Goal: Task Accomplishment & Management: Complete application form

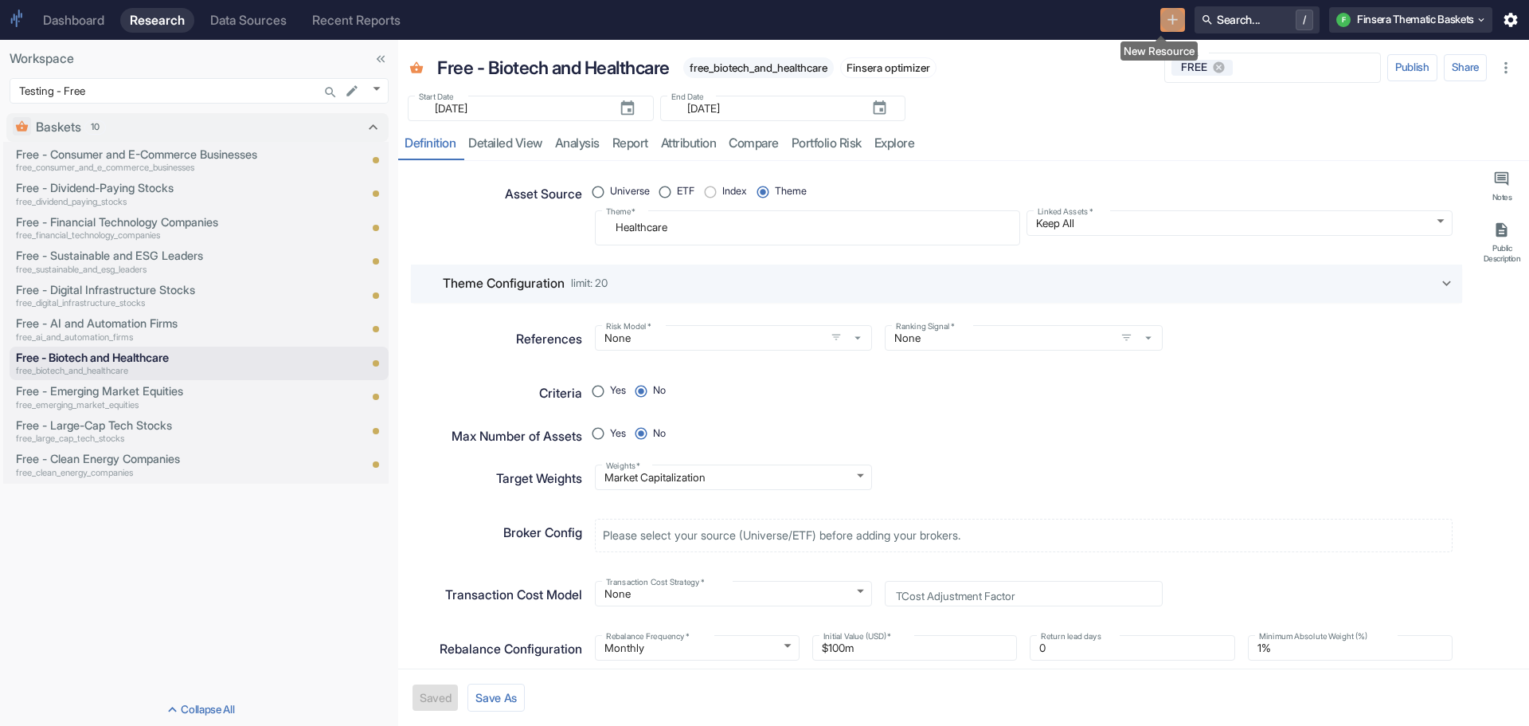
click at [1167, 10] on button "New Resource" at bounding box center [1173, 20] width 25 height 25
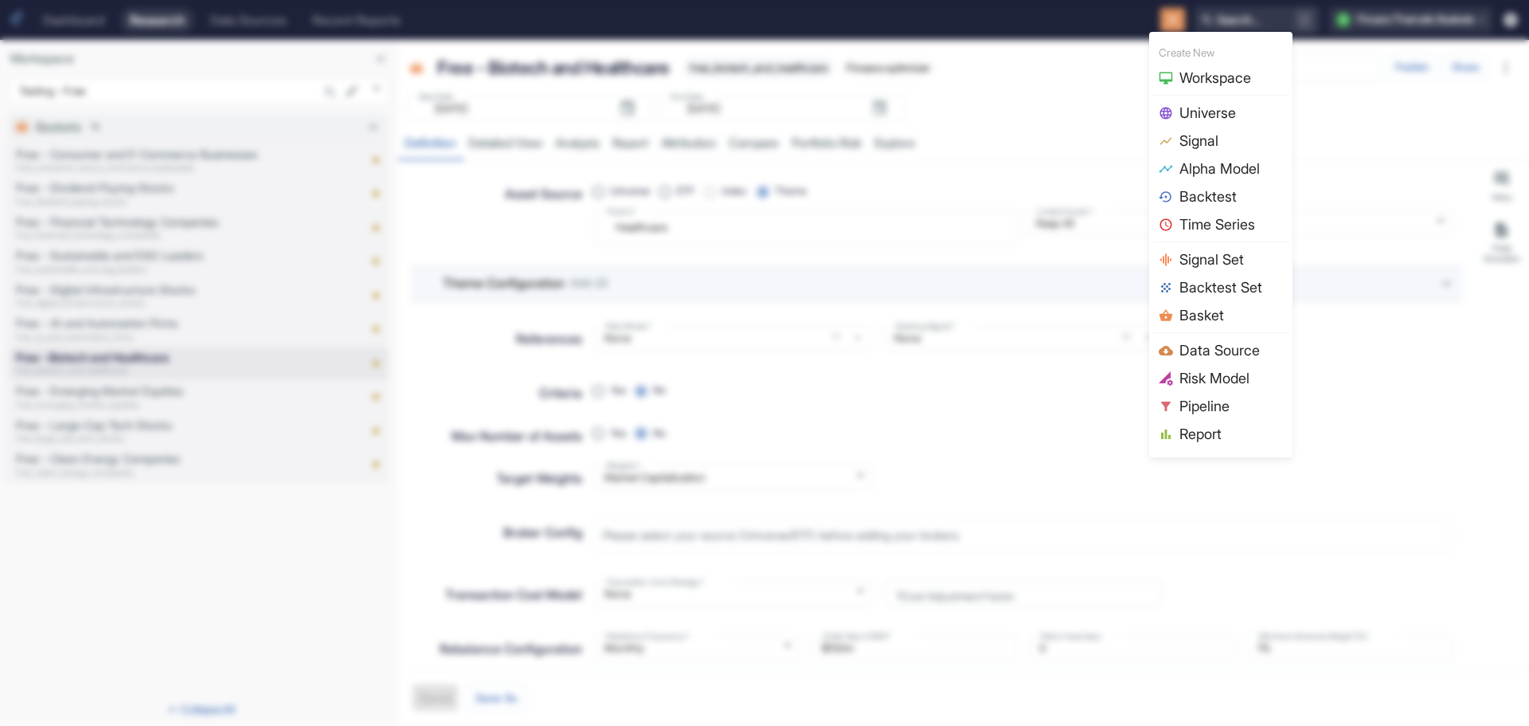
click at [1202, 316] on span "Basket" at bounding box center [1232, 315] width 104 height 22
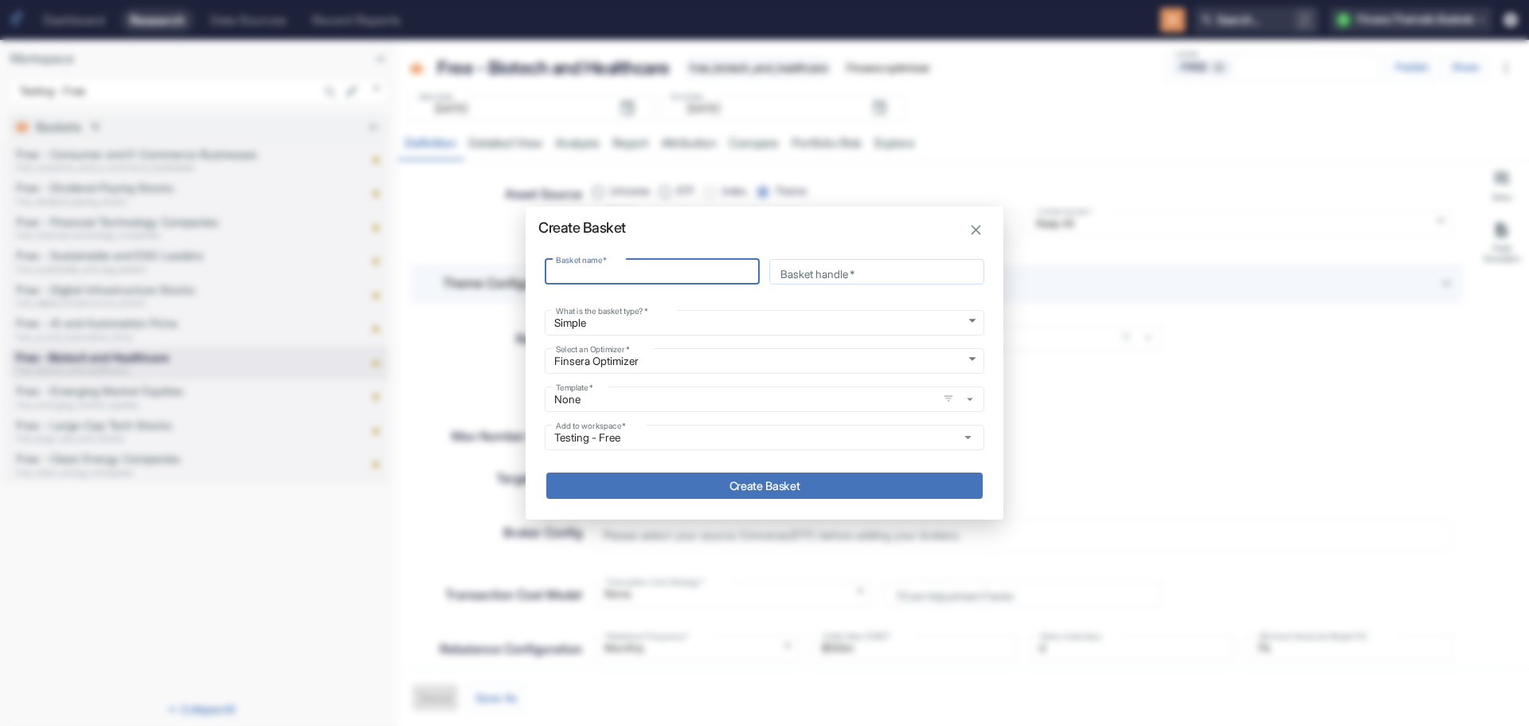
type input "D"
type input "d"
type input "Da"
type input "da"
type input "Dat"
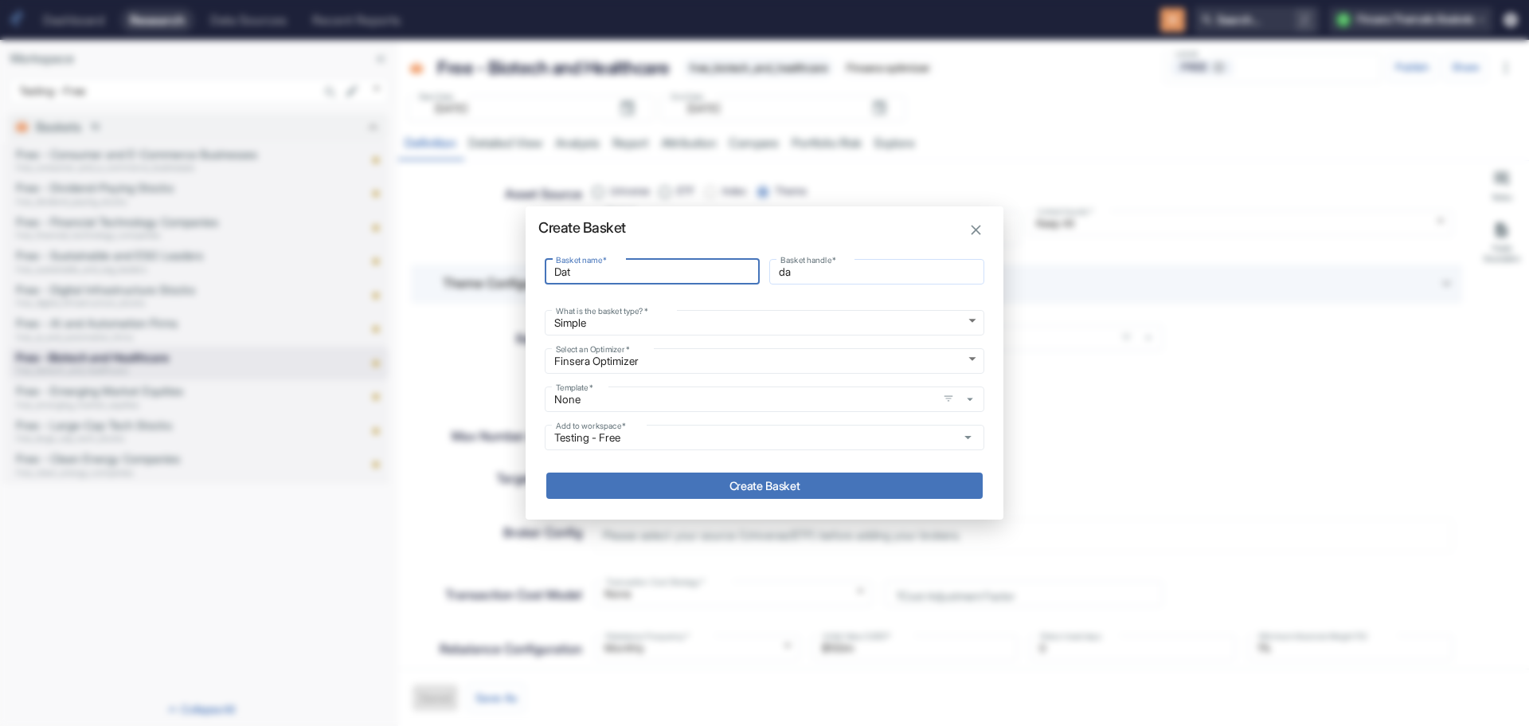
type input "dat"
type input "Data"
type input "data"
type input "Data"
type input "data_"
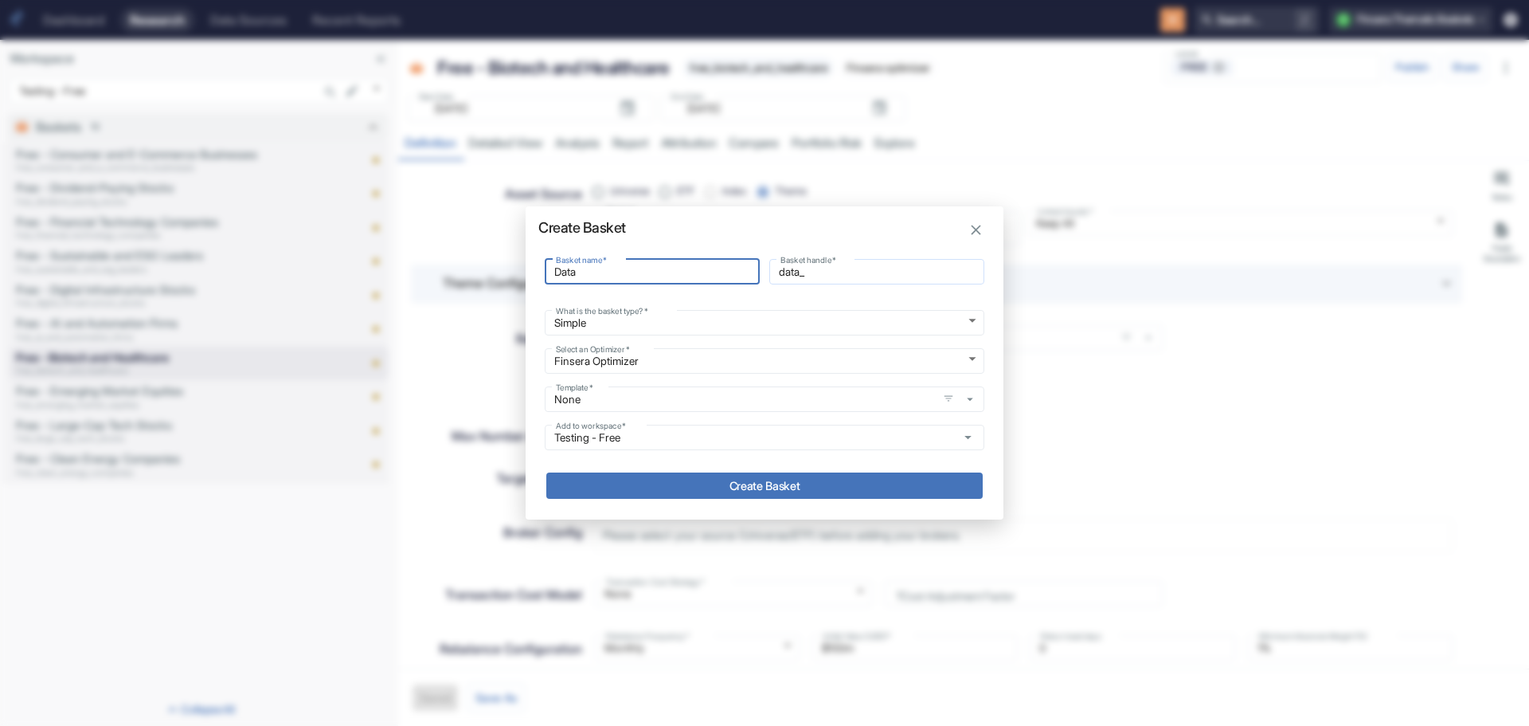
type input "Data C"
type input "data_c"
type input "Data Ce"
type input "data_ce"
type input "Data Cen"
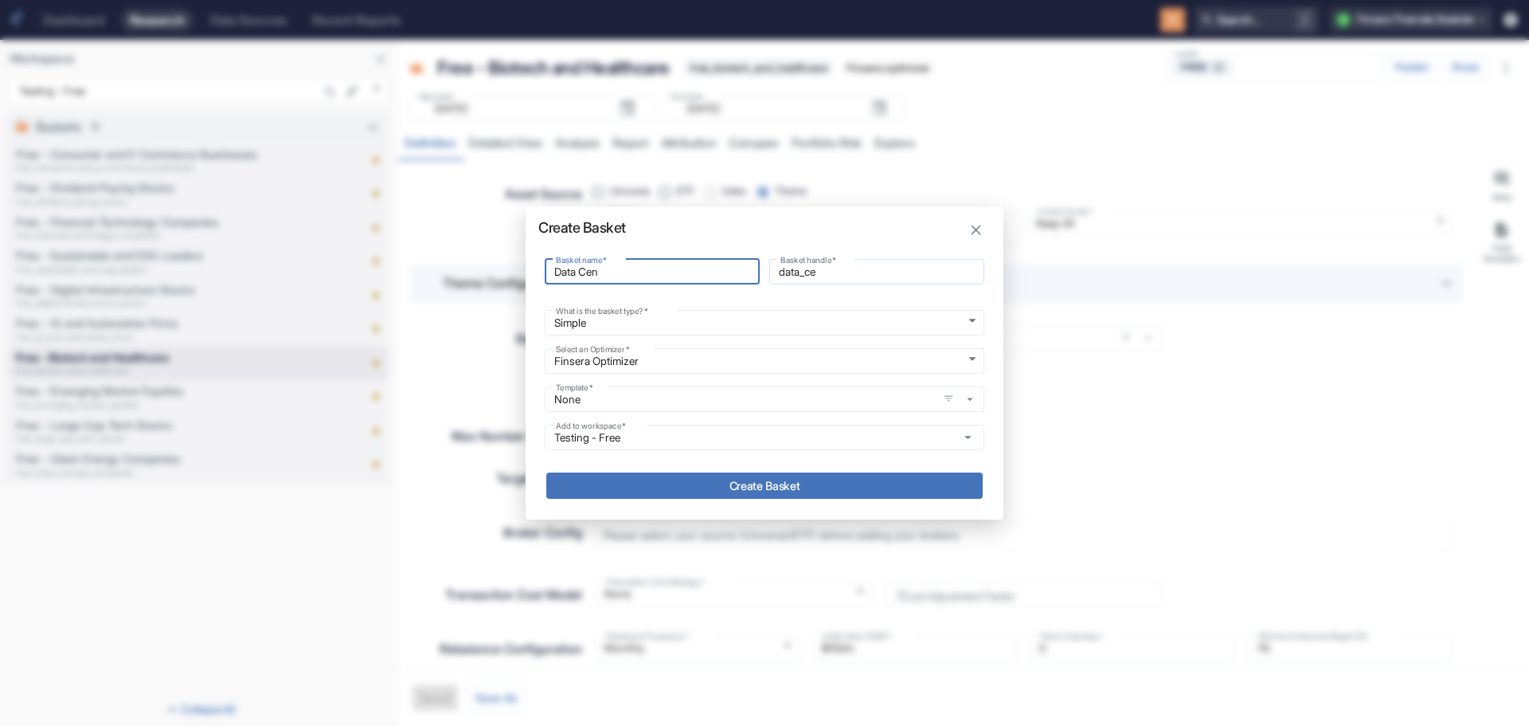
type input "data_cen"
type input "Data Cent"
type input "data_cent"
type input "Data Cente"
type input "data_cente"
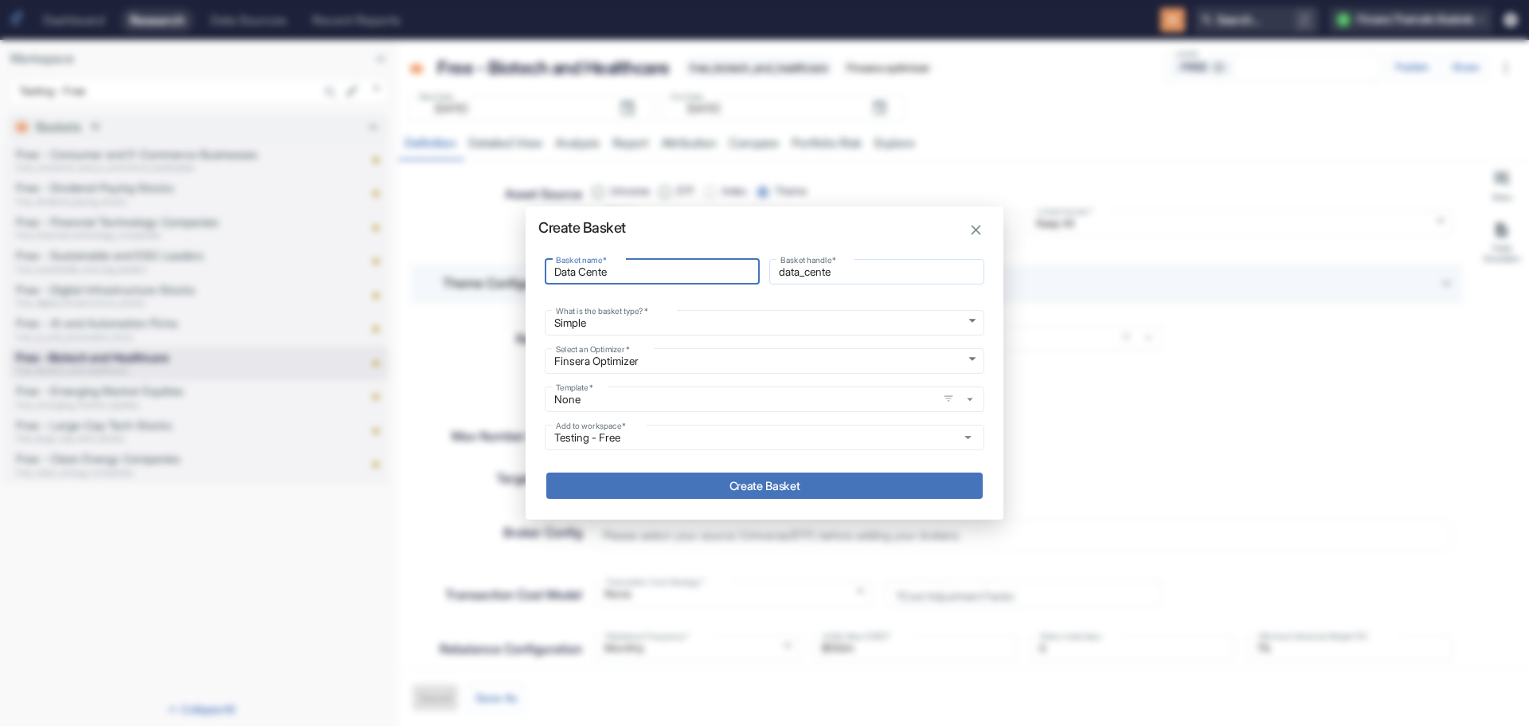
type input "Data Center"
type input "data_center"
type input "Data Center"
type input "data_center_"
type input "Data Center"
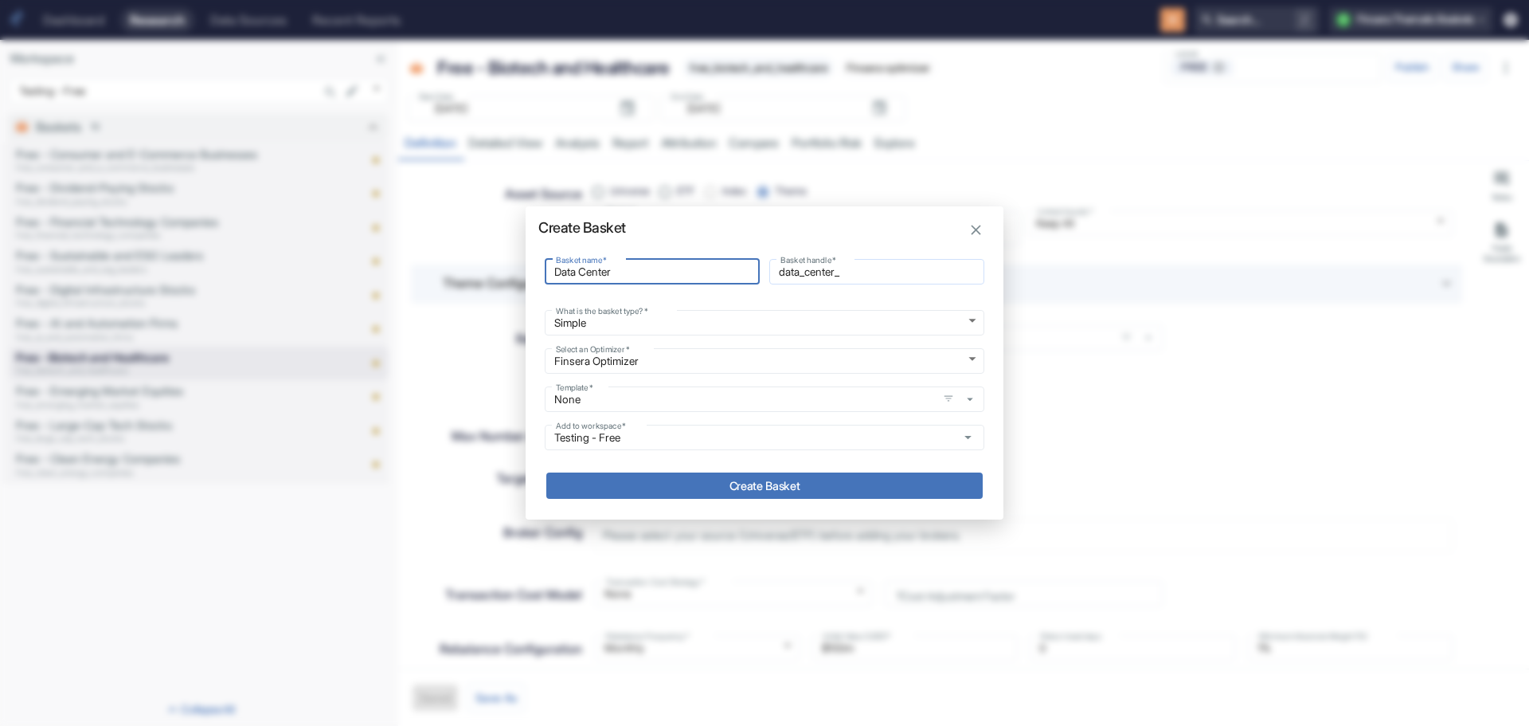
type input "data_center"
type input "Data Cente"
type input "data_cente"
type input "Data Cent"
type input "data_cent"
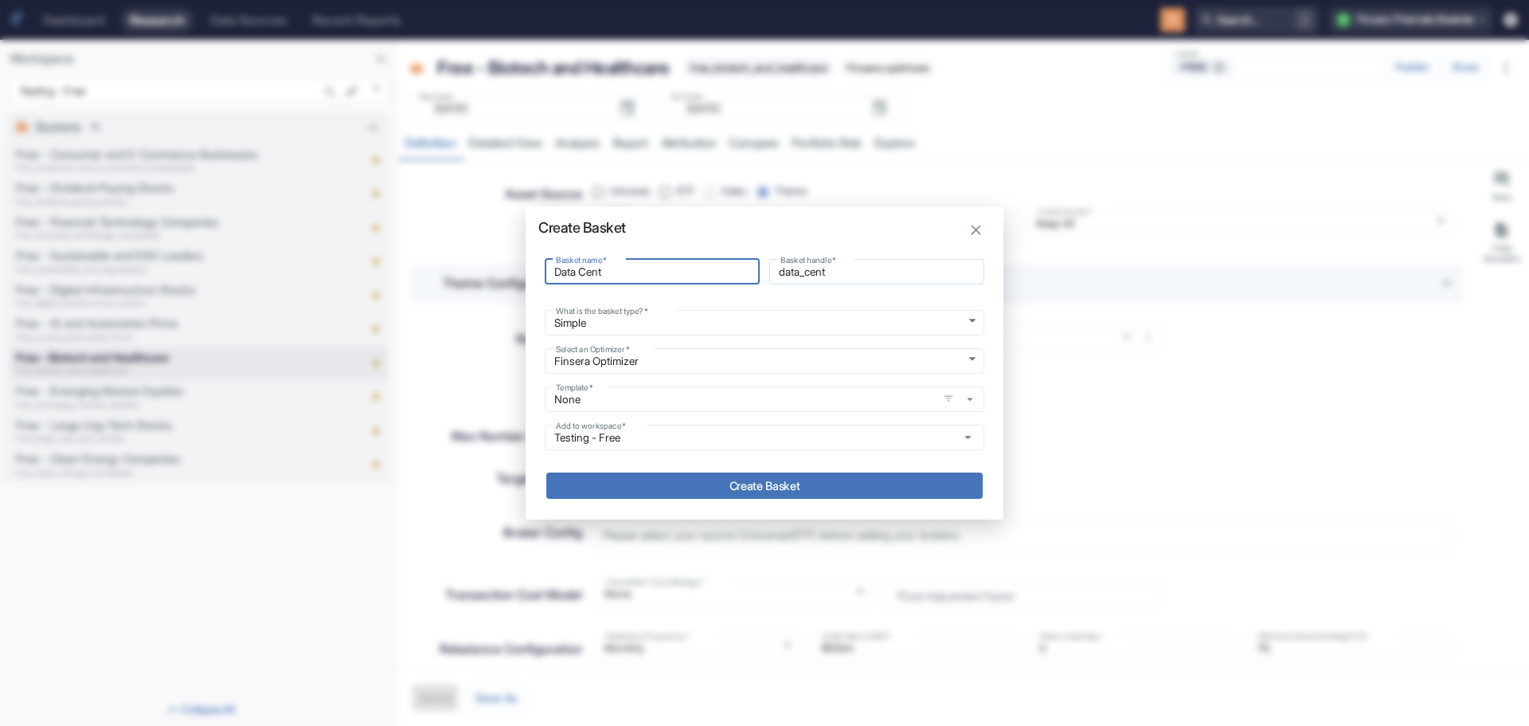
type input "Data Cen"
type input "data_cen"
type input "Data Ce"
type input "data_ce"
type input "Data C"
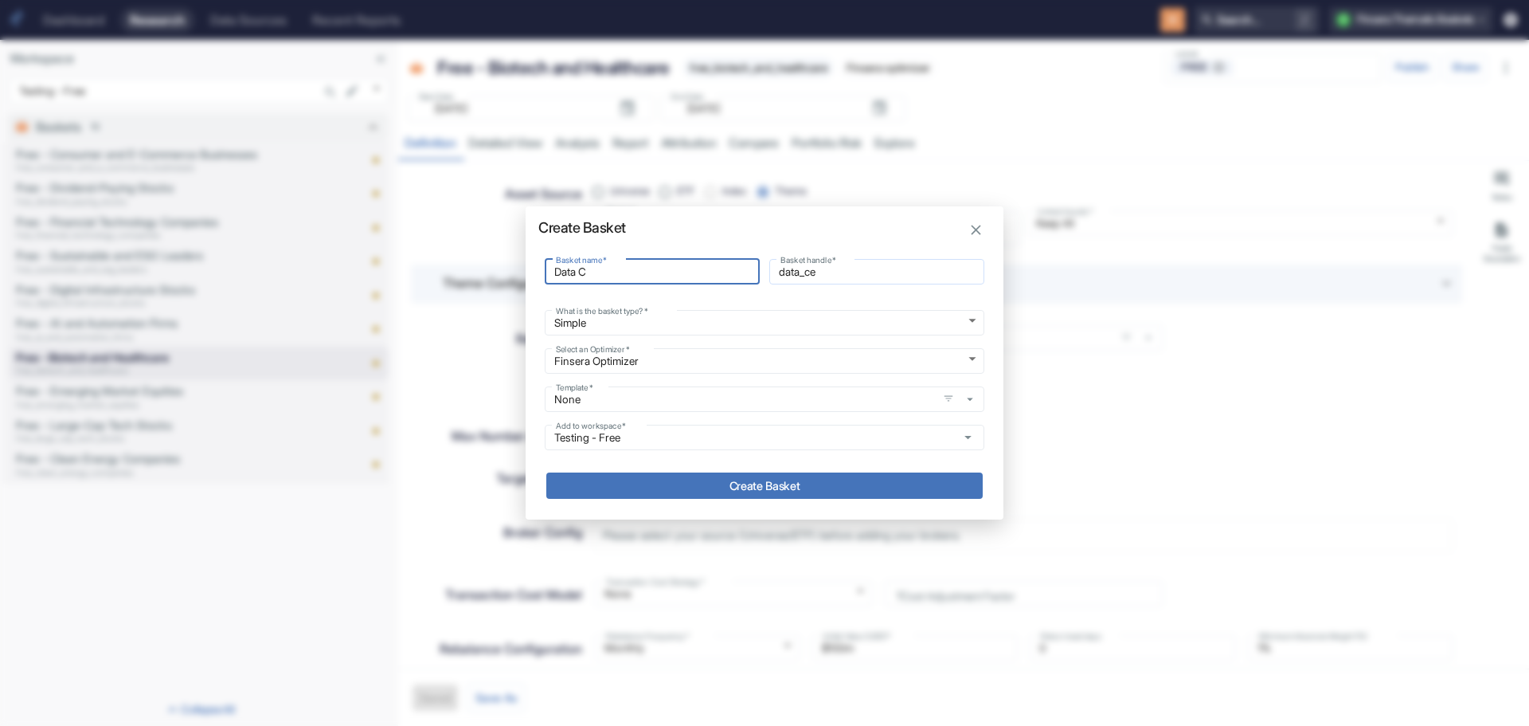
type input "data_c"
type input "Data"
type input "data_"
type input "Data"
type input "data"
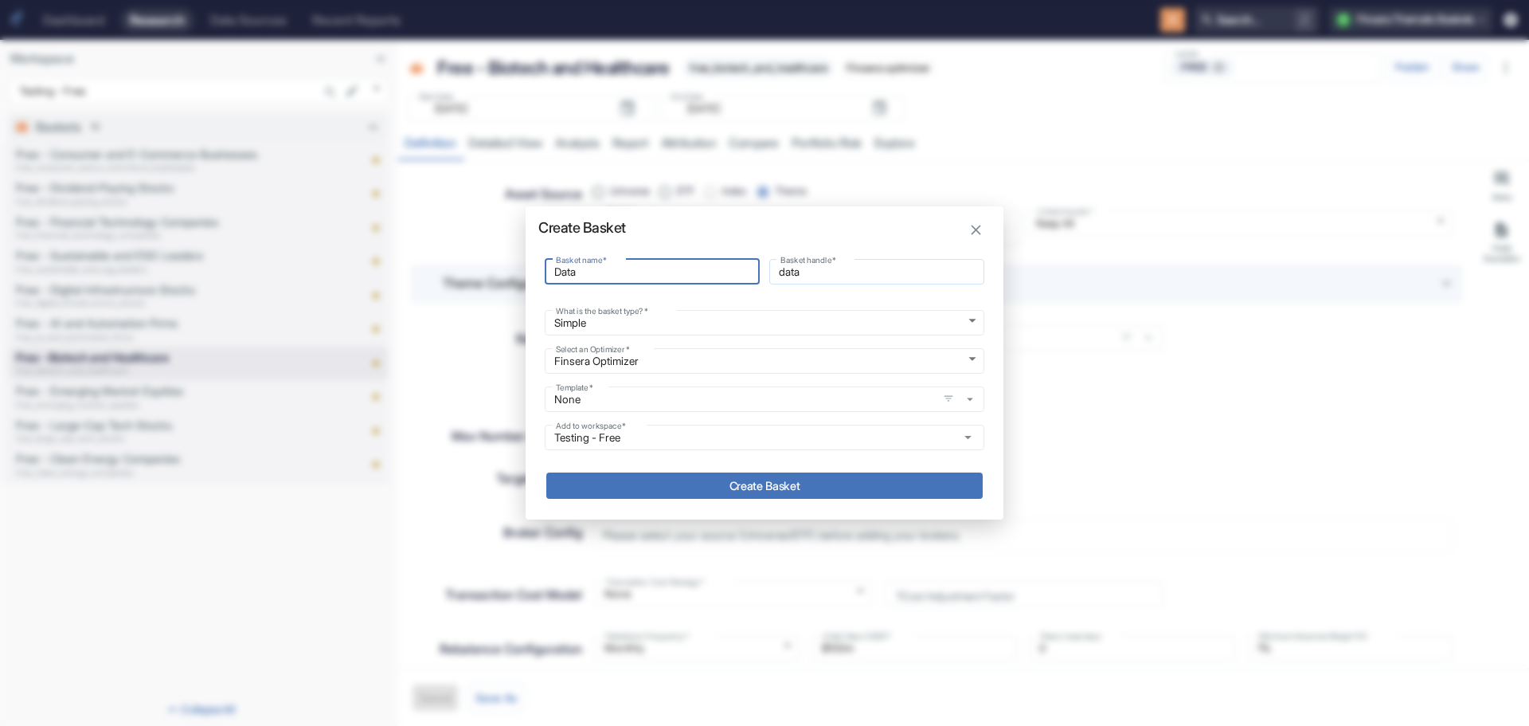
type input "Dat"
type input "dat"
type input "Da"
type input "da"
type input "D"
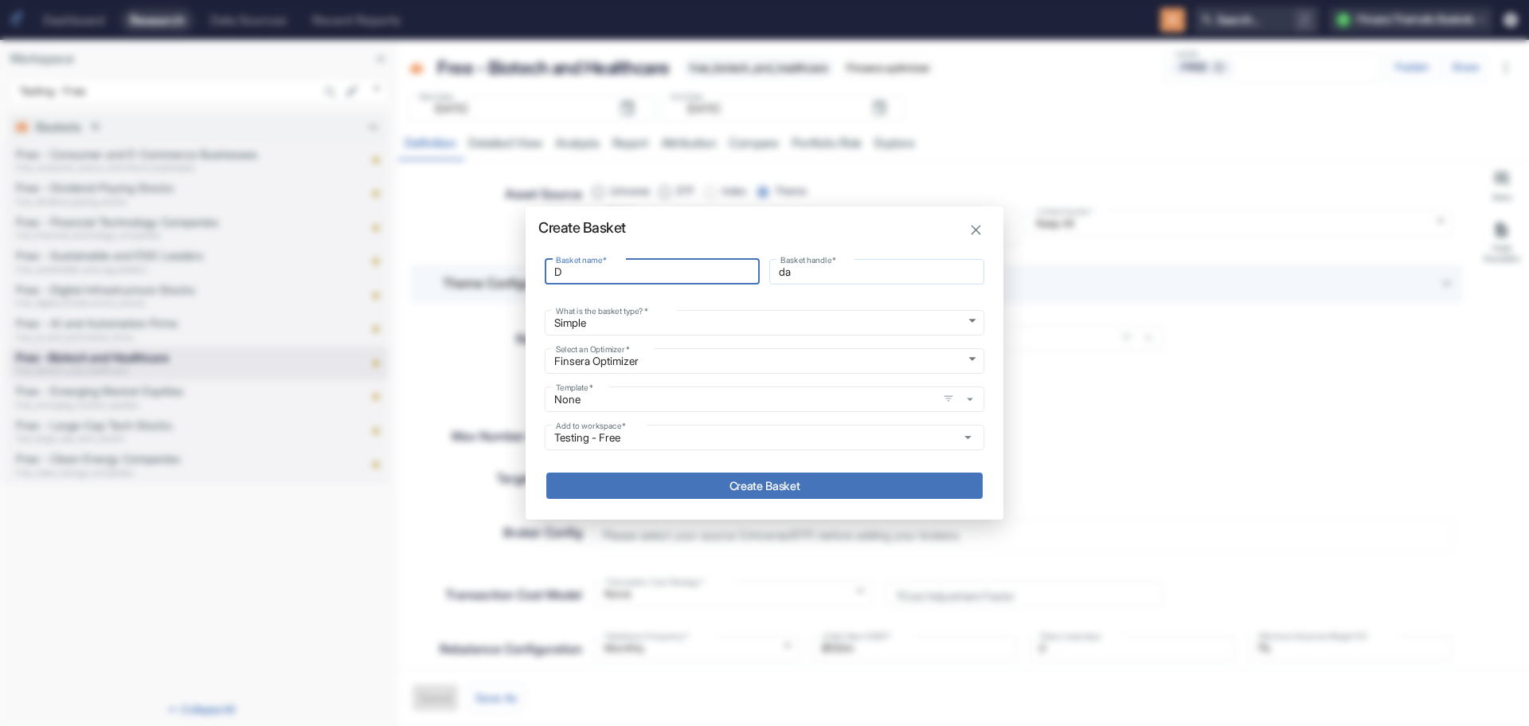
type input "d"
type input "A"
type input "a"
type input "Ar"
type input "ar"
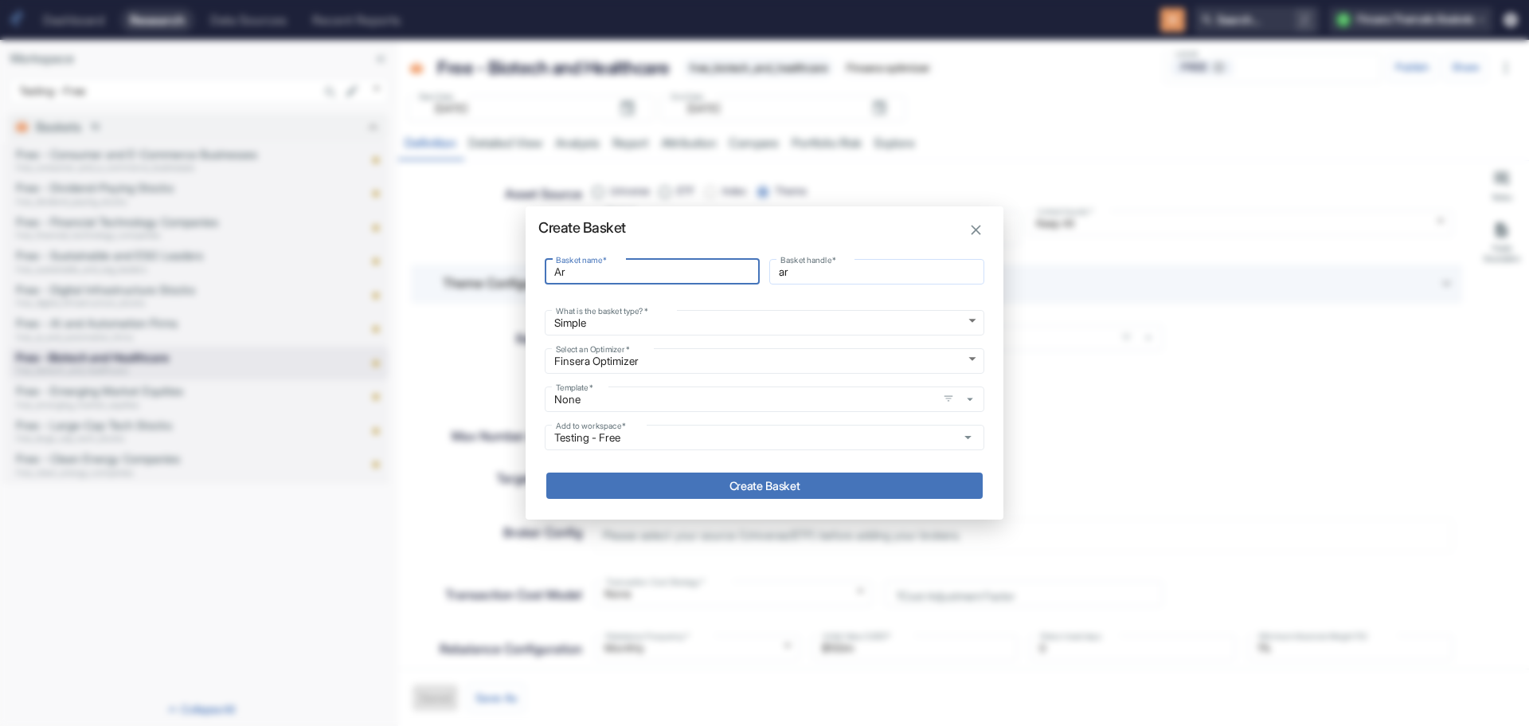
type input "Art"
type input "art"
type input "Arti"
type input "arti"
type input "Artif"
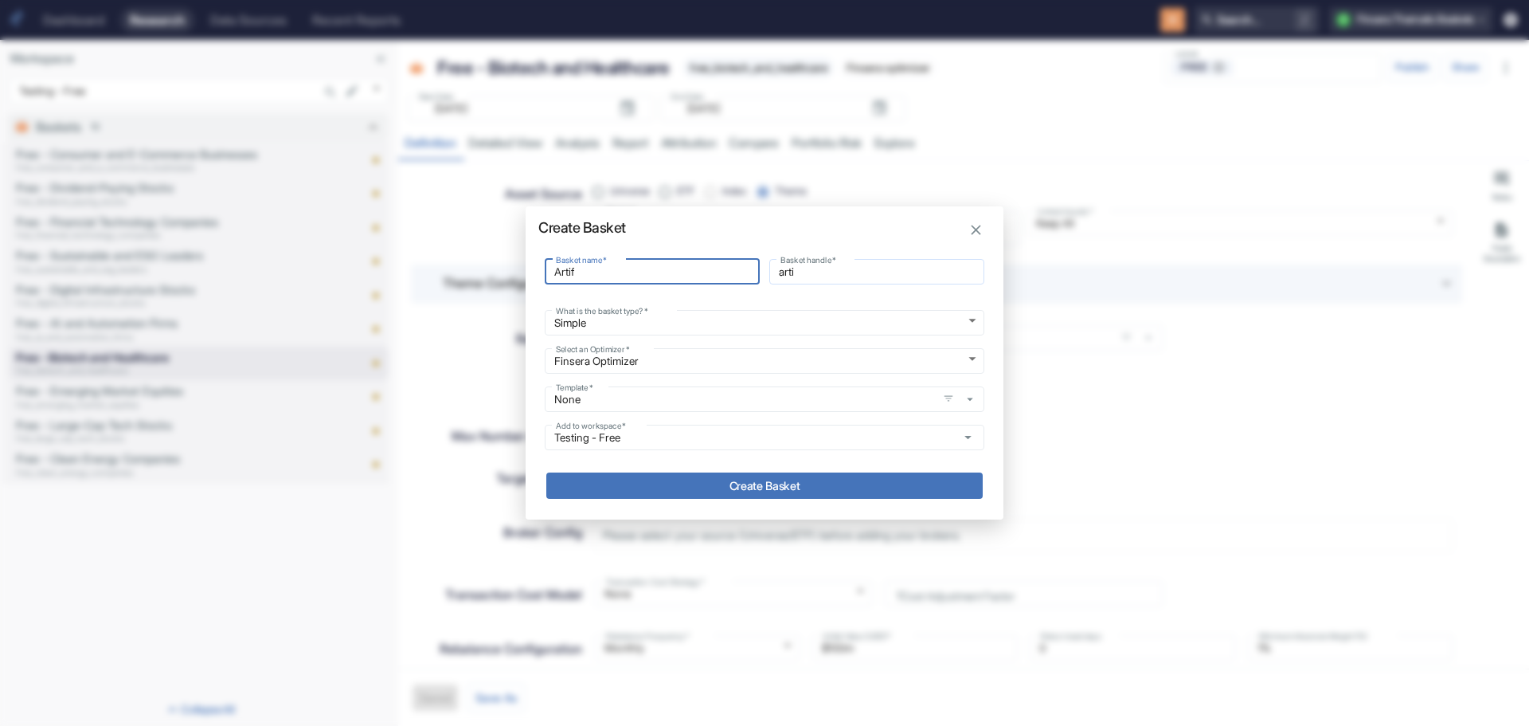
type input "artif"
type input "Artifi"
type input "artifi"
type input "Artific"
type input "artific"
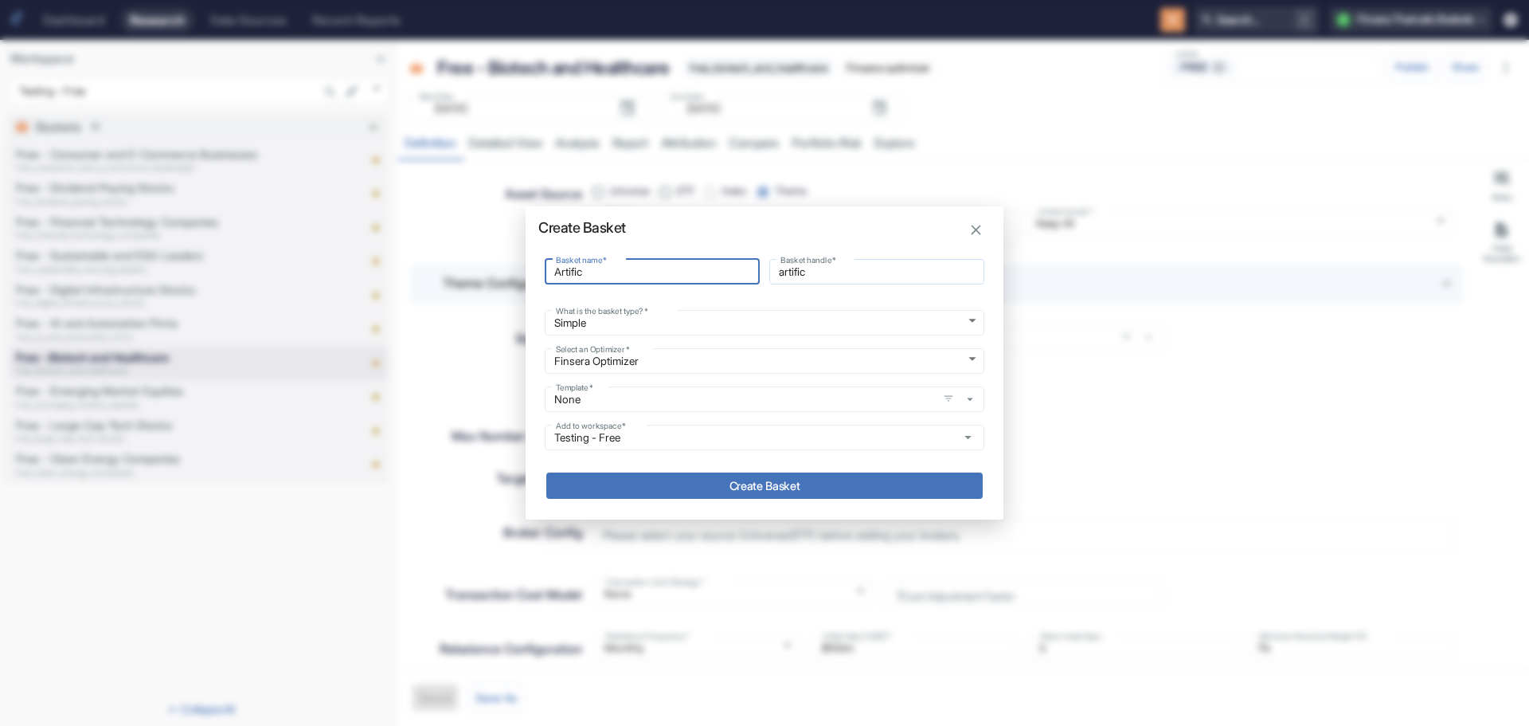
type input "Artifici"
type input "artifici"
type input "Artificia"
type input "artificia"
type input "Artificial"
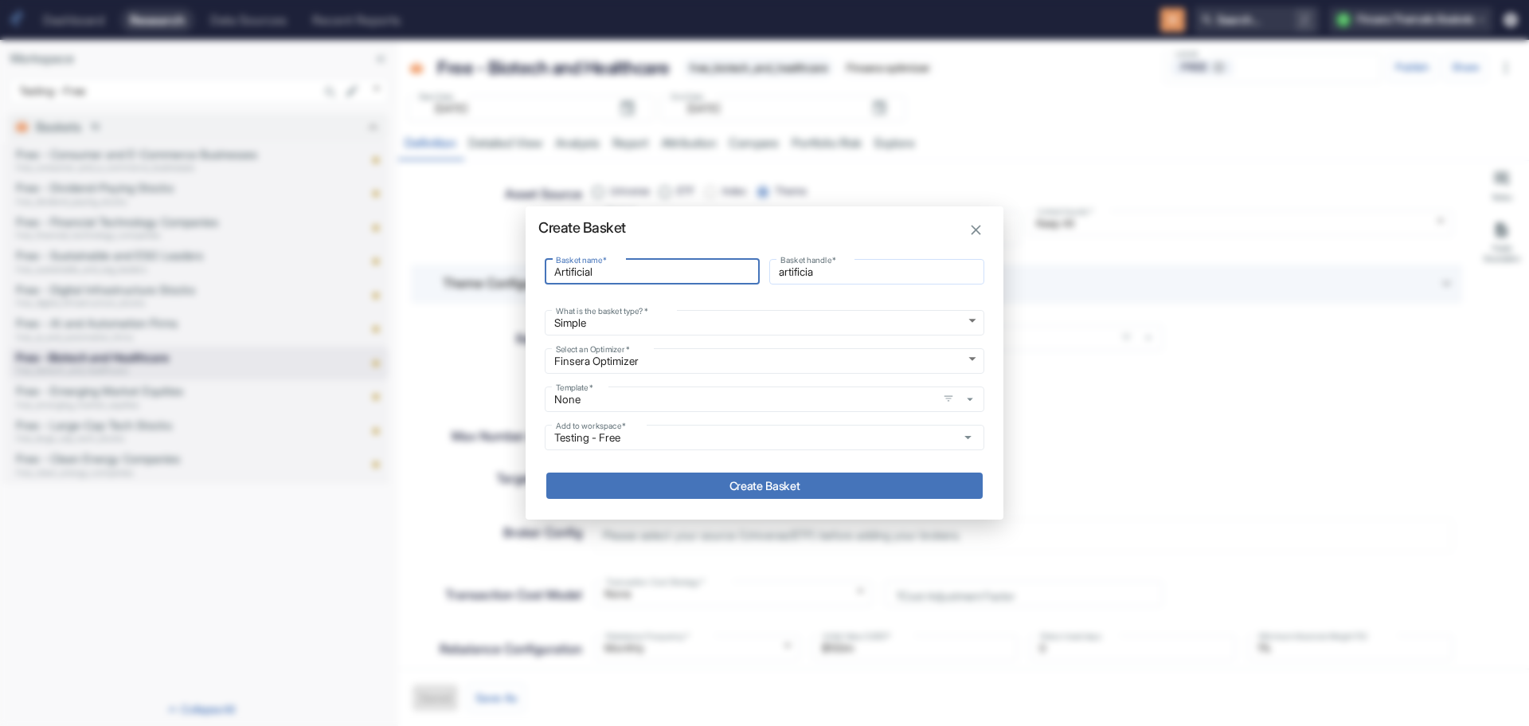
type input "artificial"
type input "Artificial"
type input "artificial_"
type input "Artificial I"
type input "artificial_i"
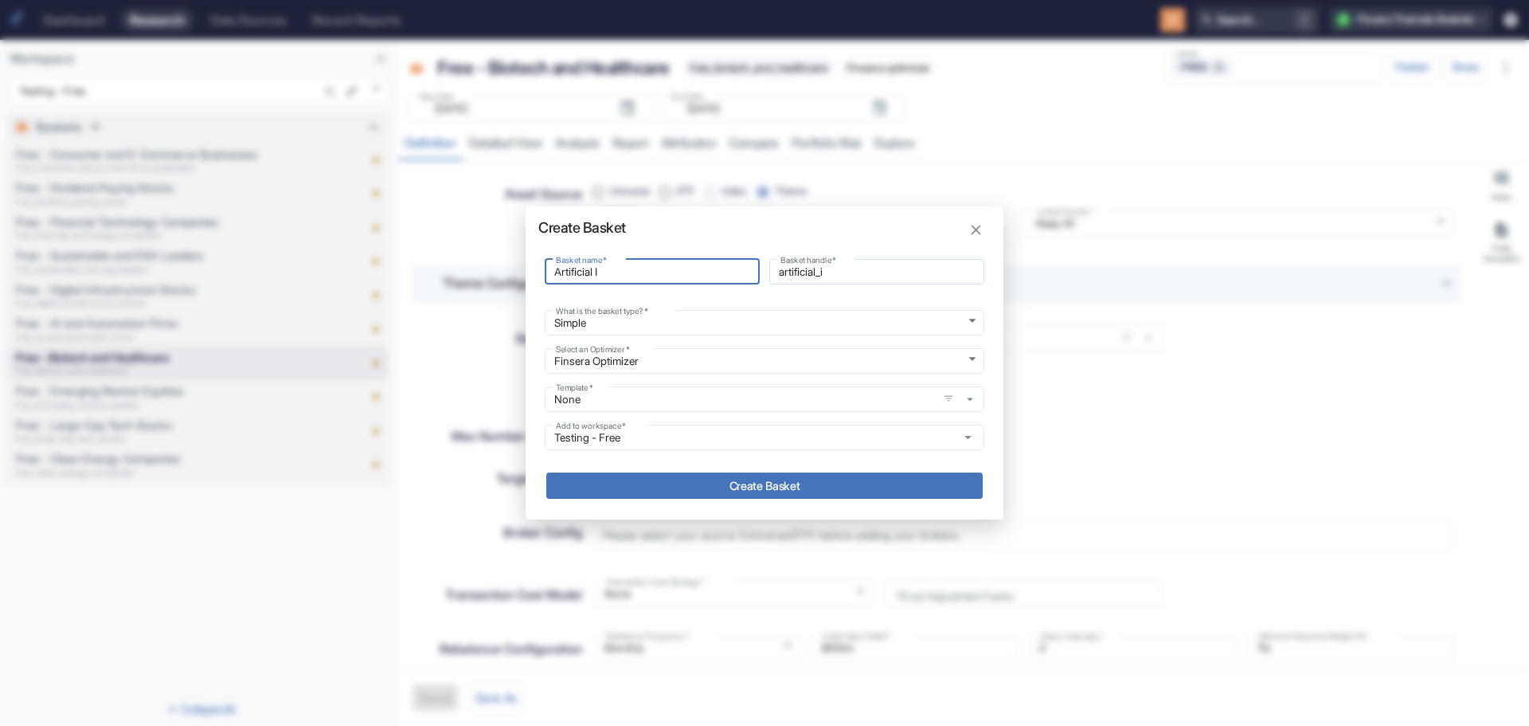
type input "Artificial In"
type input "artificial_in"
type input "Artificial Int"
type input "artificial_int"
type input "Artificial Inte"
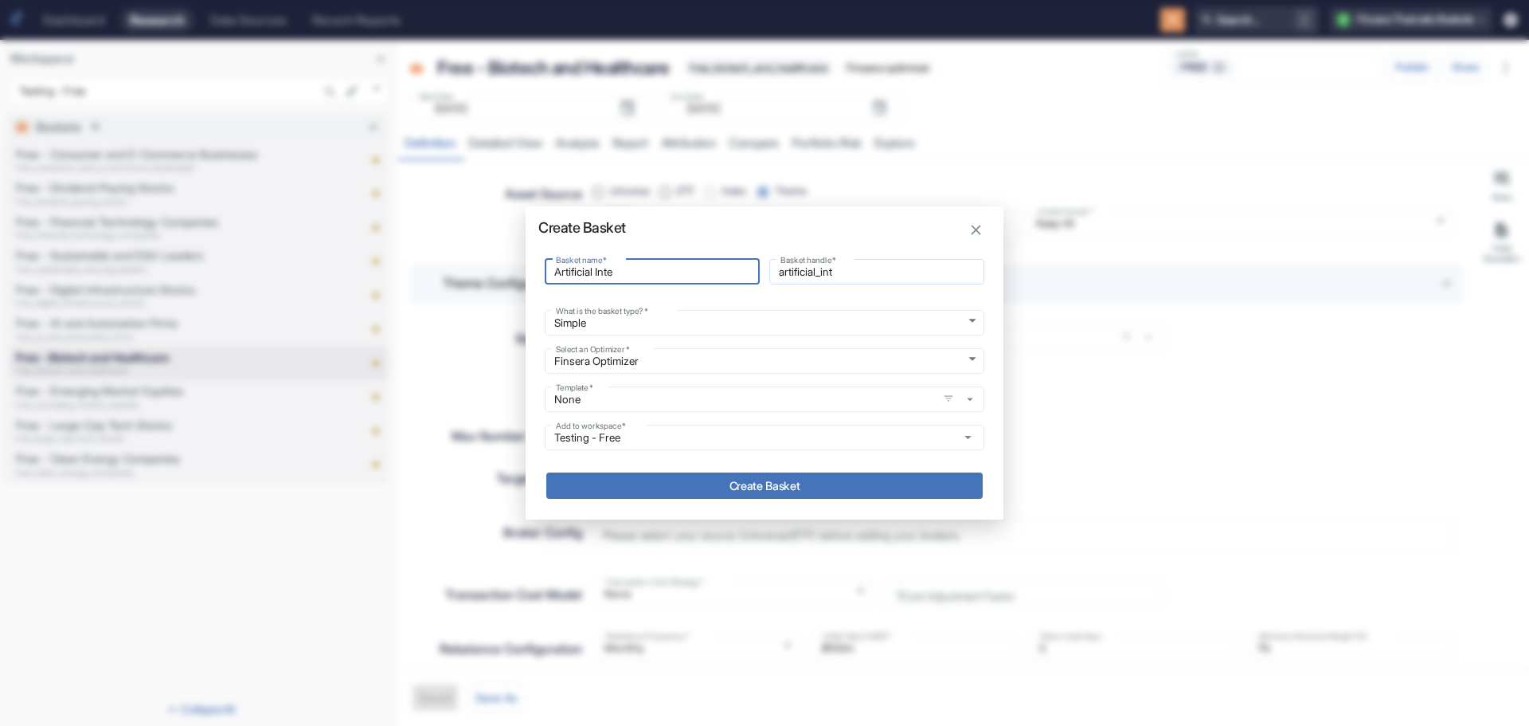
type input "artificial_inte"
type input "Artificial Intel"
type input "artificial_intel"
type input "Artificial Inteli"
type input "artificial_inteli"
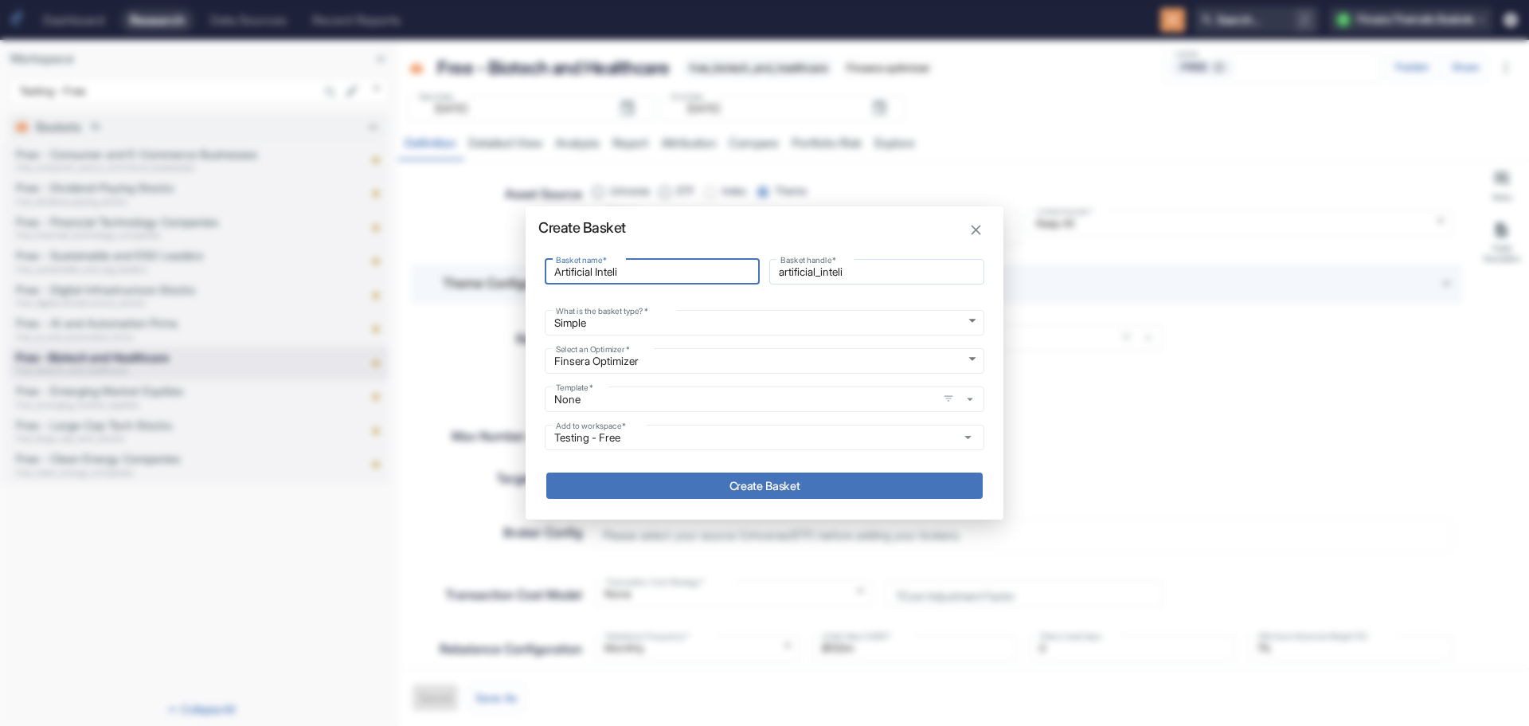
type input "Artificial Intelig"
type input "artificial_intelig"
type input "Artificial Inteligg"
type input "artificial_inteligg"
type input "Artificial Inteligge"
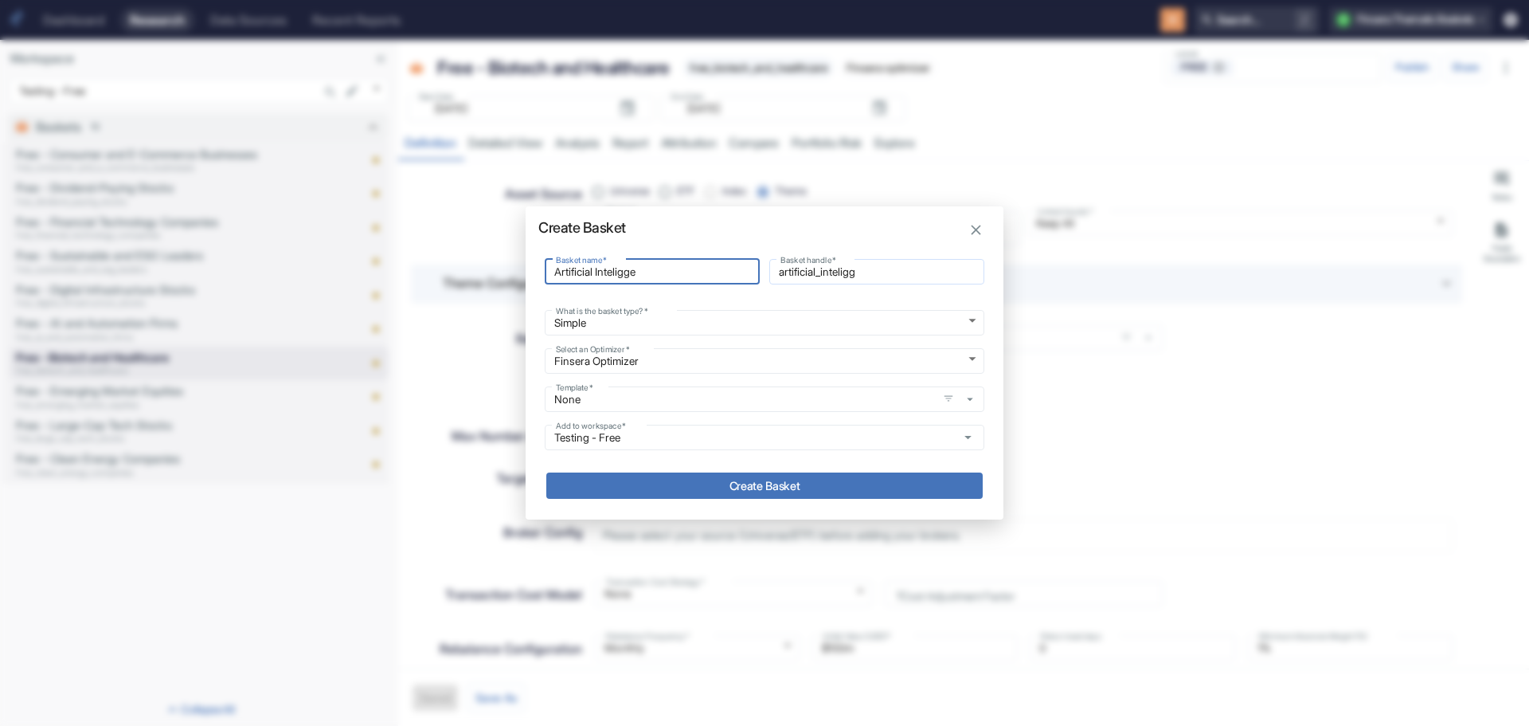
type input "artificial_inteligge"
type input "Artificial Inteliggen"
type input "artificial_inteliggen"
type input "Artificial Inteligge"
type input "artificial_inteligge"
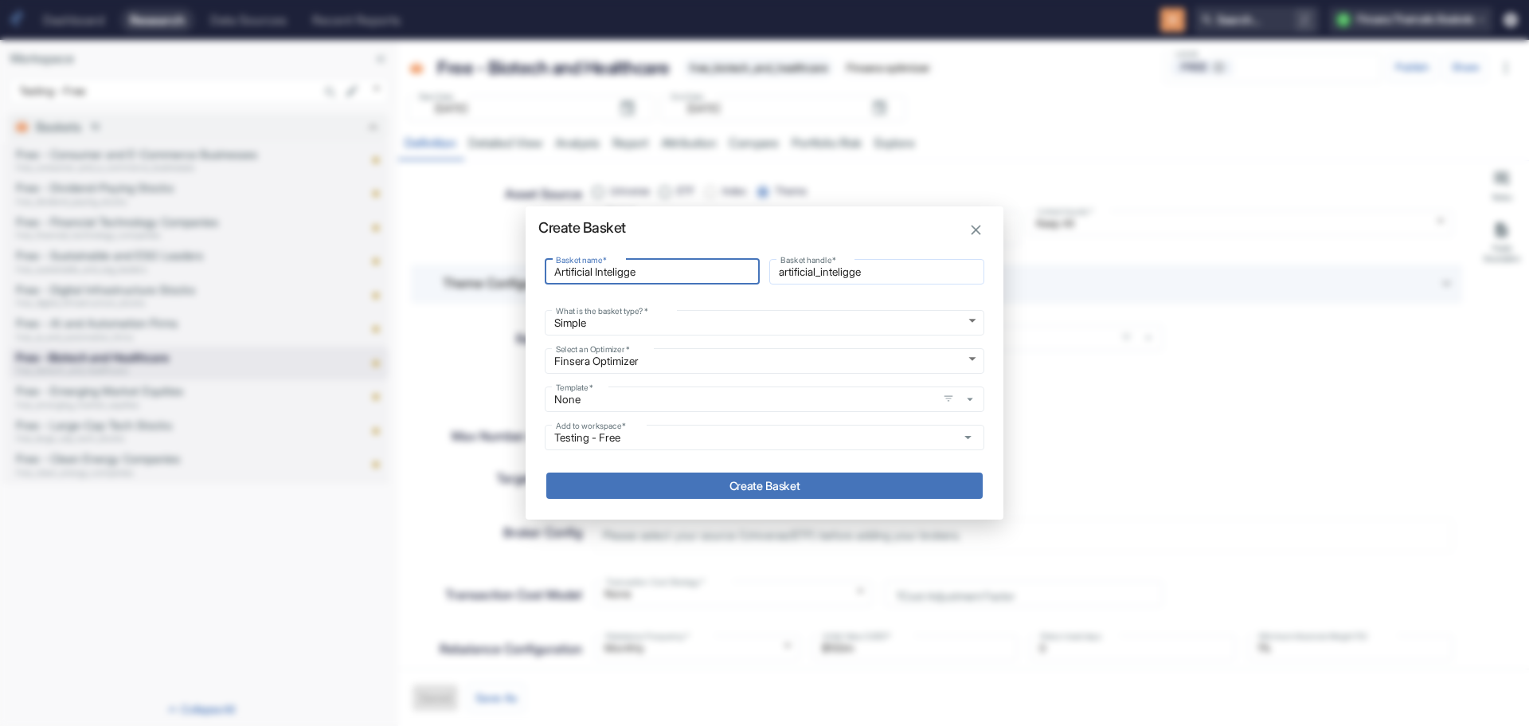
type input "Artificial Inteligg"
type input "artificial_inteligg"
type input "Artificial Intelig"
type input "artificial_intelig"
type input "Artificial Intelige"
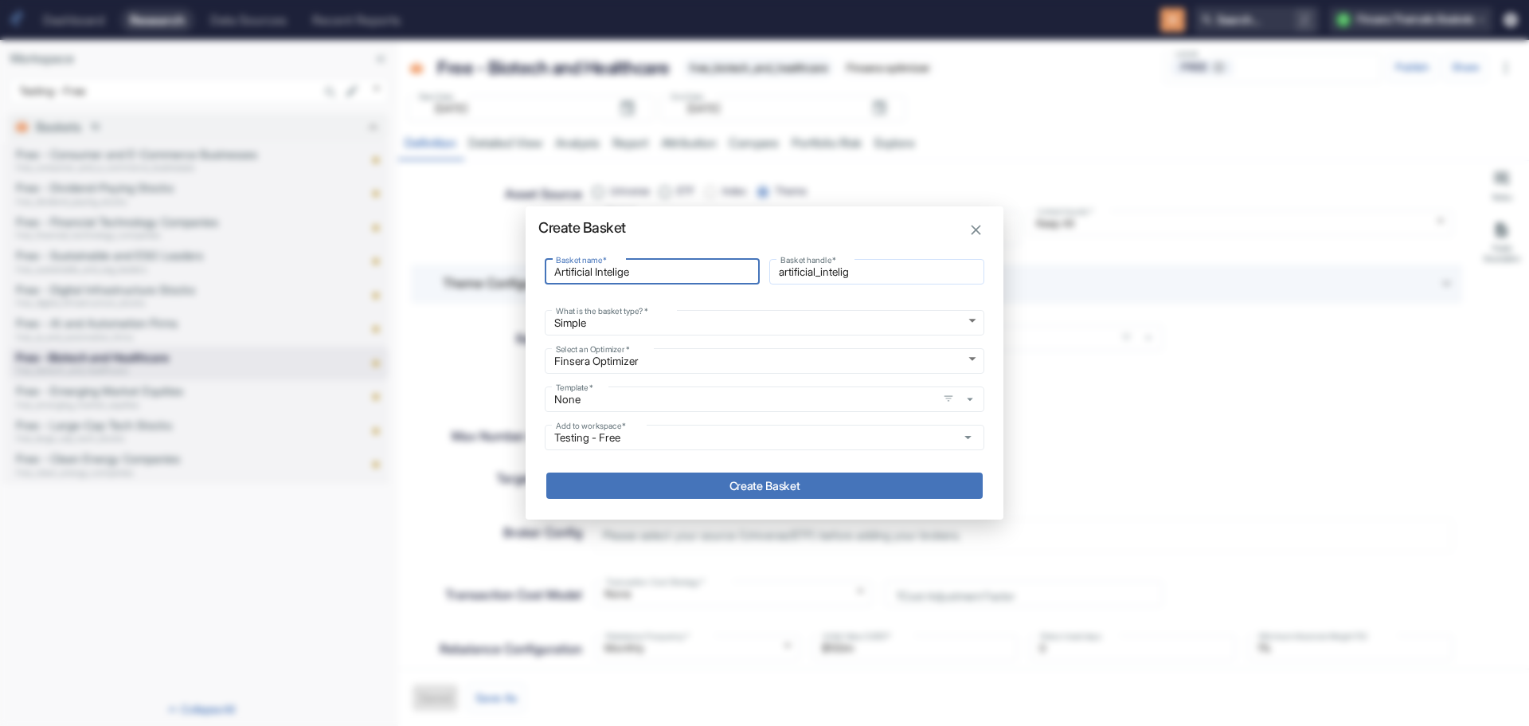
type input "artificial_intelige"
type input "Artificial Inteligen"
type input "artificial_inteligen"
type input "Artificial Inteligenc"
type input "artificial_inteligenc"
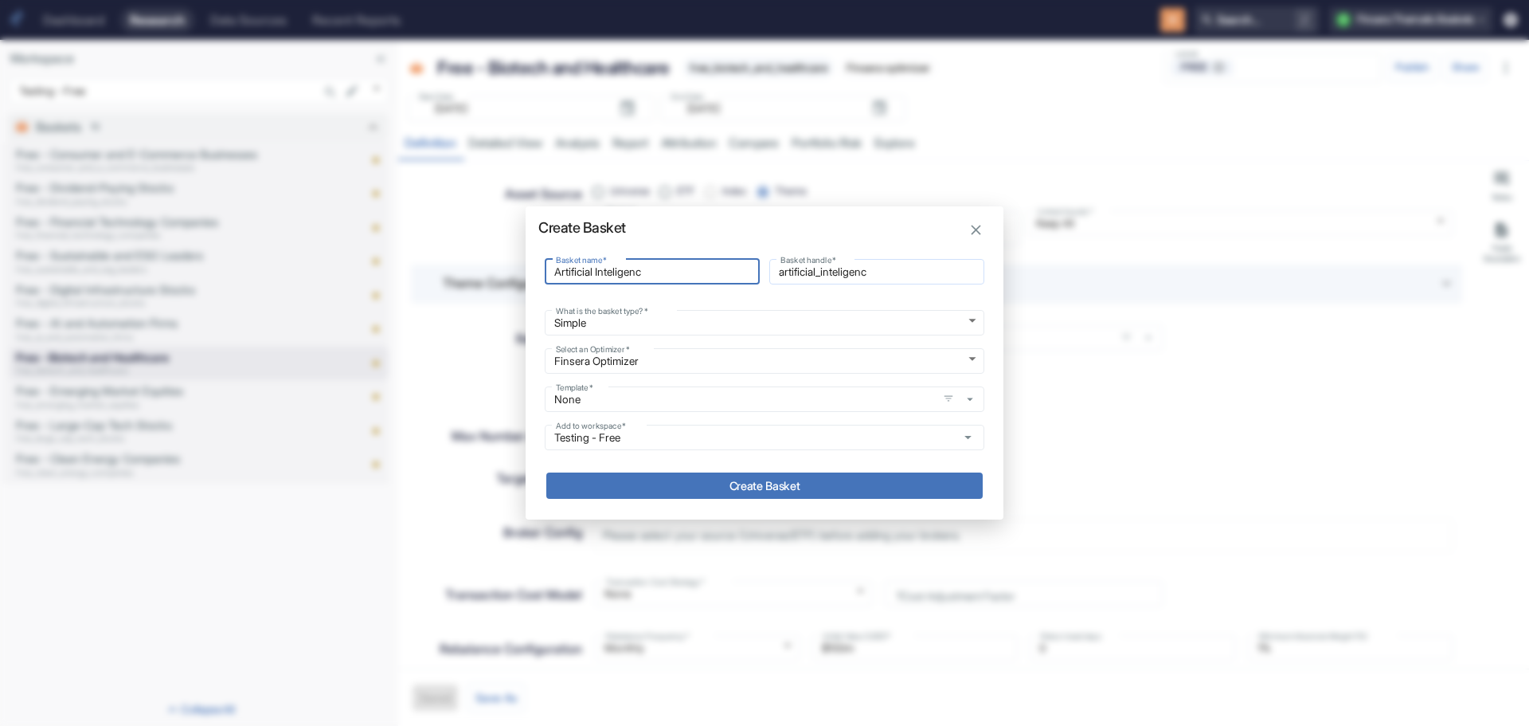
type input "Artificial Inteligence"
type input "artificial_inteligence"
type input "Artificial Inteligence"
type input "artificial_inteligence_"
type input "Artificial Inteligence"
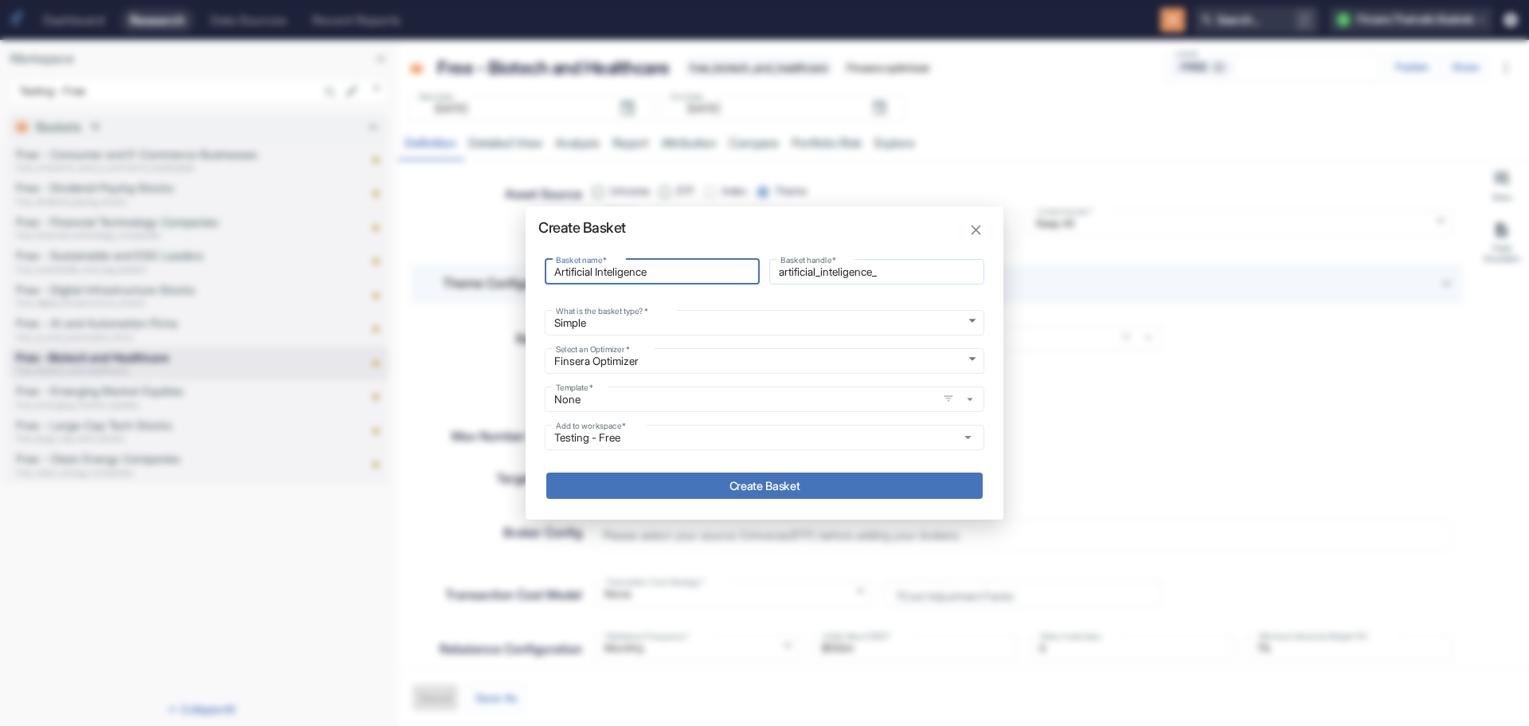
type input "artificial_inteligence"
type input "Artificial Inteligenc"
type input "artificial_inteligenc"
type input "Artificial Inteligen"
type input "artificial_inteligen"
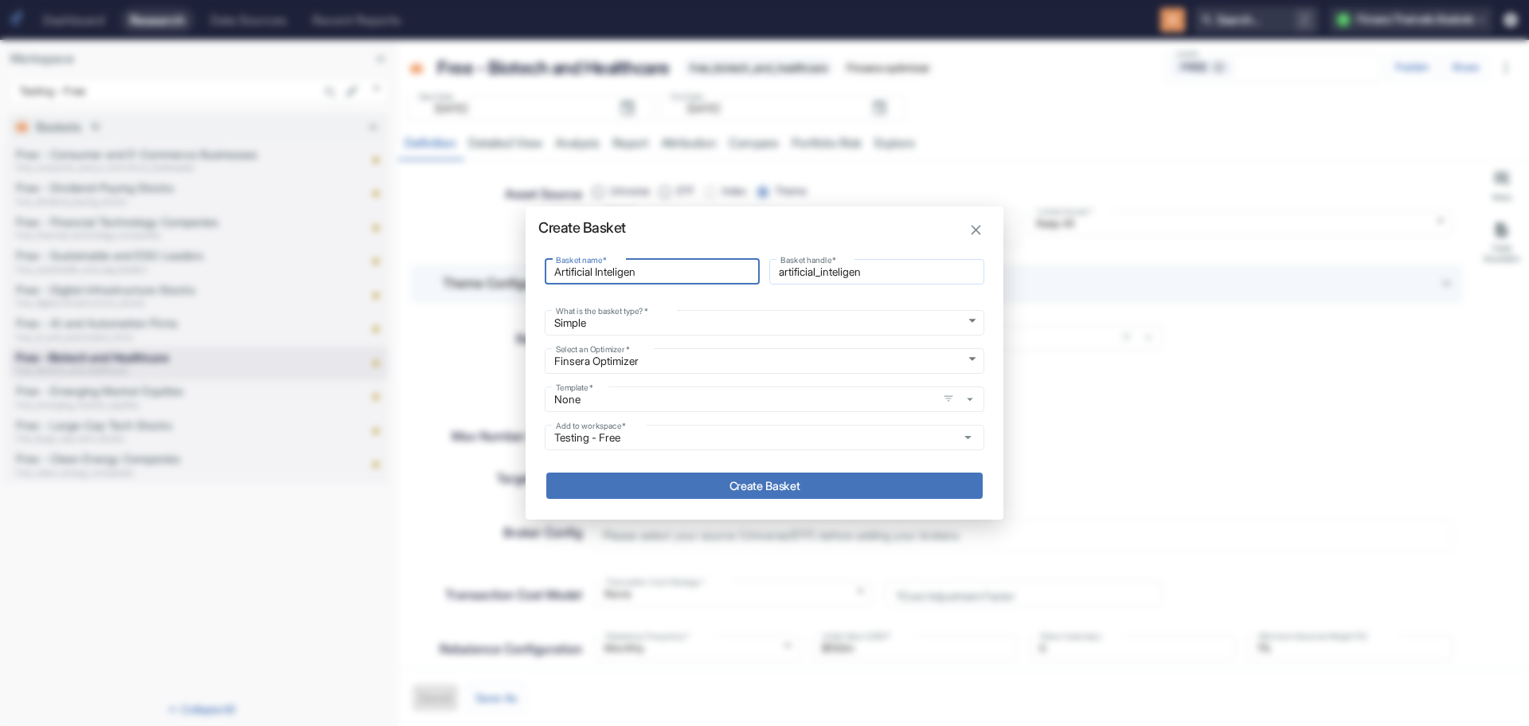
type input "Artificial Intelige"
type input "artificial_intelige"
type input "Artificial Intelig"
type input "artificial_intelig"
type input "Artificial Inteli"
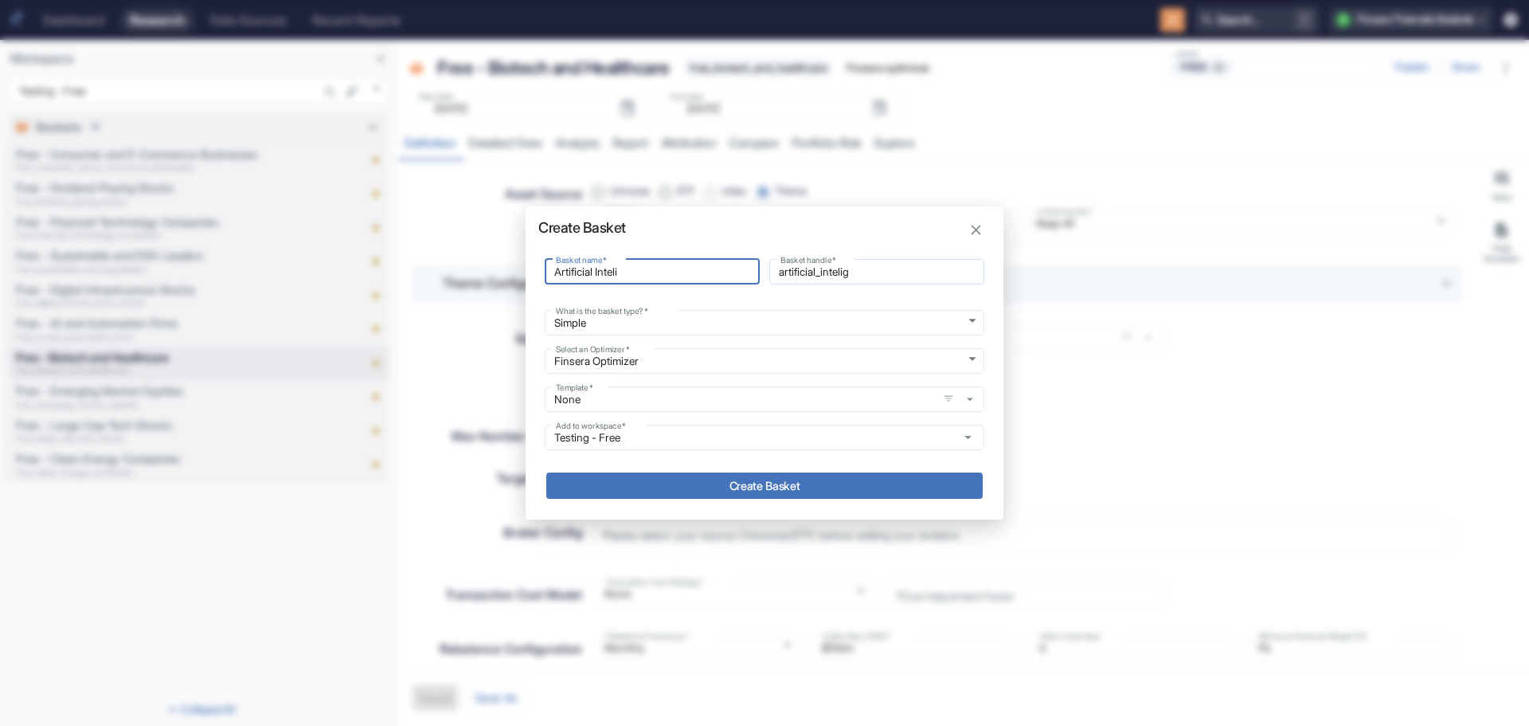
type input "artificial_inteli"
type input "Artificial Intel"
type input "artificial_intel"
type input "Artificial Intell"
type input "artificial_intell"
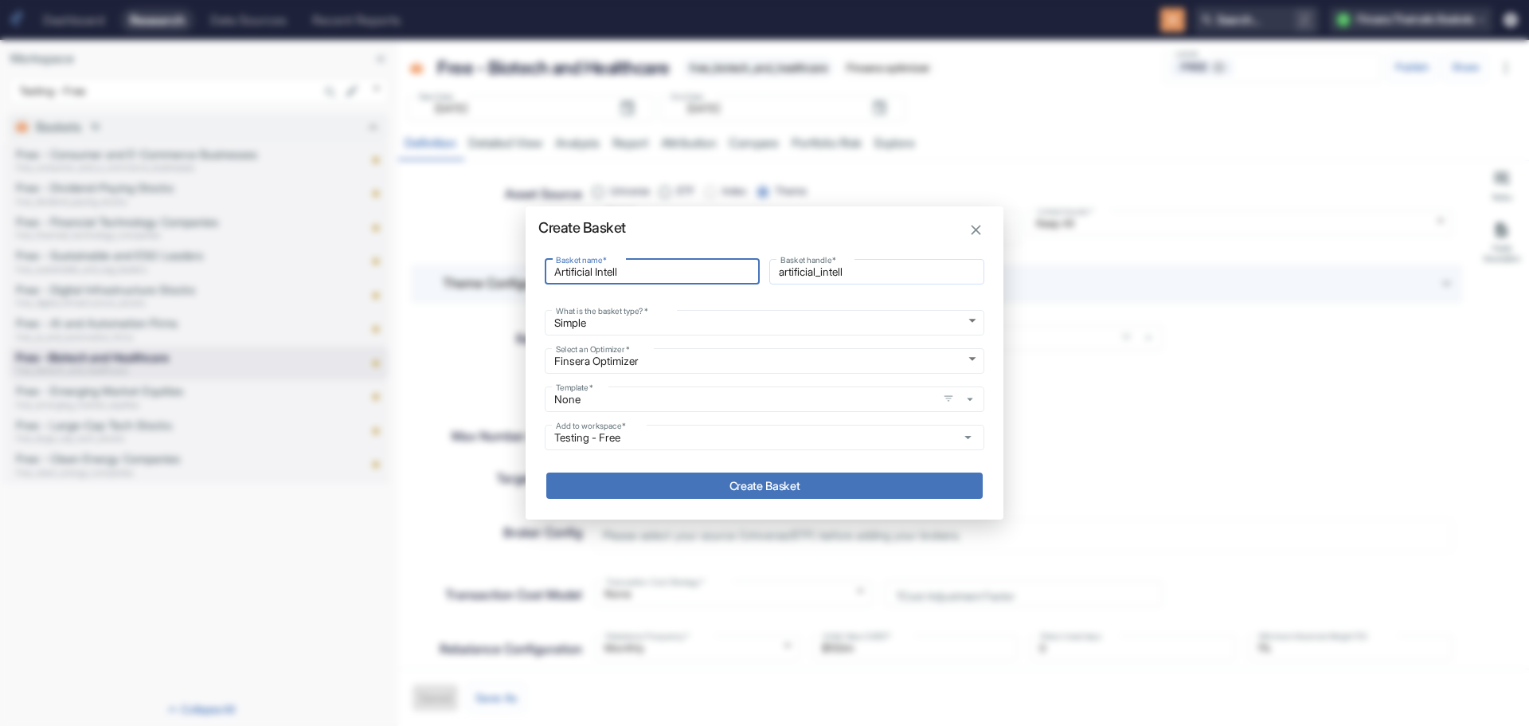
type input "Artificial Intelli"
type input "artificial_intelli"
type input "Artificial Intellig"
type input "artificial_intellig"
type input "Artificial Intellige"
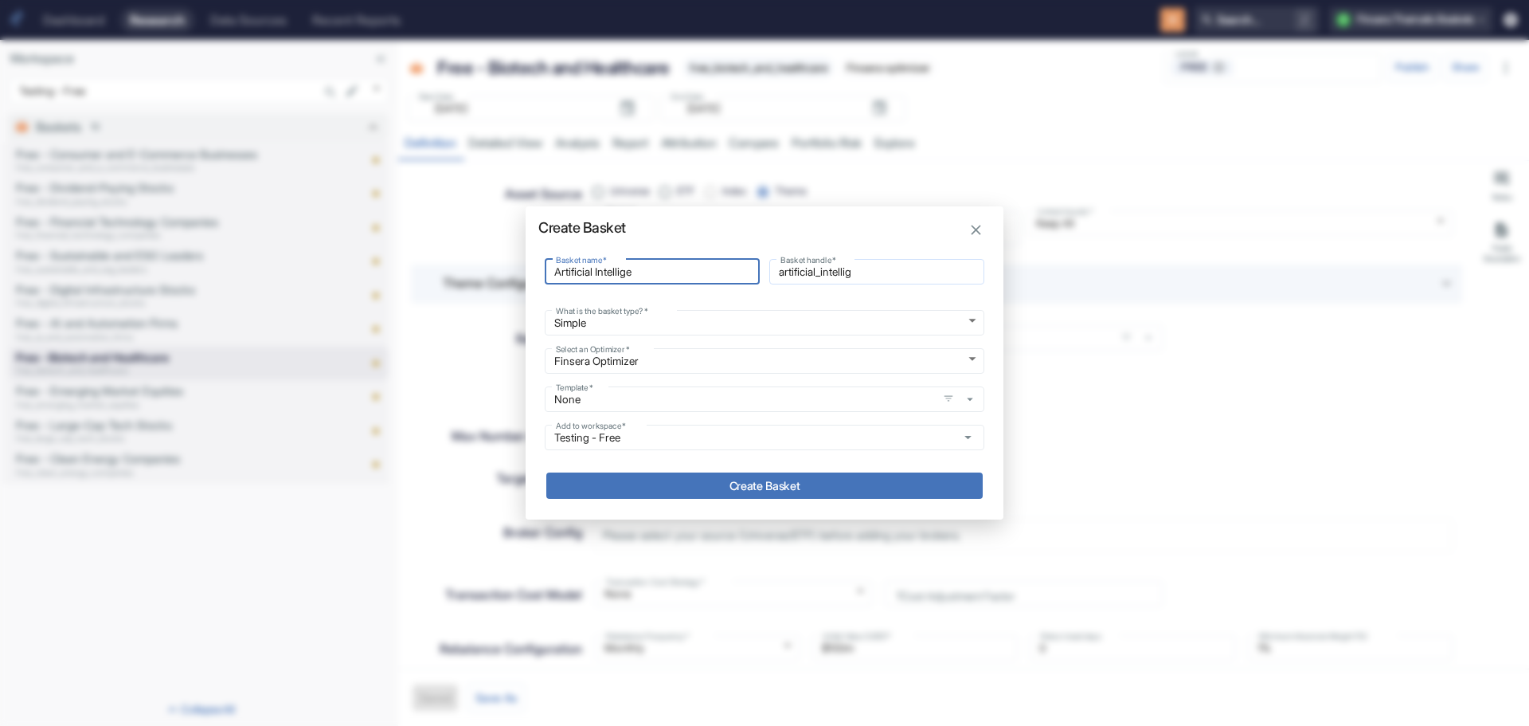
type input "artificial_intellige"
type input "Artificial Intelligen"
type input "artificial_intelligen"
type input "Artificial Intelligenc"
type input "artificial_intelligenc"
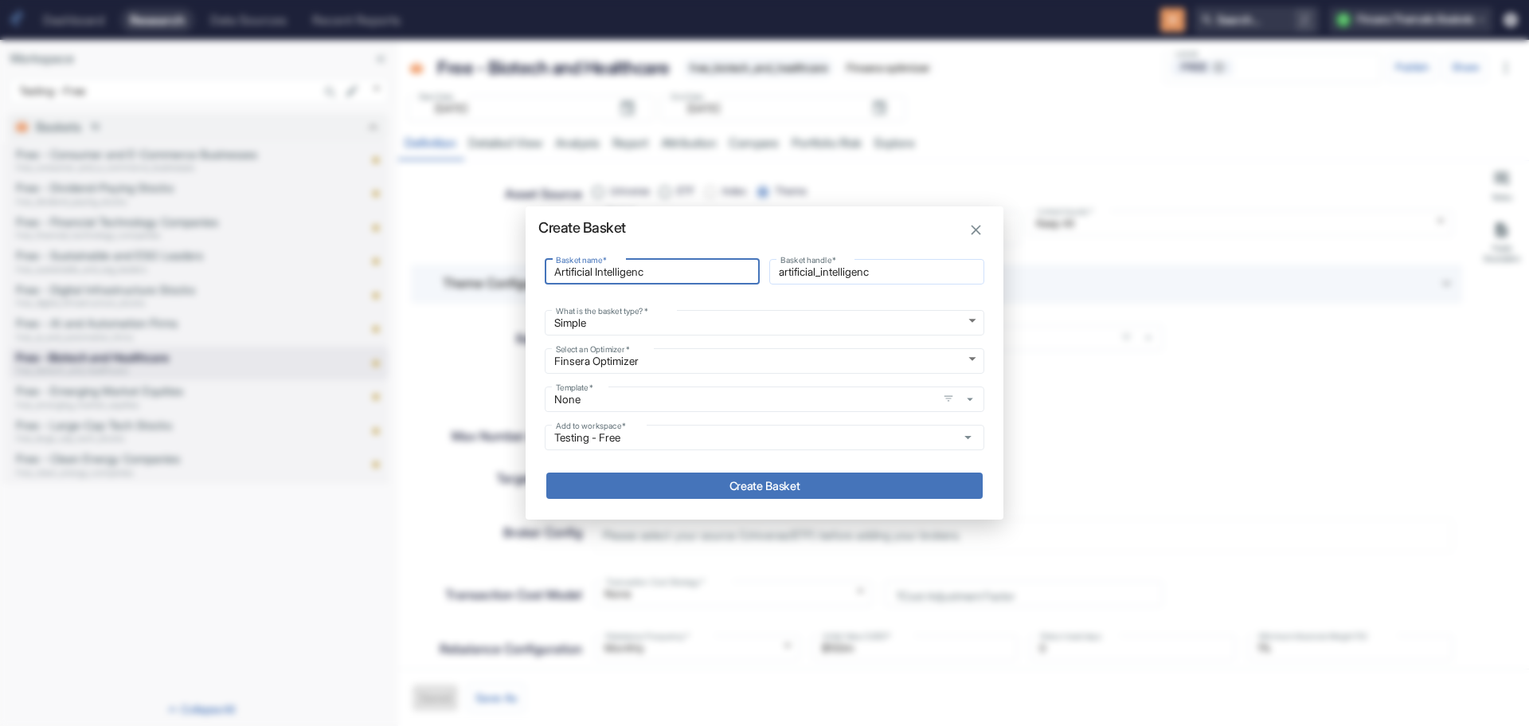
type input "Artificial Intelligence"
type input "artificial_intelligence"
type input "Artificial Intelligence"
type input "artificial_intelligence_"
type input "Artificial Intelligence I"
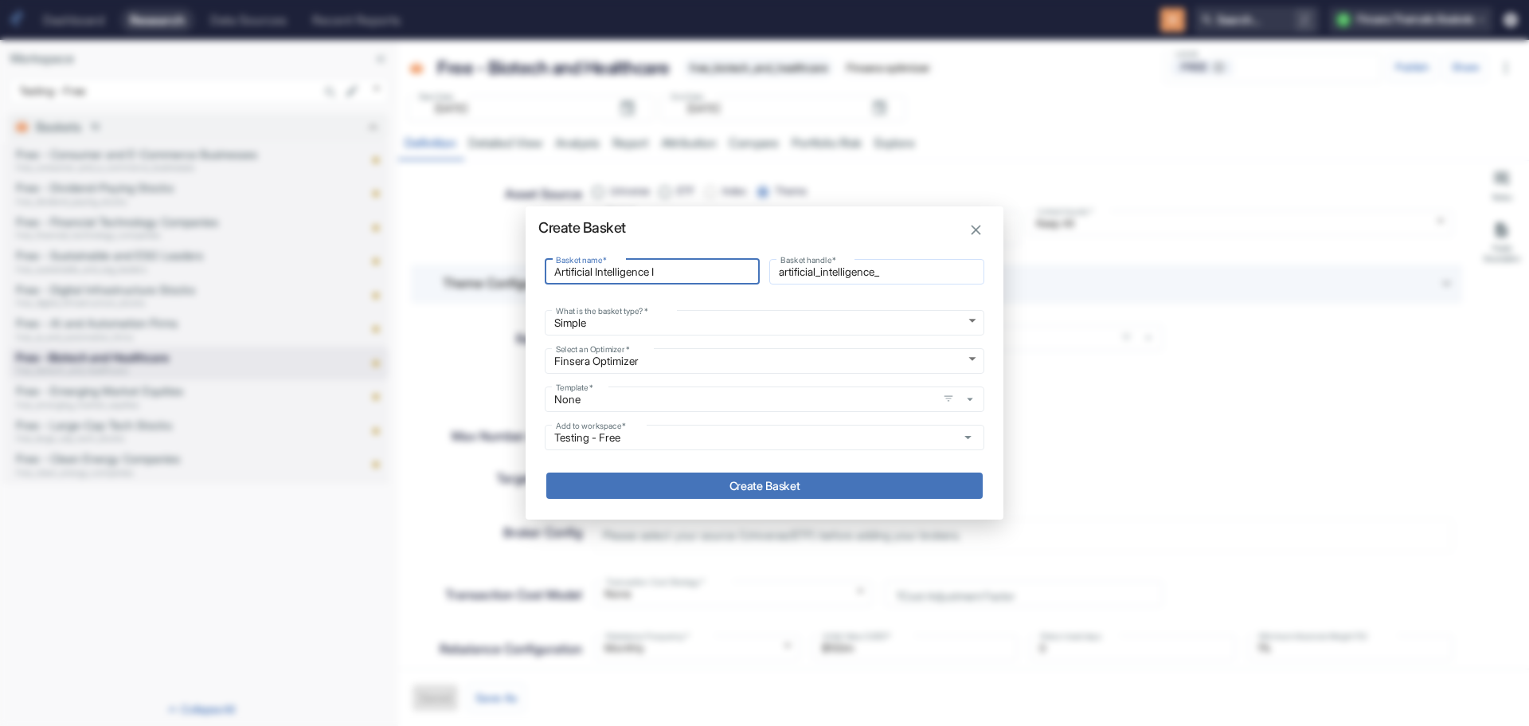
type input "artificial_intelligence_i"
type input "Artificial Intelligence In"
type input "artificial_intelligence_in"
type input "Artificial Intelligence Inf"
type input "artificial_intelligence_inf"
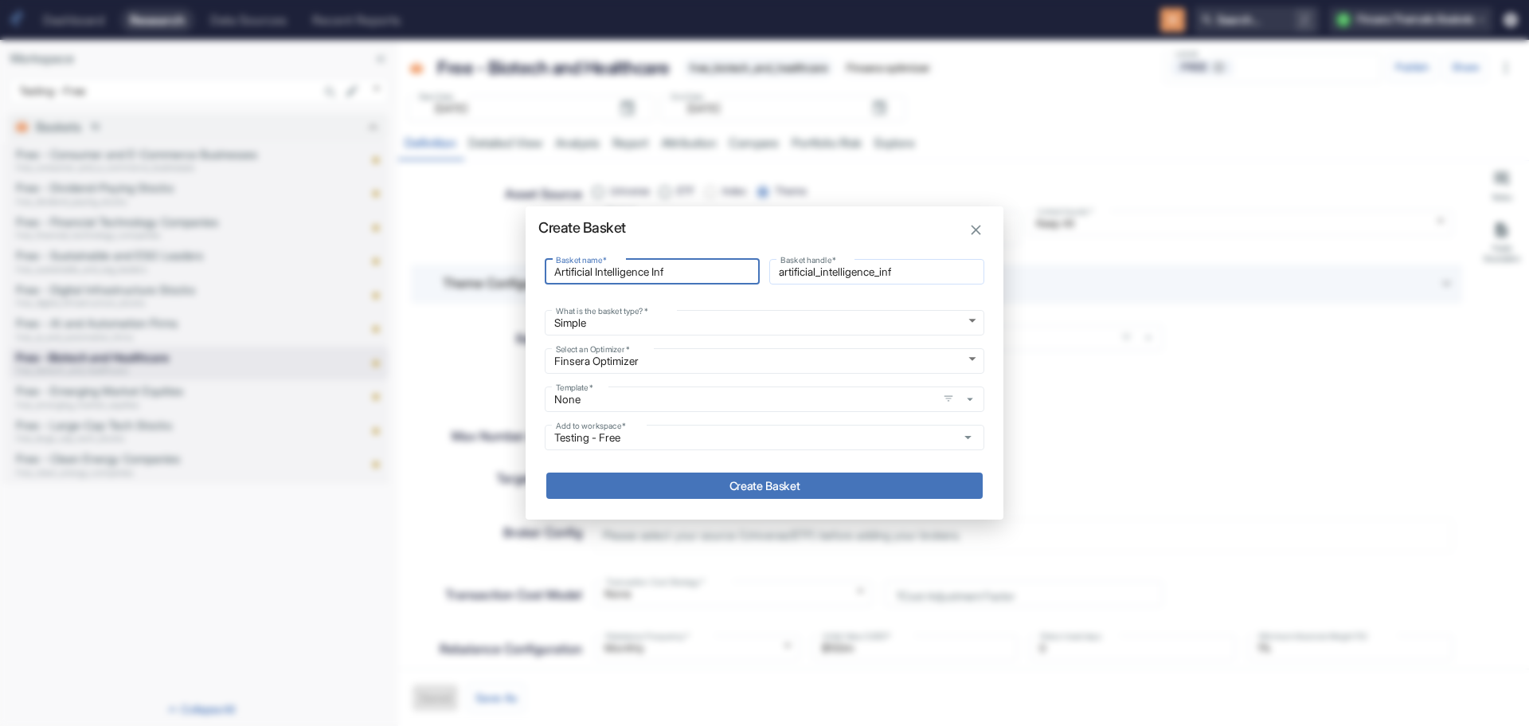
type input "Artificial Intelligence Infr"
type input "artificial_intelligence_infr"
type input "Artificial Intelligence Infra"
type input "artificial_intelligence_infra"
type input "Artificial Intelligence Infras"
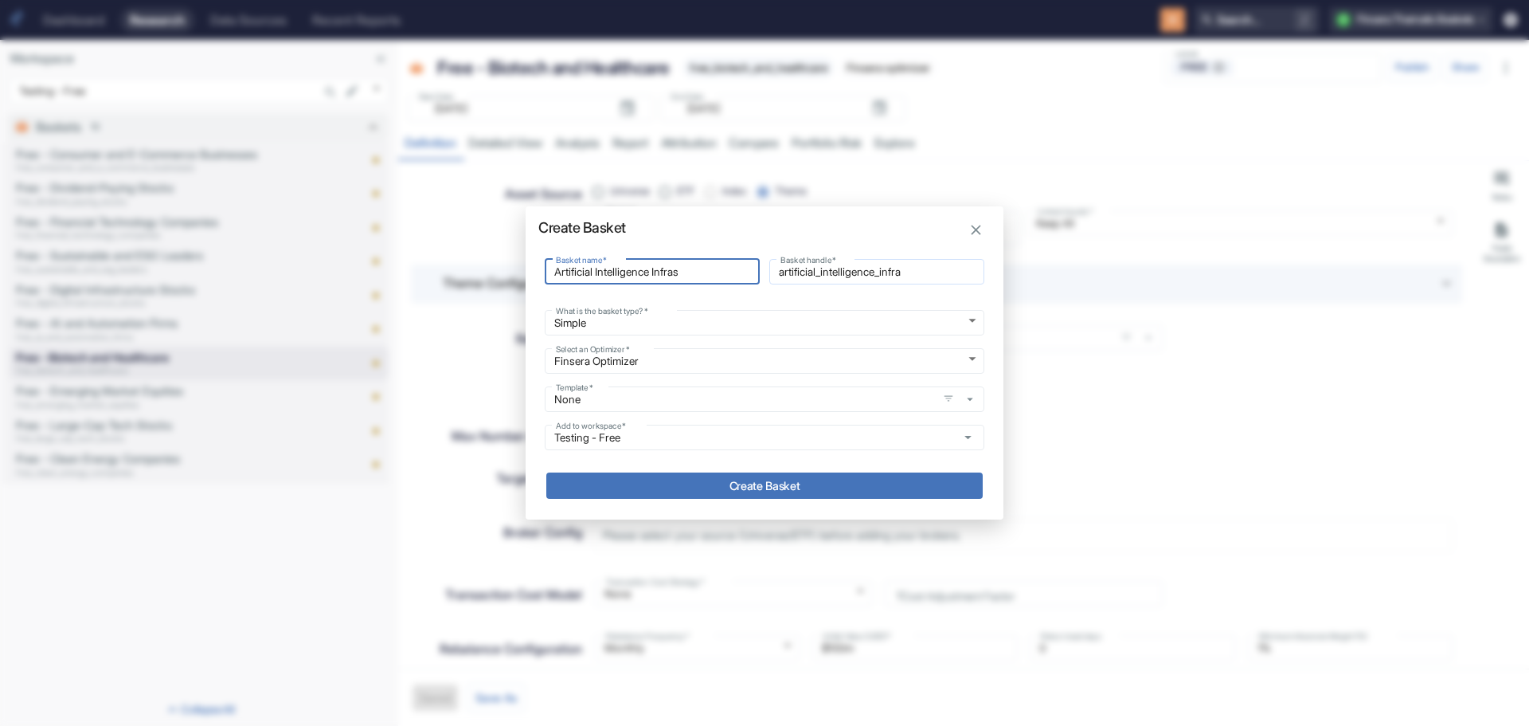
type input "artificial_intelligence_infras"
type input "Artificial Intelligence Infrast"
type input "artificial_intelligence_infrast"
type input "Artificial Intelligence Infrastr"
type input "artificial_intelligence_infrastr"
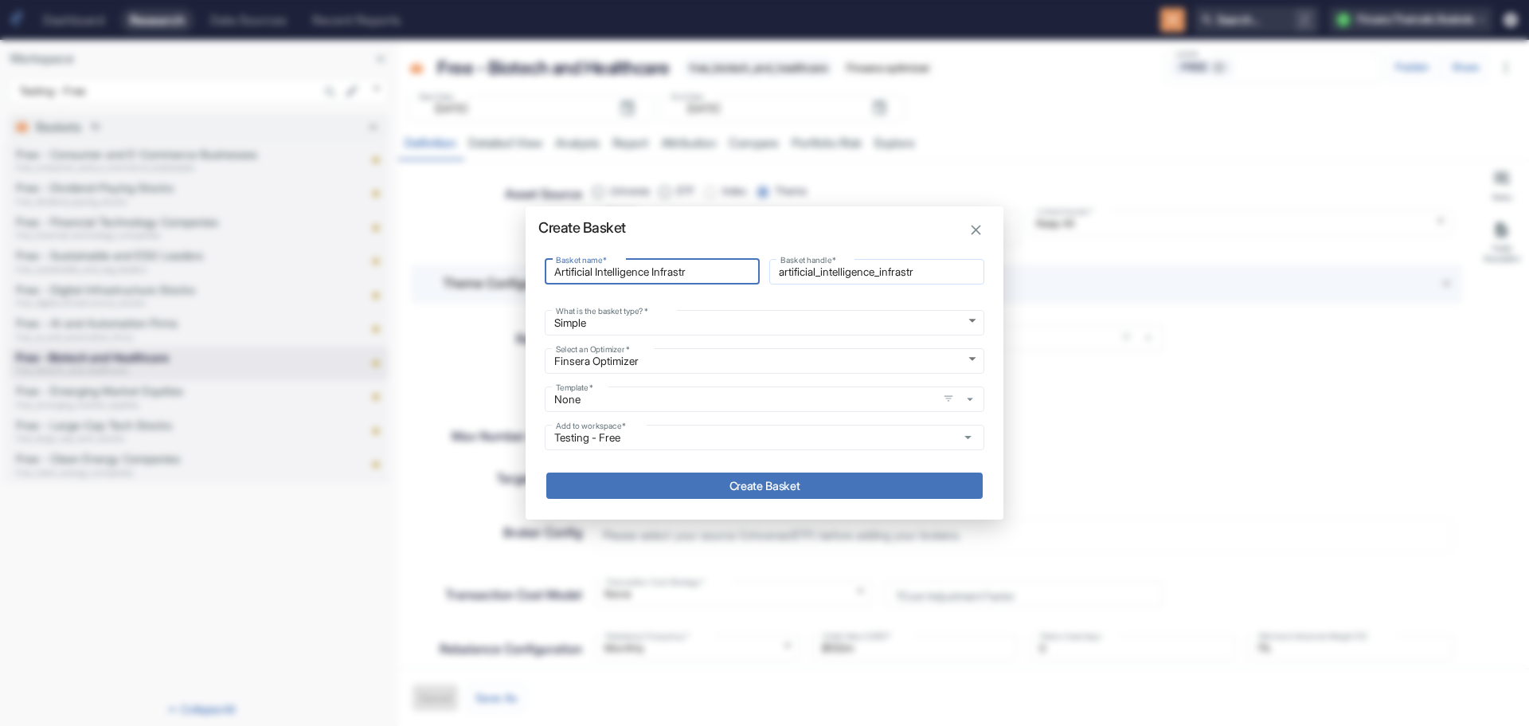
type input "Artificial Intelligence Infrastru"
type input "artificial_intelligence_infrastru"
type input "Artificial Intelligence Infrastruc"
type input "artificial_intelligence_infrastruc"
type input "Artificial Intelligence Infrastruct"
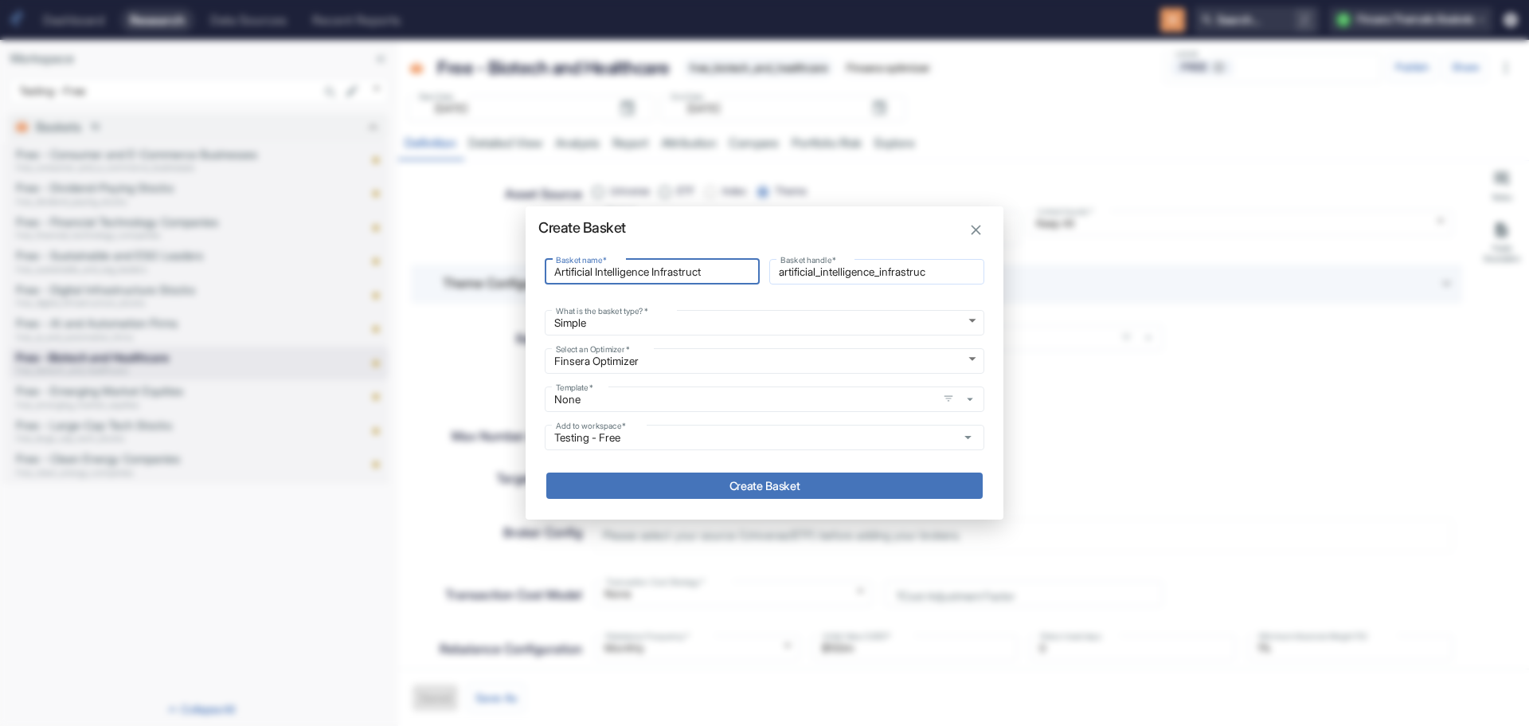
type input "artificial_intelligence_infrastruct"
type input "Artificial Intelligence Infrastructu"
type input "artificial_intelligence_infrastructu"
type input "Artificial Intelligence Infrastructur"
type input "artificial_intelligence_infrastructur"
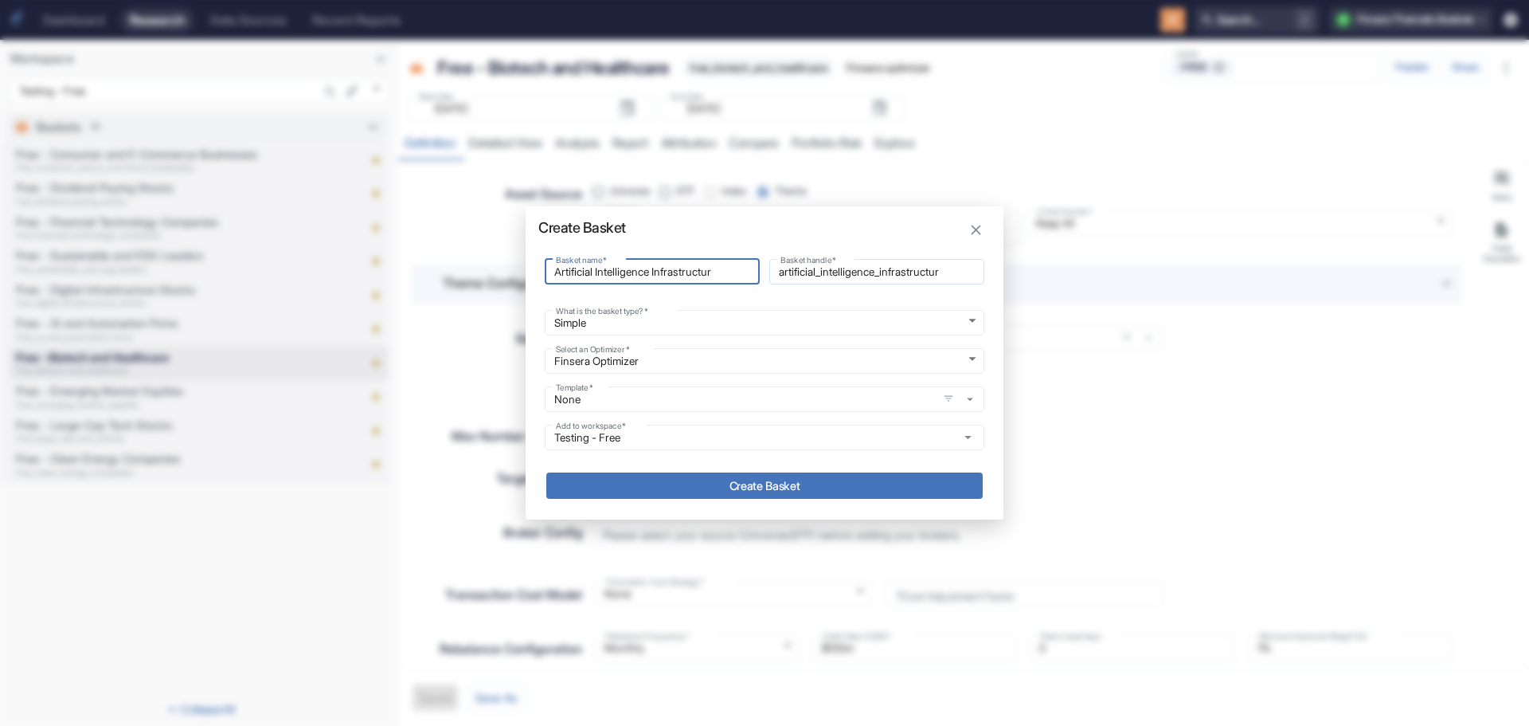
type input "Artificial Intelligence Infrastructure"
type input "artificial_intelligence_infrastructure"
drag, startPoint x: 660, startPoint y: 270, endPoint x: 737, endPoint y: 264, distance: 76.7
click at [737, 264] on input "Artificial Intelligence Infrastructure" at bounding box center [652, 271] width 215 height 19
type input "Artificial Intelligence E"
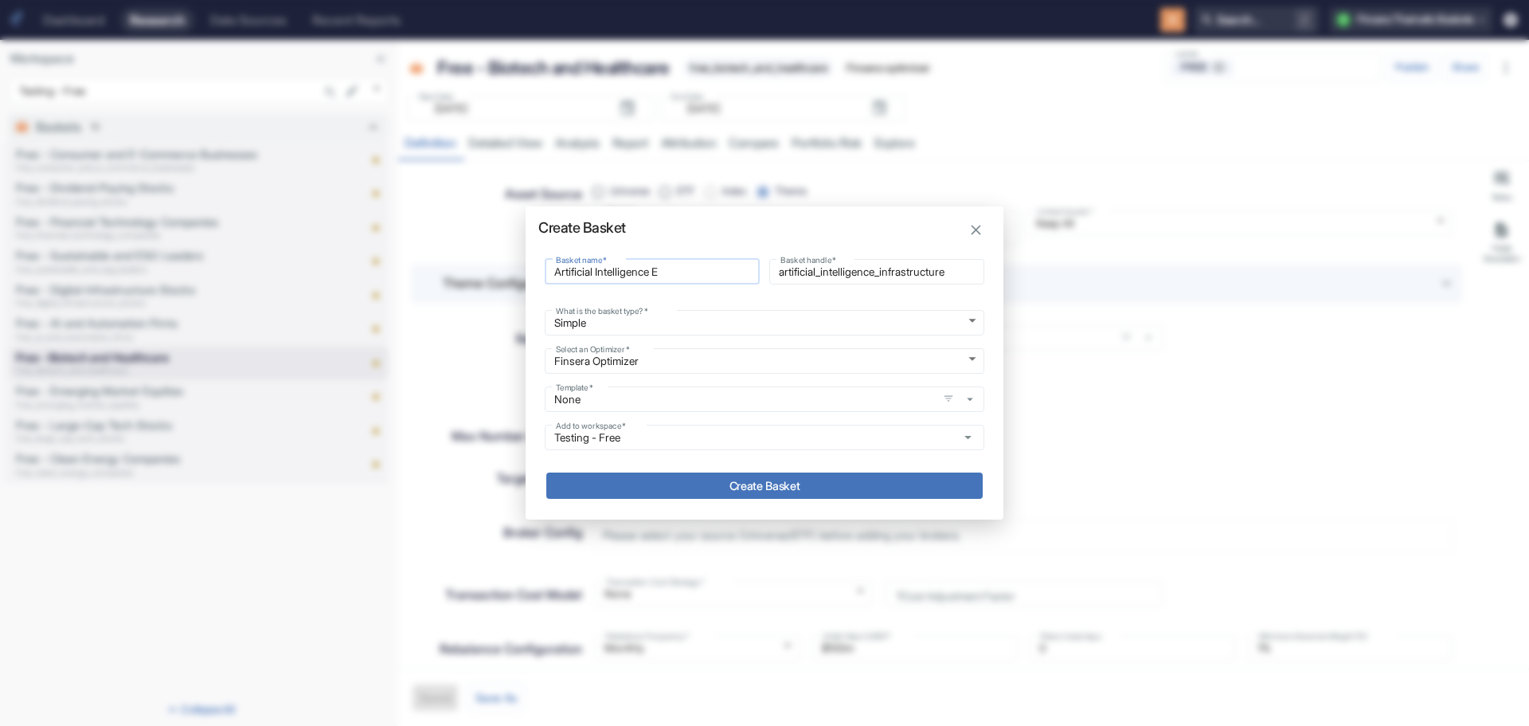
type input "artificial_intelligence_e"
type input "Artificial Intelligence En"
type input "artificial_intelligence_en"
type input "Artificial Intelligence Ena"
type input "artificial_intelligence_ena"
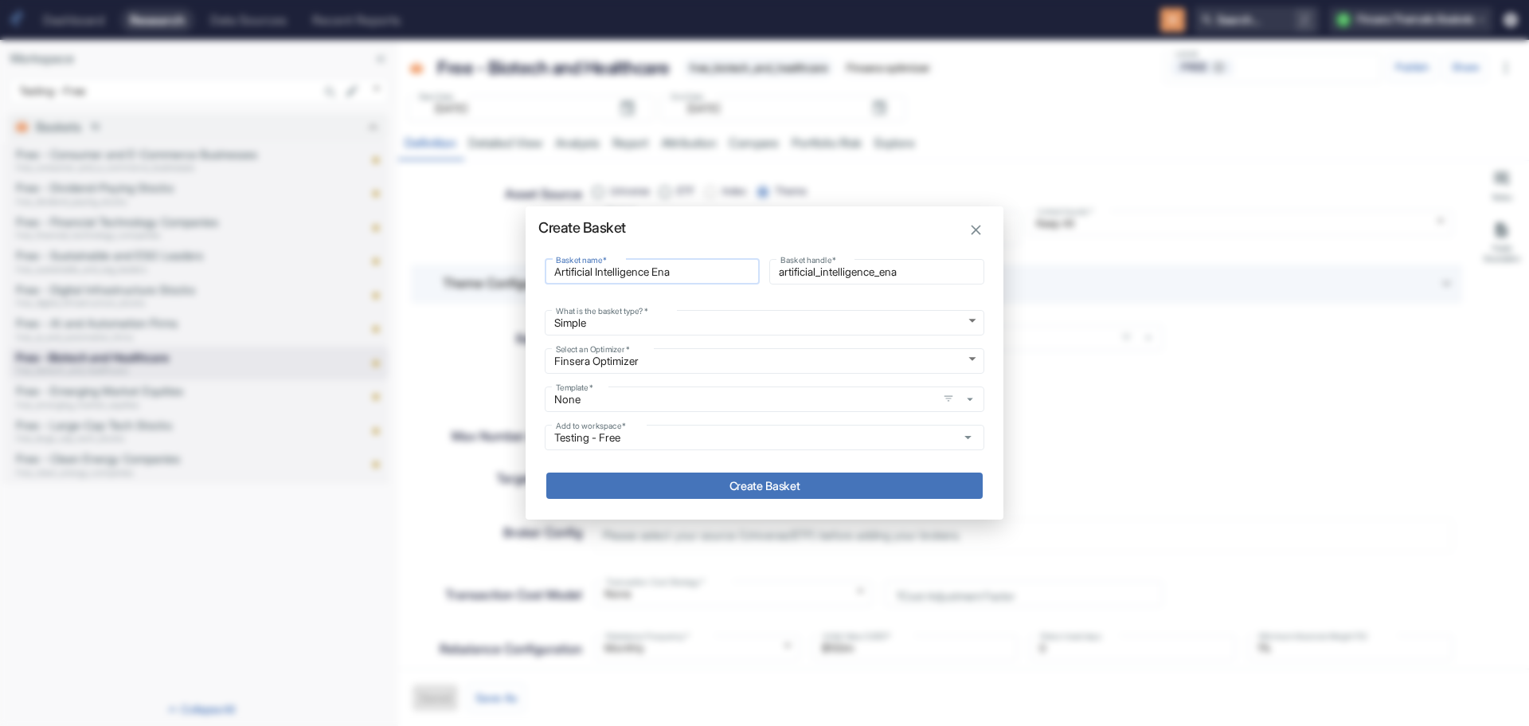
type input "Artificial Intelligence Enab"
type input "artificial_intelligence_enab"
type input "Artificial Intelligence Enabl"
type input "artificial_intelligence_enabl"
type input "Artificial Intelligence Enable"
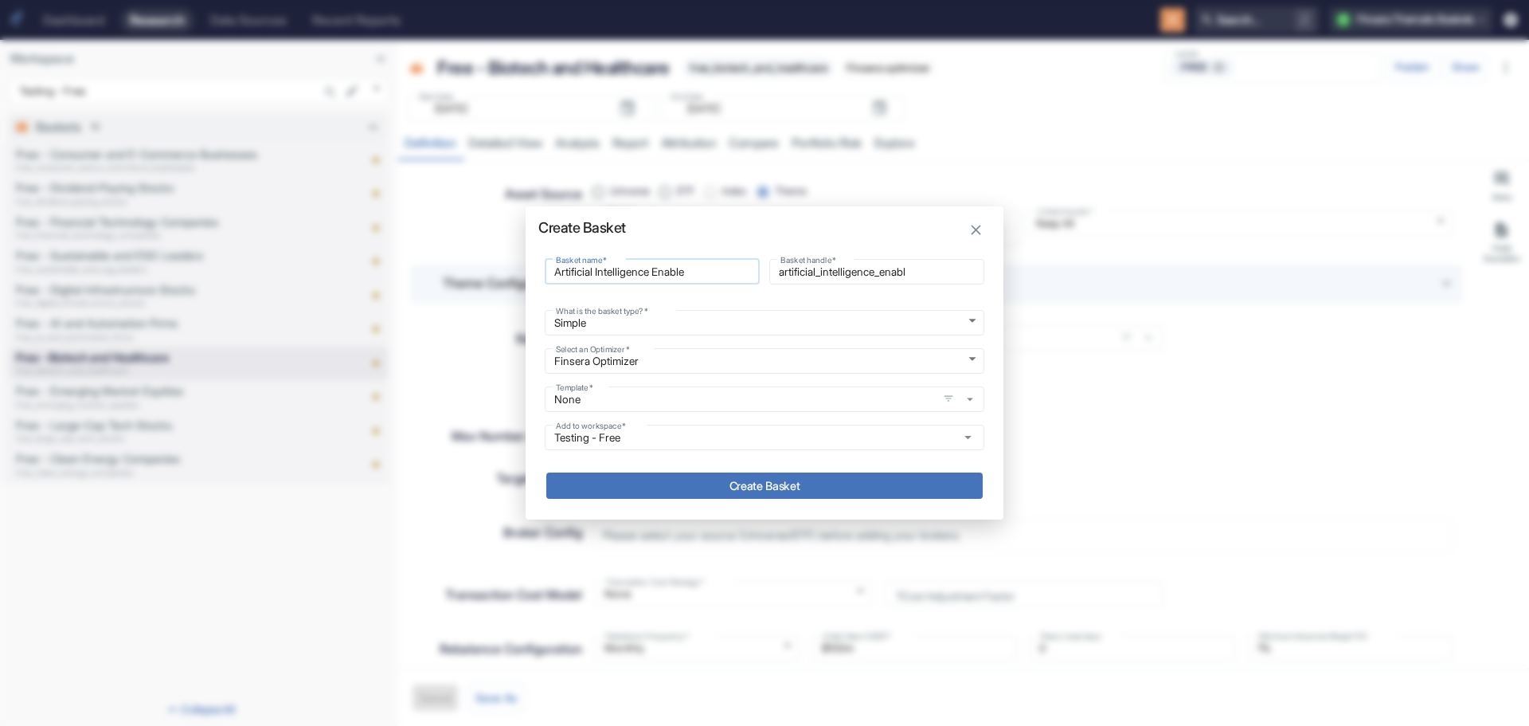
type input "artificial_intelligence_enable"
type input "Artificial Intelligence Enables"
type input "artificial_intelligence_enables"
type input "Artificial Intelligence Enable"
type input "artificial_intelligence_enable"
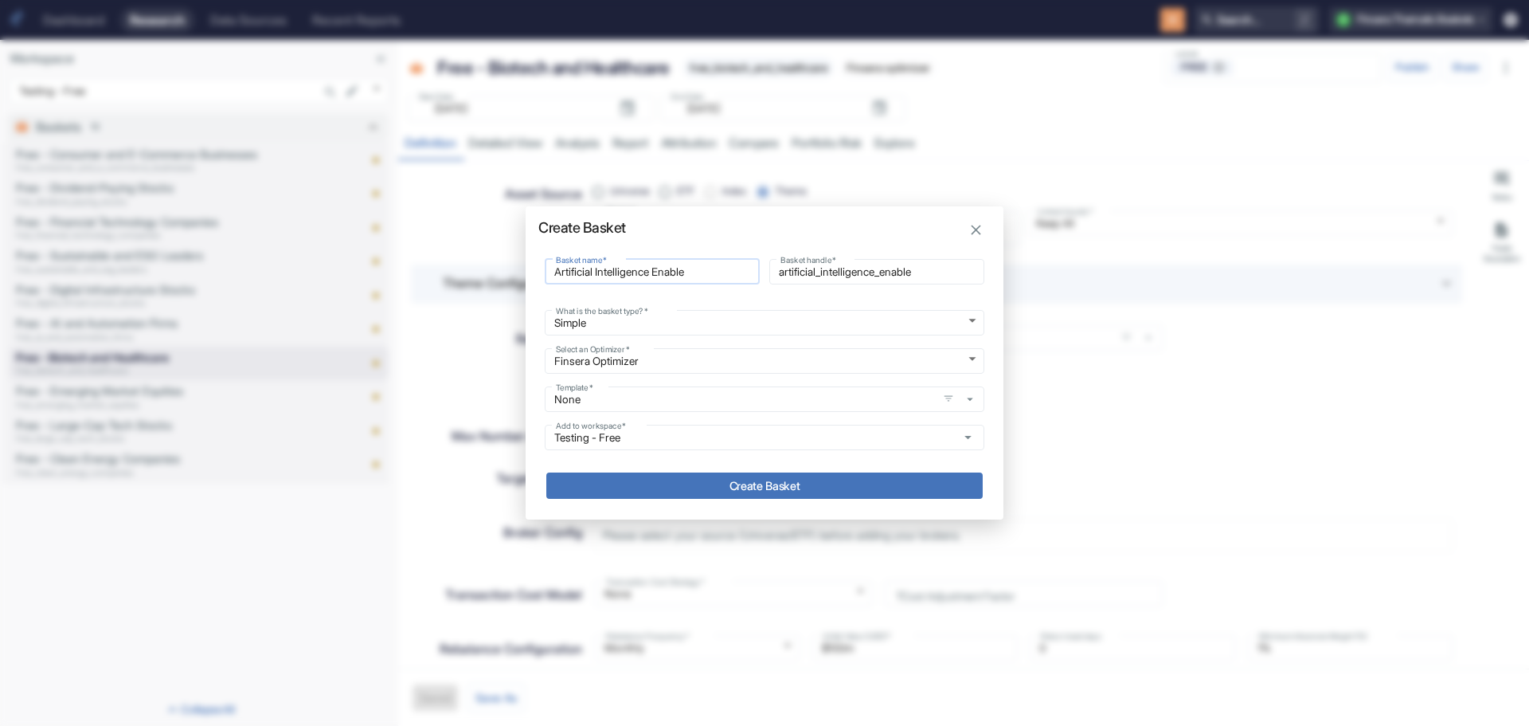
type input "Artificial Intelligence Enabler"
type input "artificial_intelligence_enabler"
type input "Artificial Intelligence Enablers"
type input "artificial_intelligence_enablers"
type input "Artificial Intelligence Enablers"
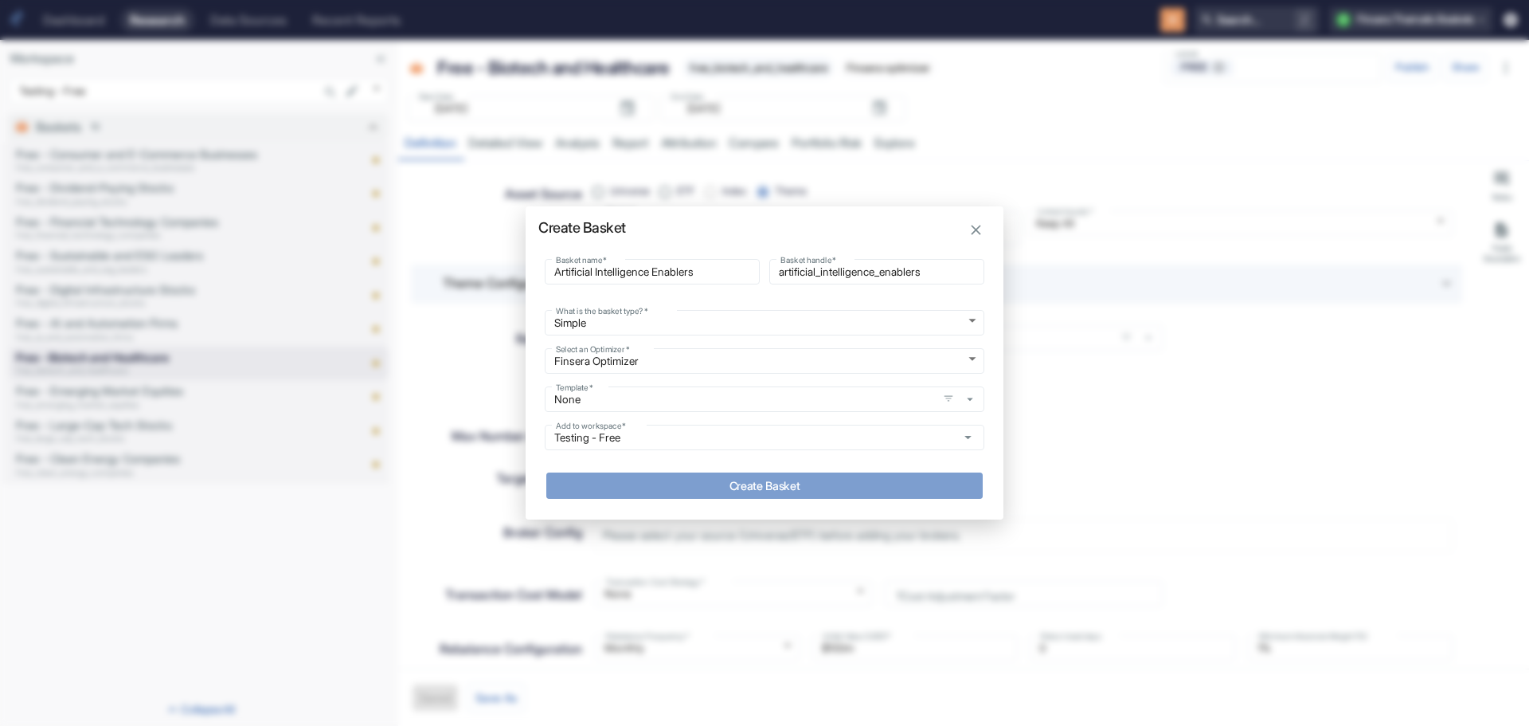
click at [775, 481] on button "Create Basket" at bounding box center [764, 485] width 437 height 26
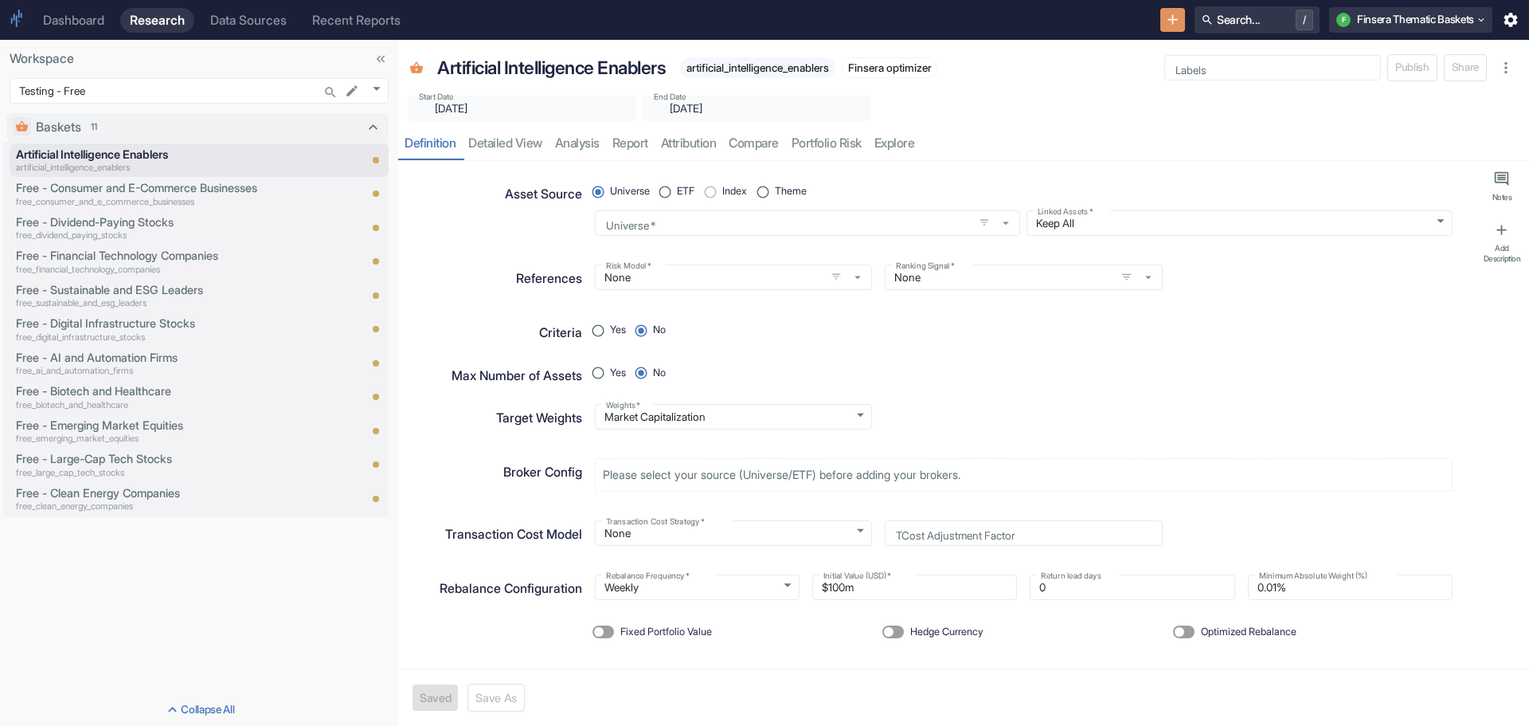
type textarea "x"
radio input "true"
click at [766, 189] on input "Theme" at bounding box center [763, 192] width 24 height 24
radio input "false"
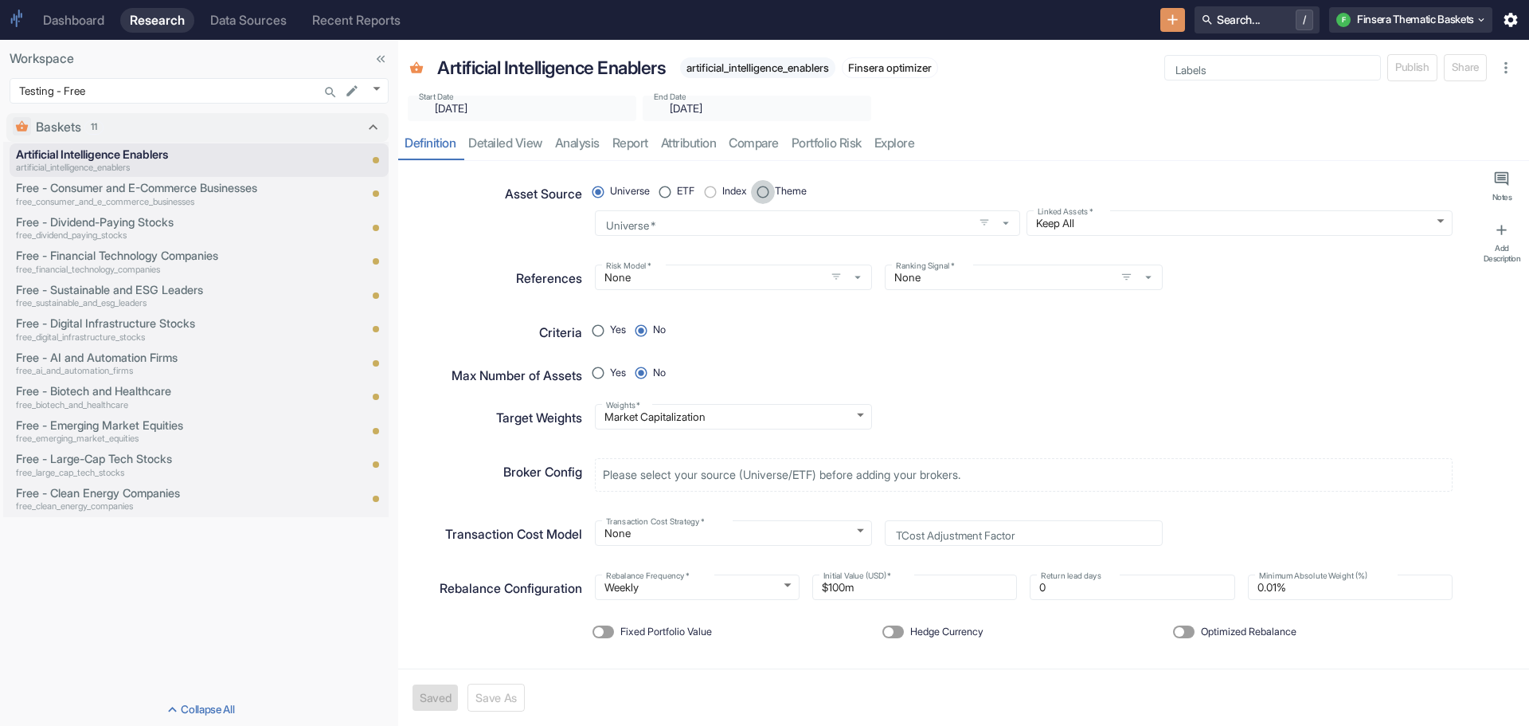
radio input "true"
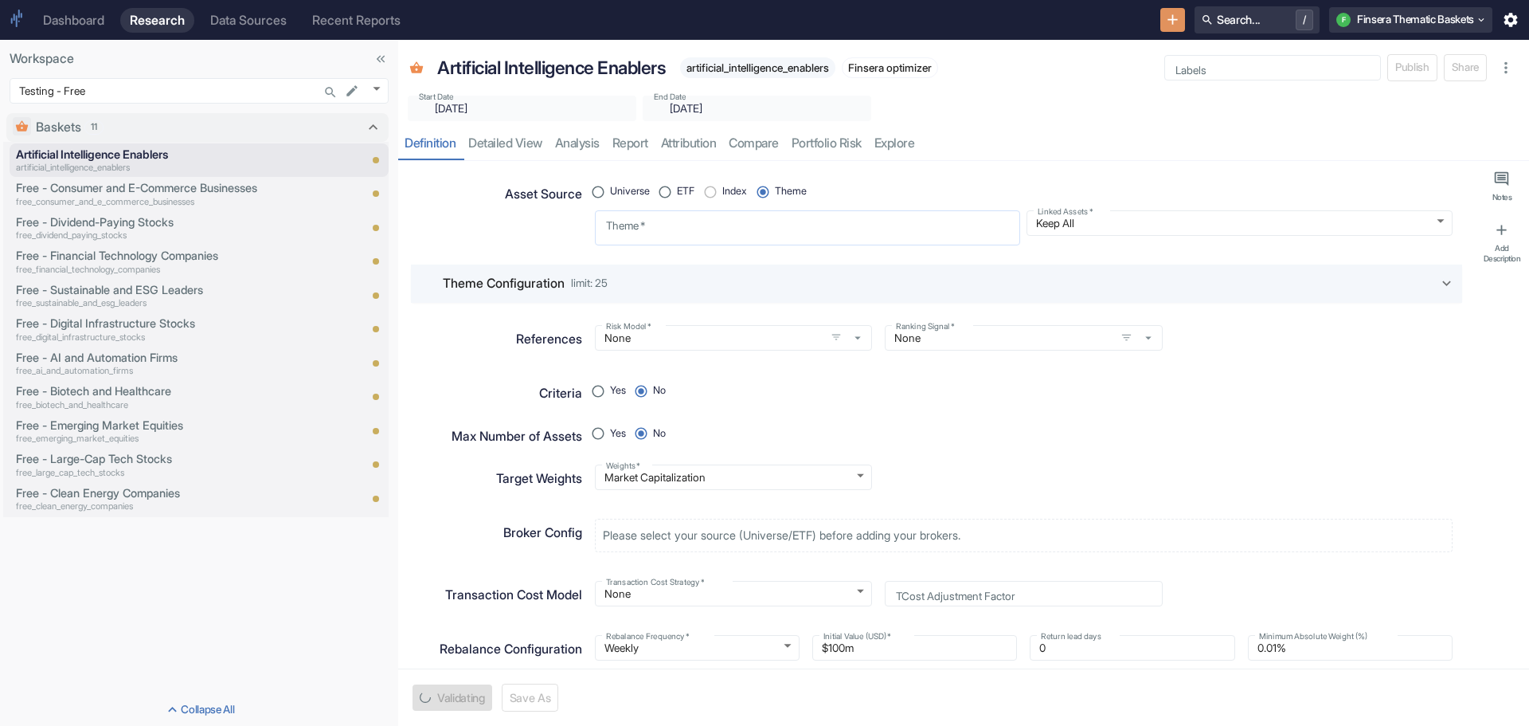
type textarea "x"
radio input "true"
click at [666, 230] on textarea "Theme   *" at bounding box center [808, 228] width 404 height 22
click at [602, 221] on div "x Theme   *" at bounding box center [808, 227] width 426 height 35
type textarea "x"
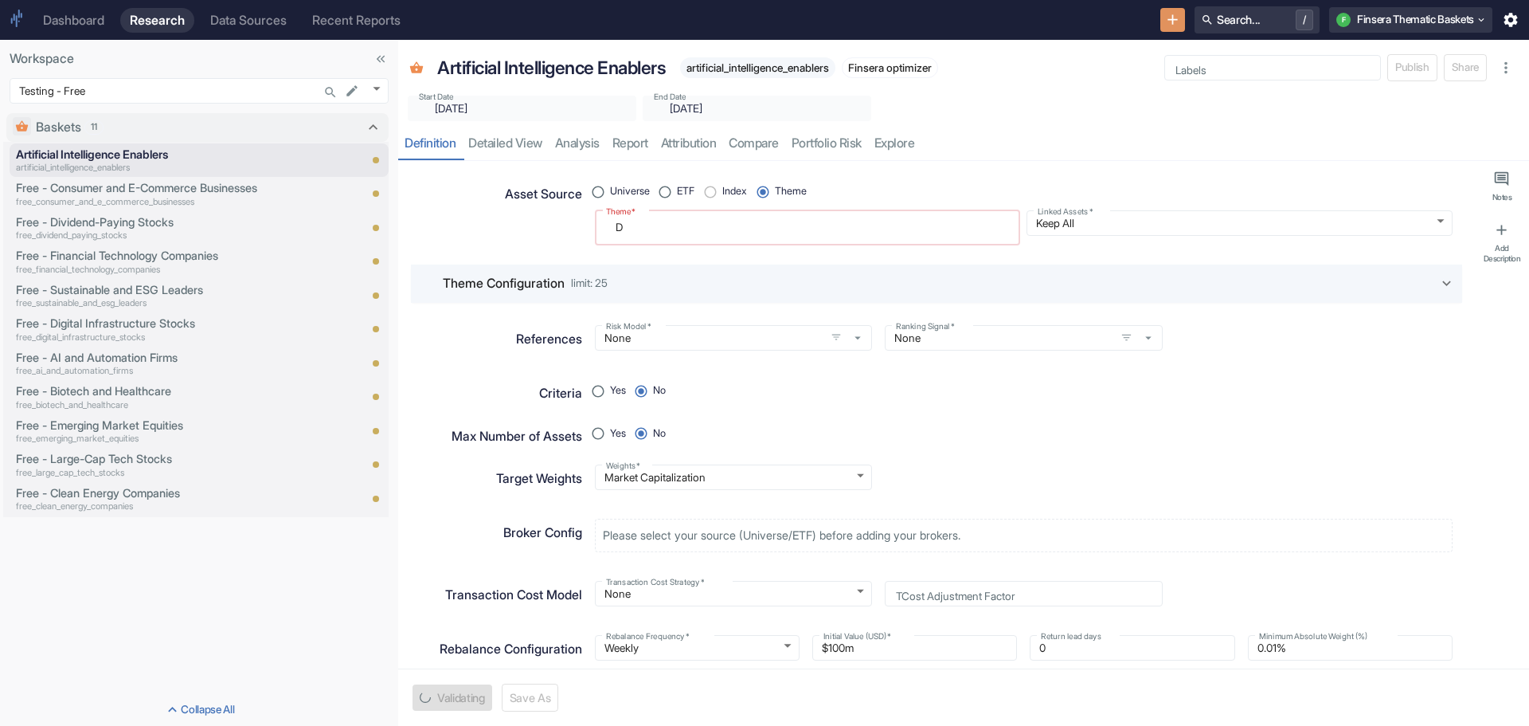
type textarea "Da"
type textarea "x"
type textarea "Dat"
type textarea "x"
type textarea "Data"
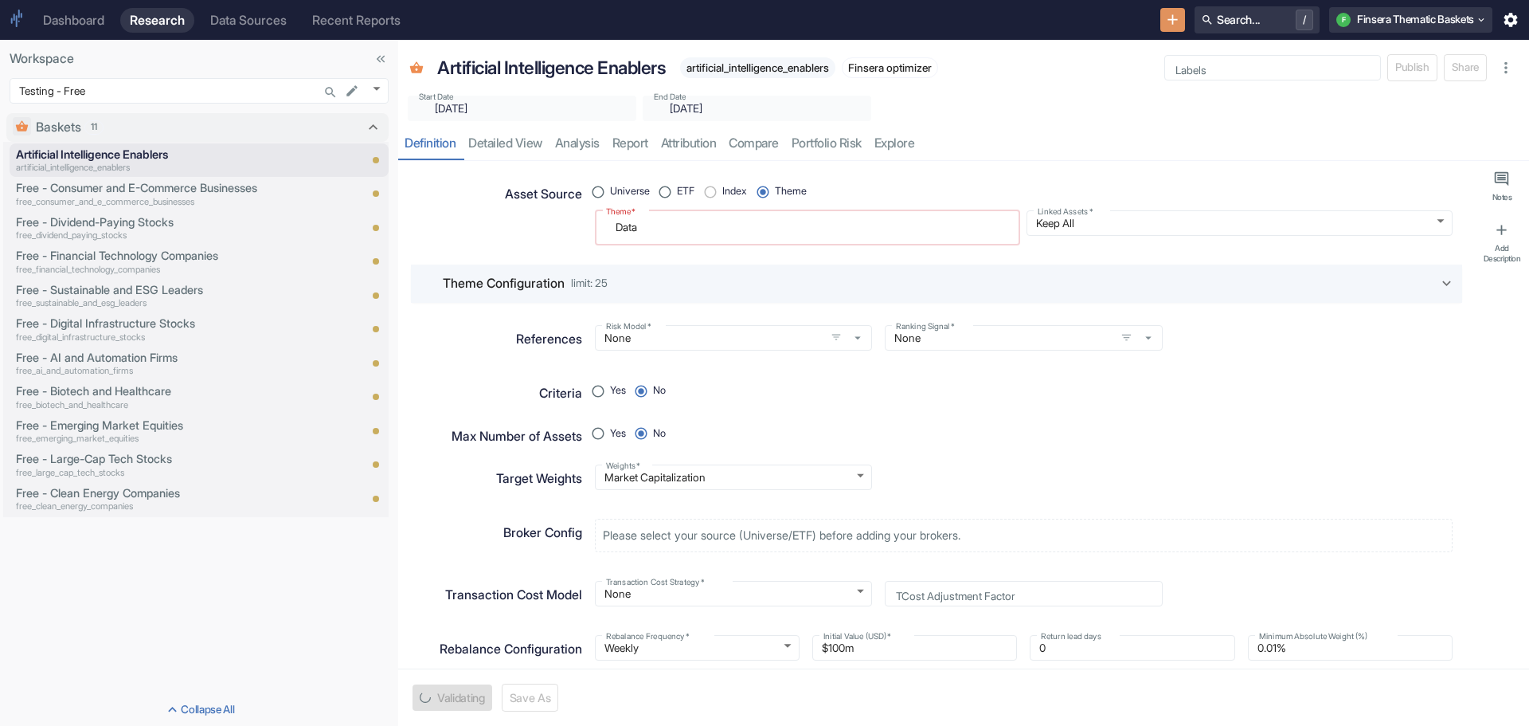
type textarea "x"
type textarea "Data"
click at [707, 227] on textarea "Data center infrastucture" at bounding box center [808, 228] width 404 height 22
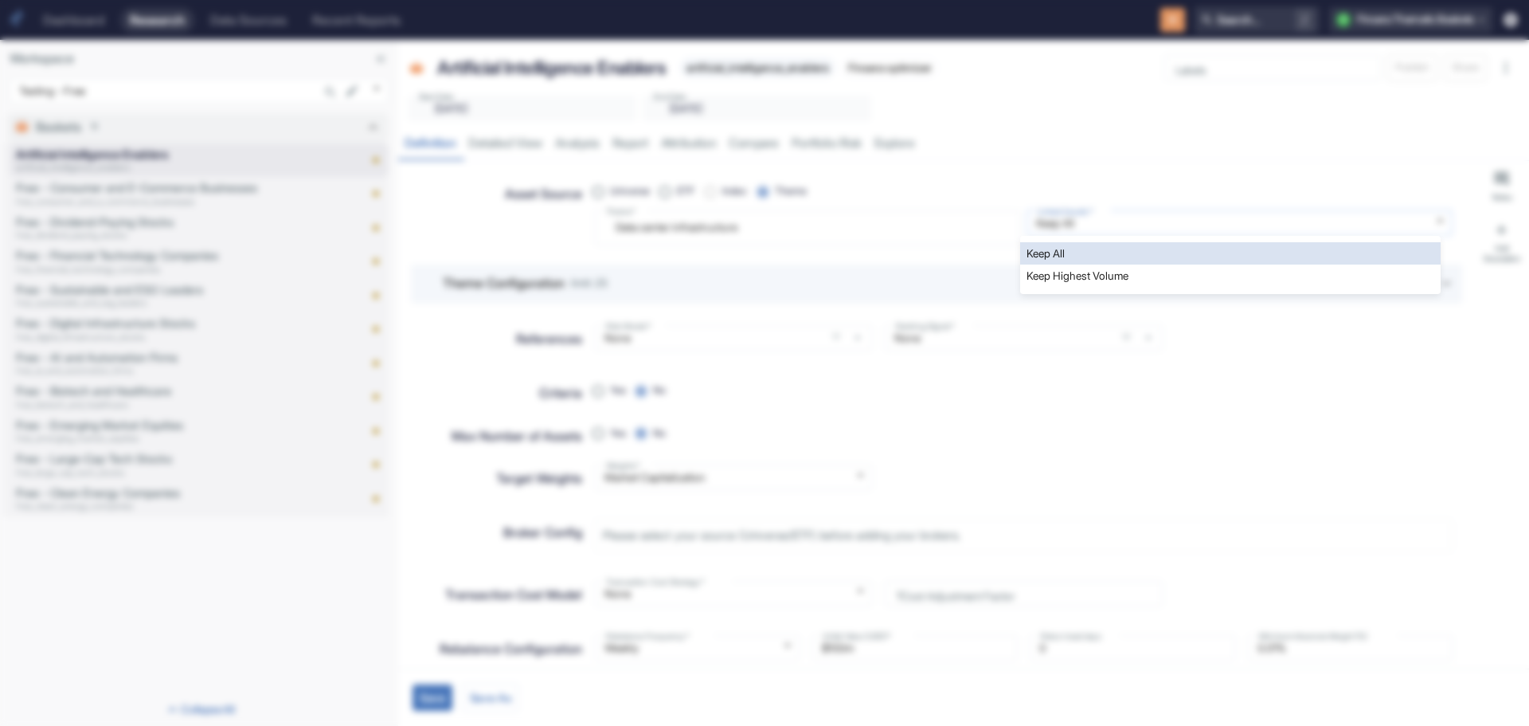
click at [1423, 216] on body "Dashboard Research Data Sources Recent Reports Search... / F Finsera Thematic B…" at bounding box center [764, 363] width 1529 height 726
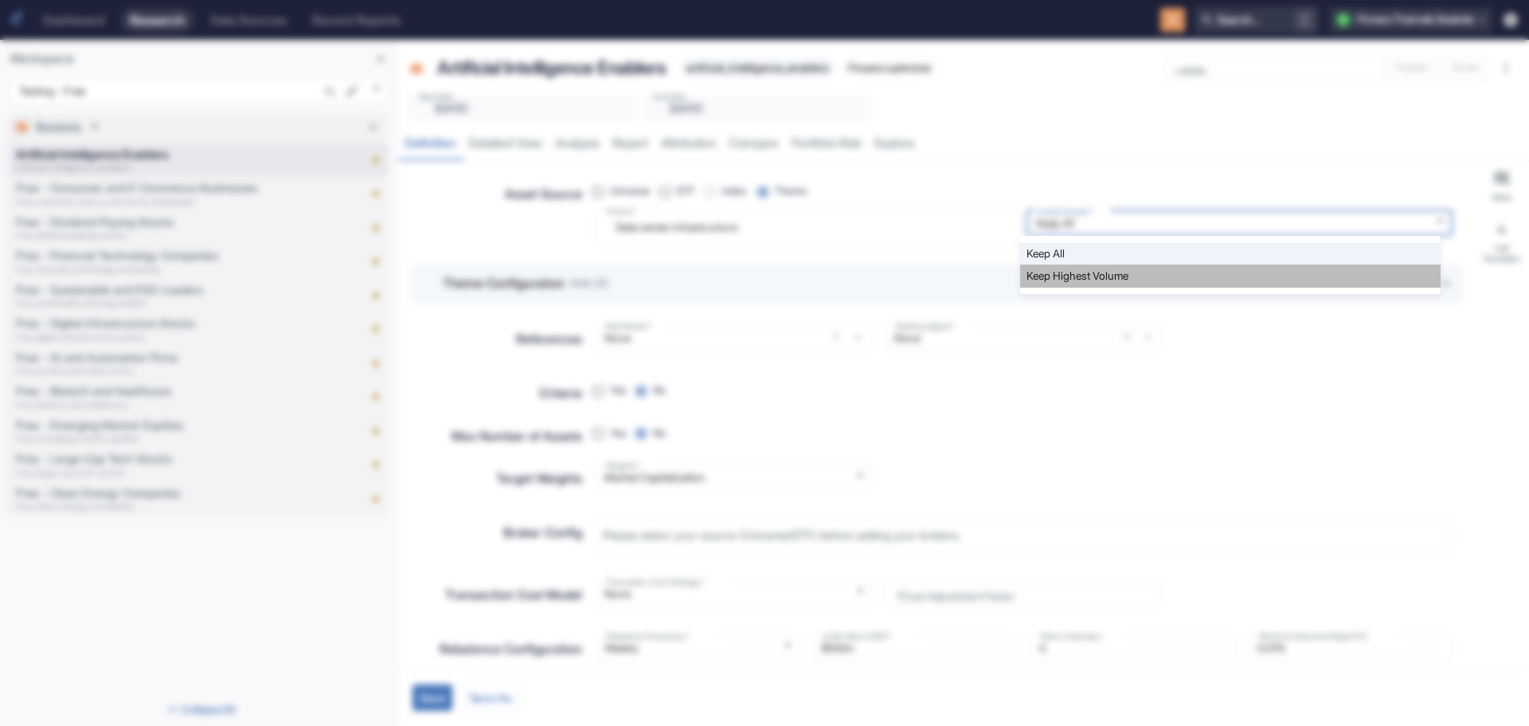
click at [1360, 270] on li "Keep Highest Volume" at bounding box center [1230, 275] width 421 height 22
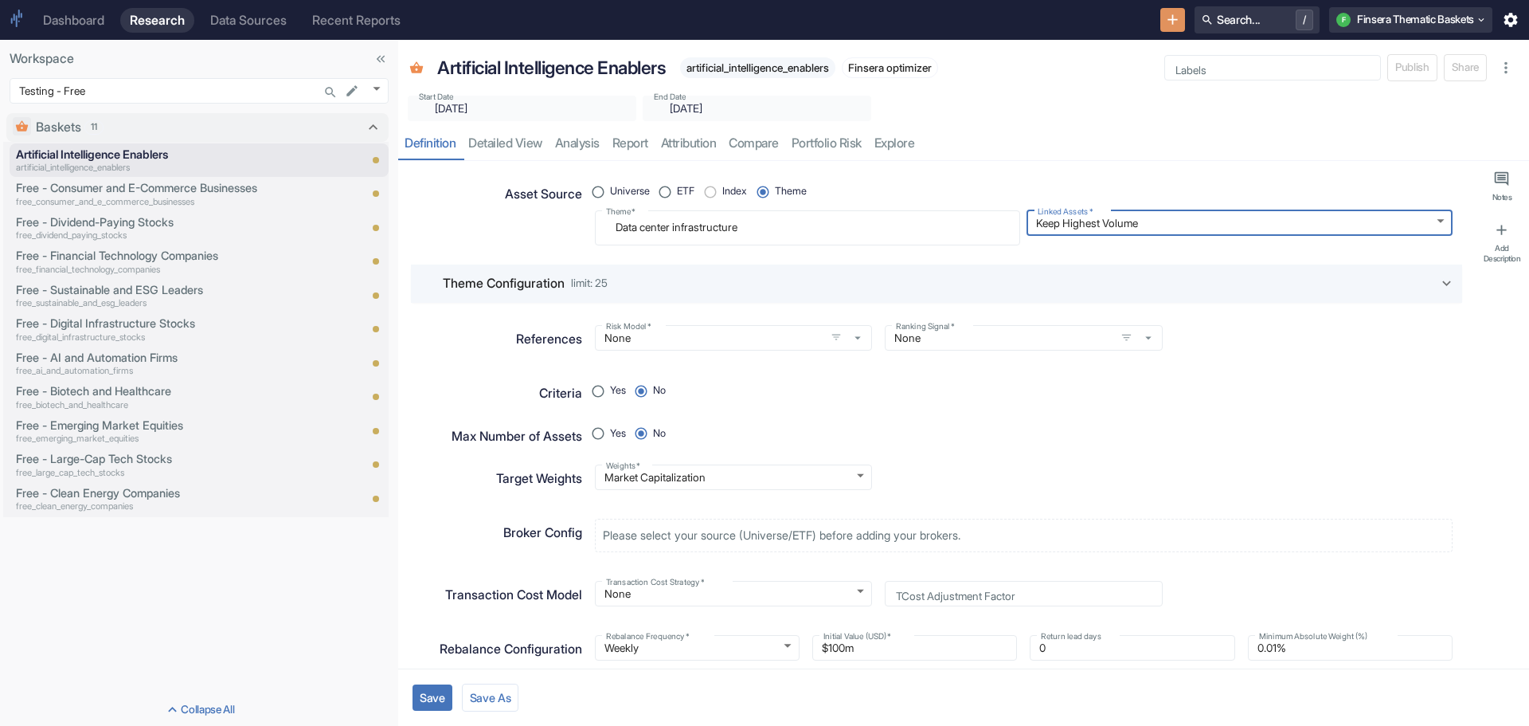
scroll to position [75, 0]
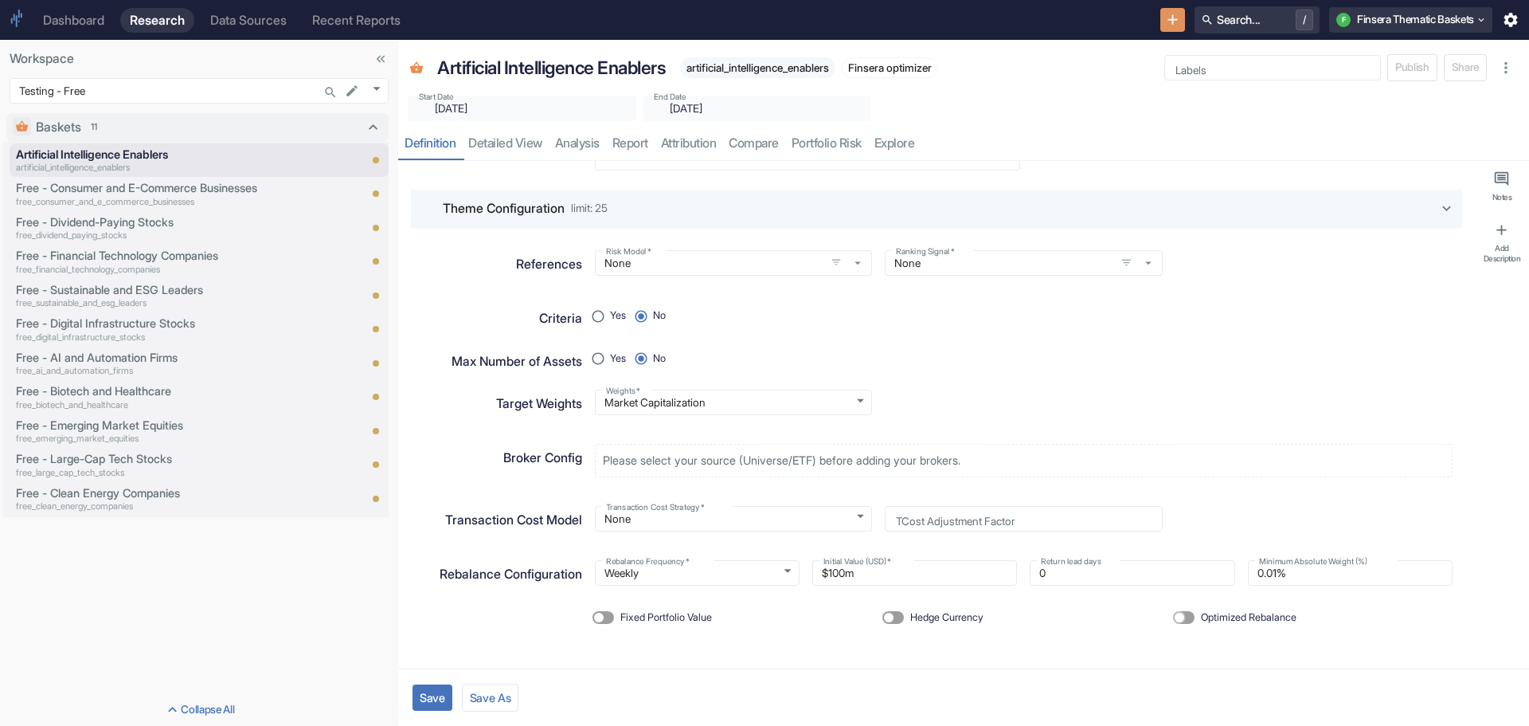
click at [1173, 611] on input "Optimized Rebalance" at bounding box center [1180, 617] width 38 height 13
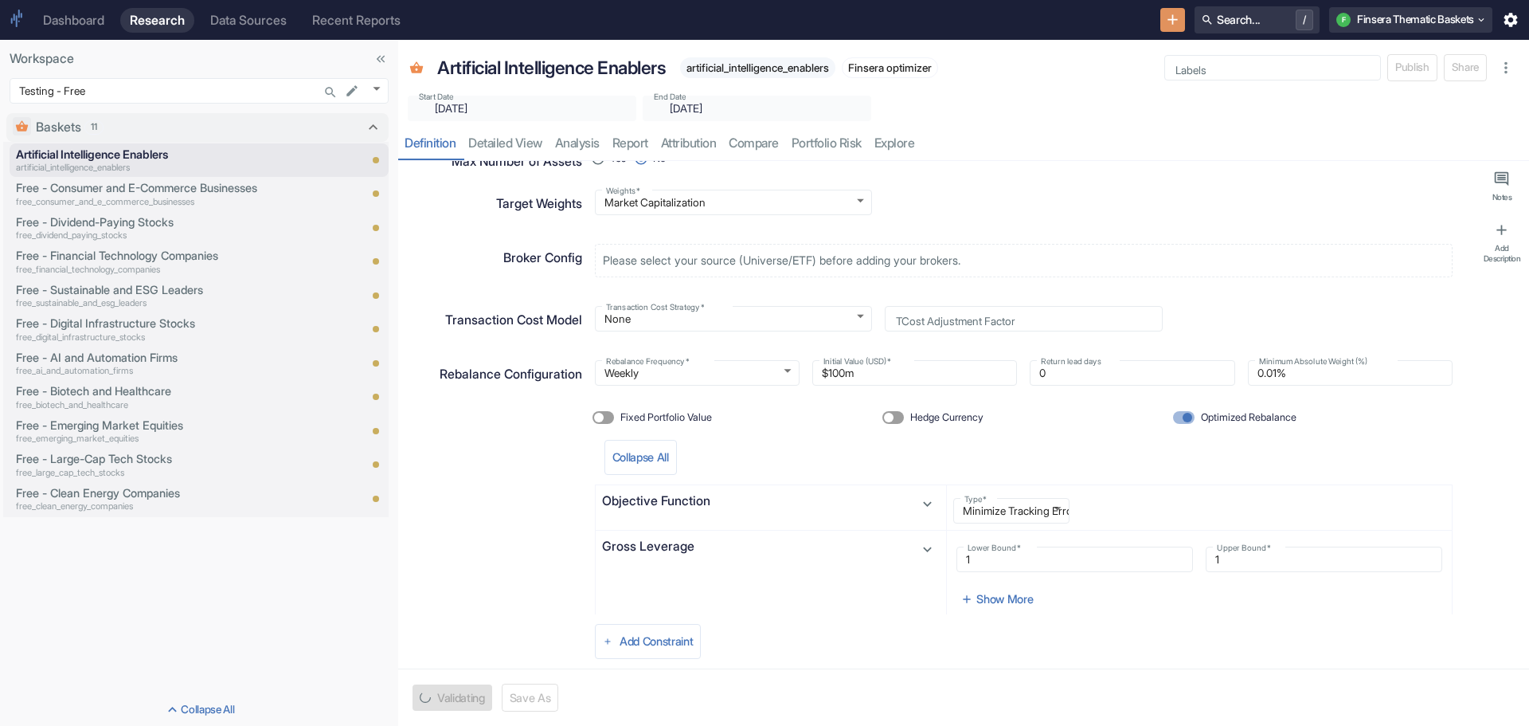
scroll to position [314, 0]
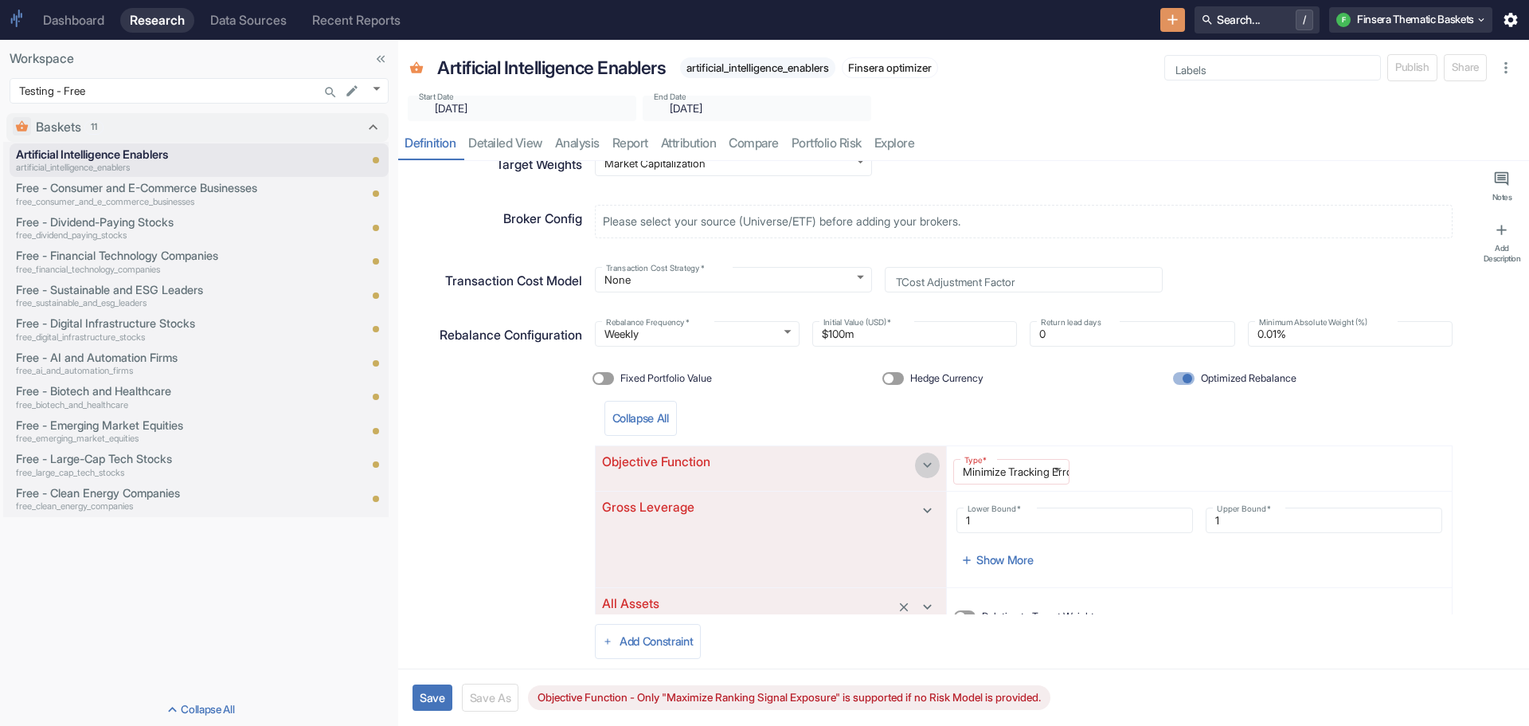
click at [929, 457] on icon "button" at bounding box center [928, 465] width 18 height 18
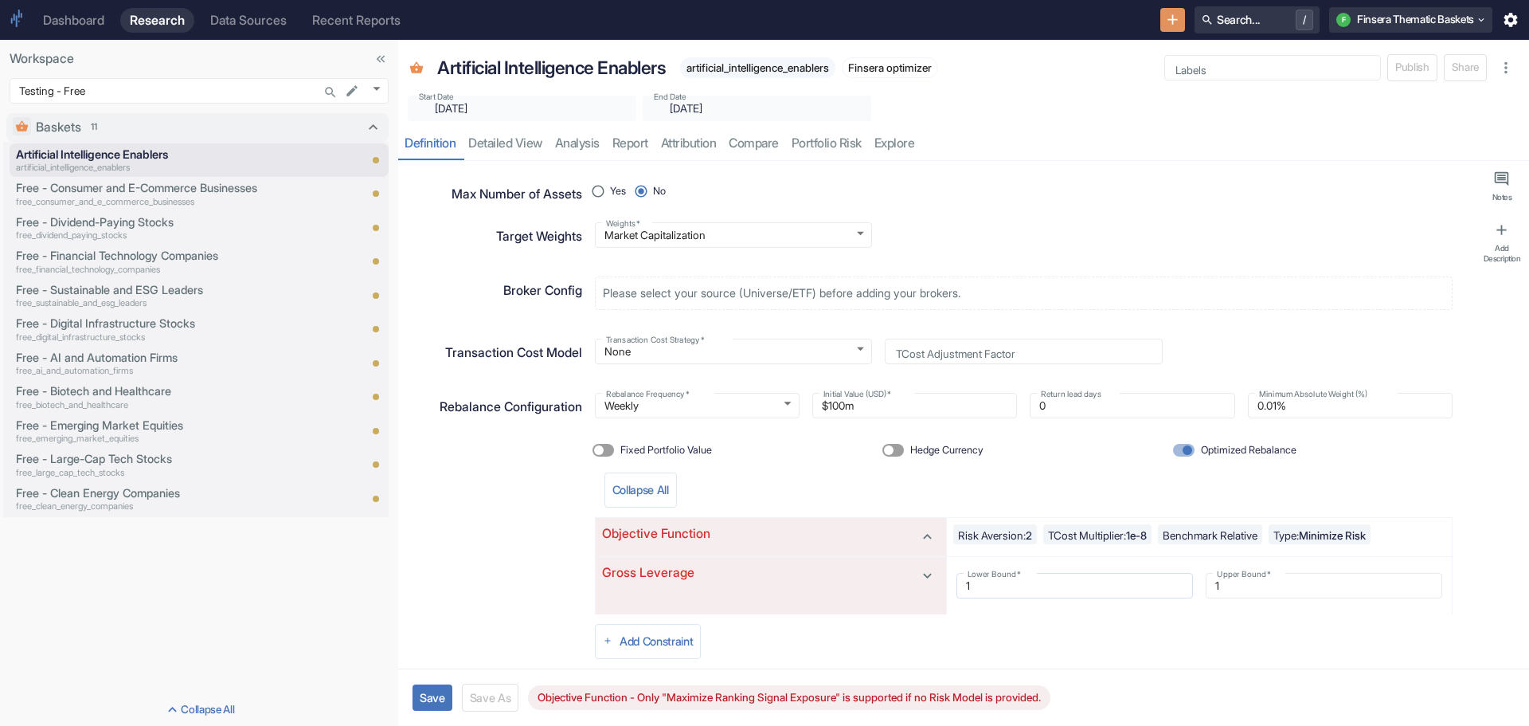
scroll to position [131, 0]
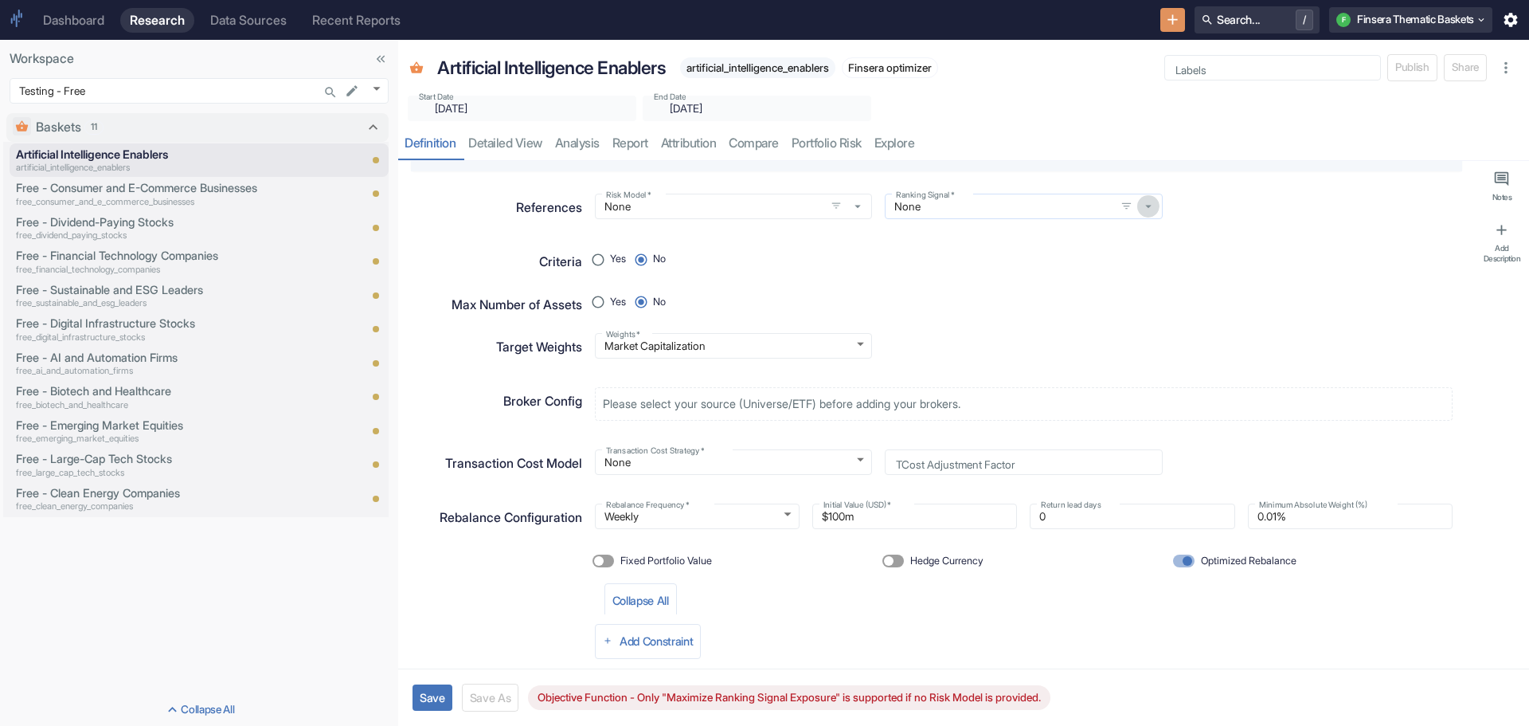
click at [1141, 205] on icon "button" at bounding box center [1148, 206] width 14 height 14
click at [1265, 264] on div "Yes No" at bounding box center [1024, 260] width 858 height 24
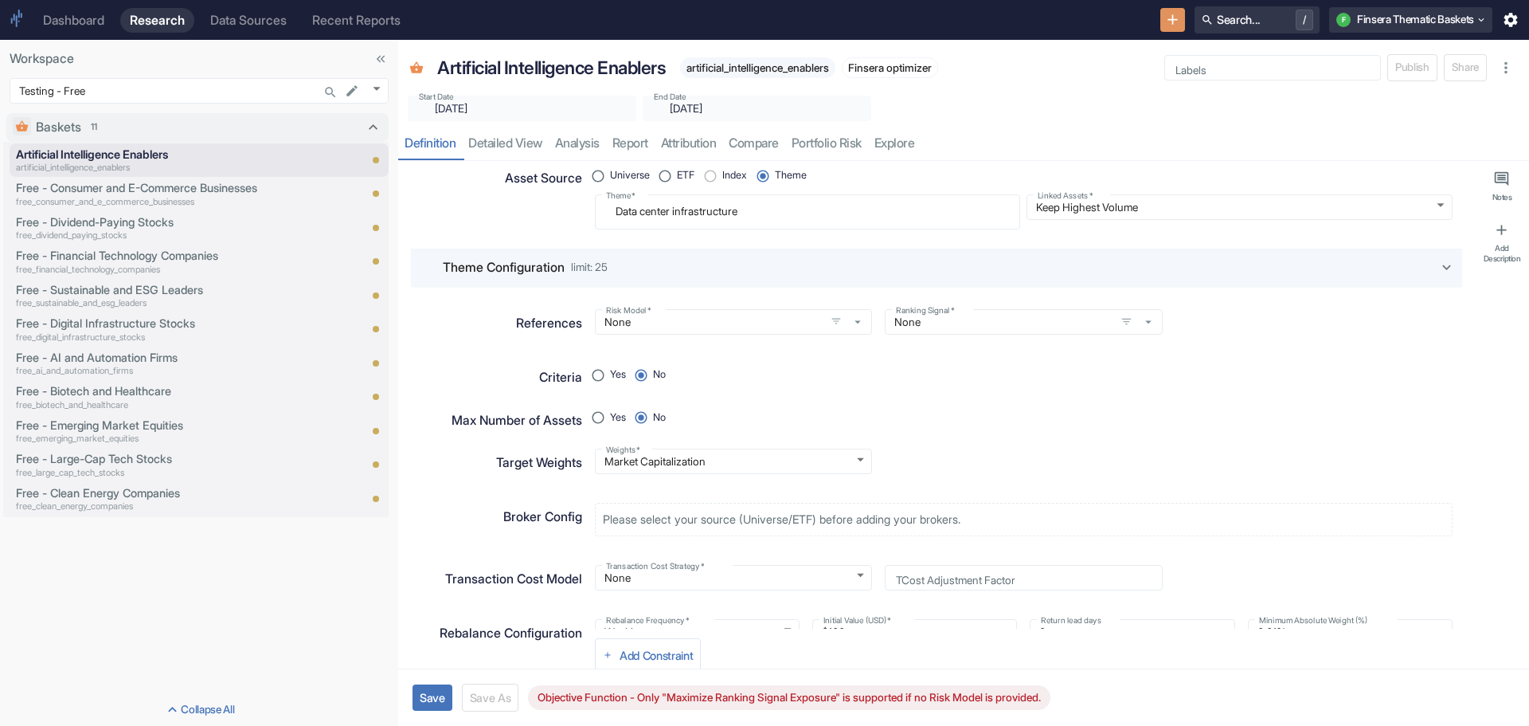
scroll to position [0, 0]
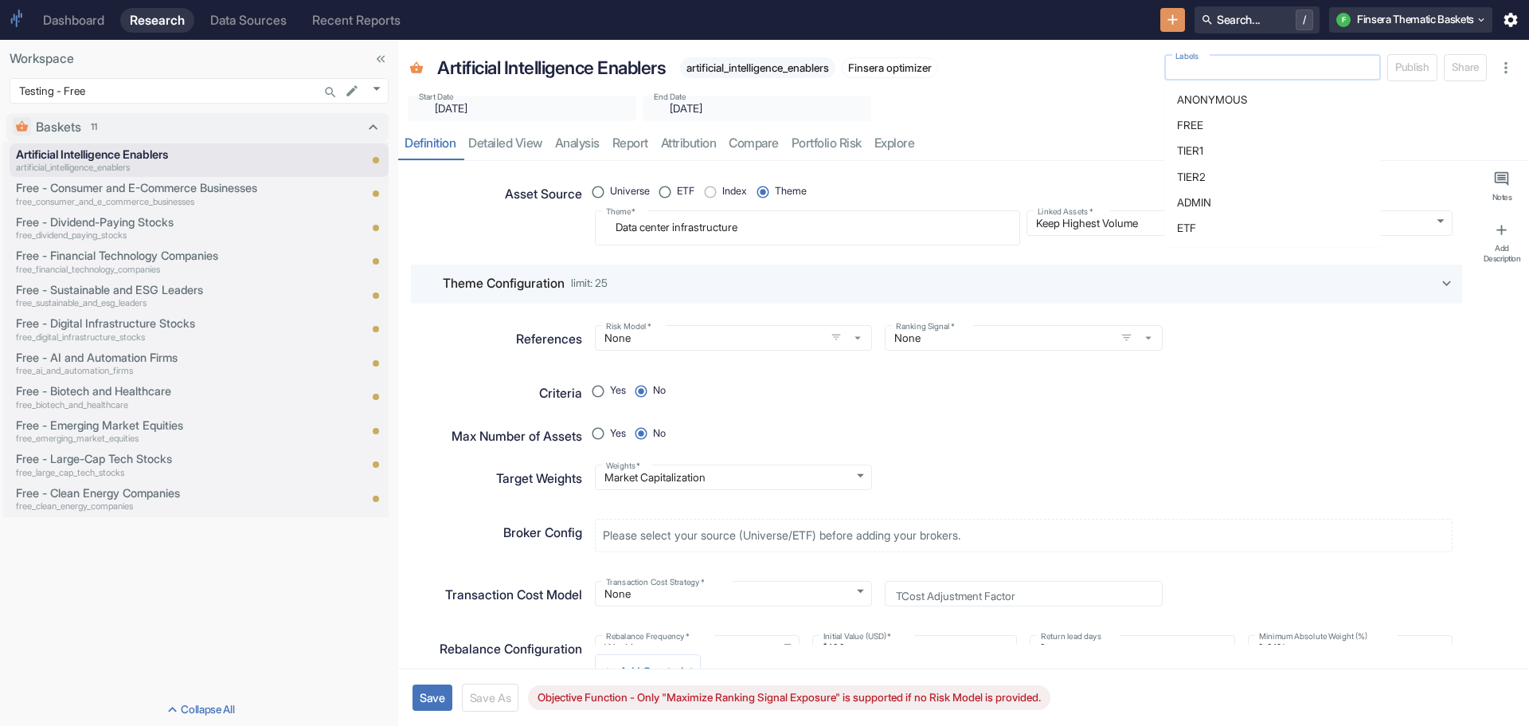
click at [1194, 67] on input "Labels" at bounding box center [1271, 68] width 205 height 14
click at [1216, 127] on li "FREE" at bounding box center [1273, 124] width 217 height 25
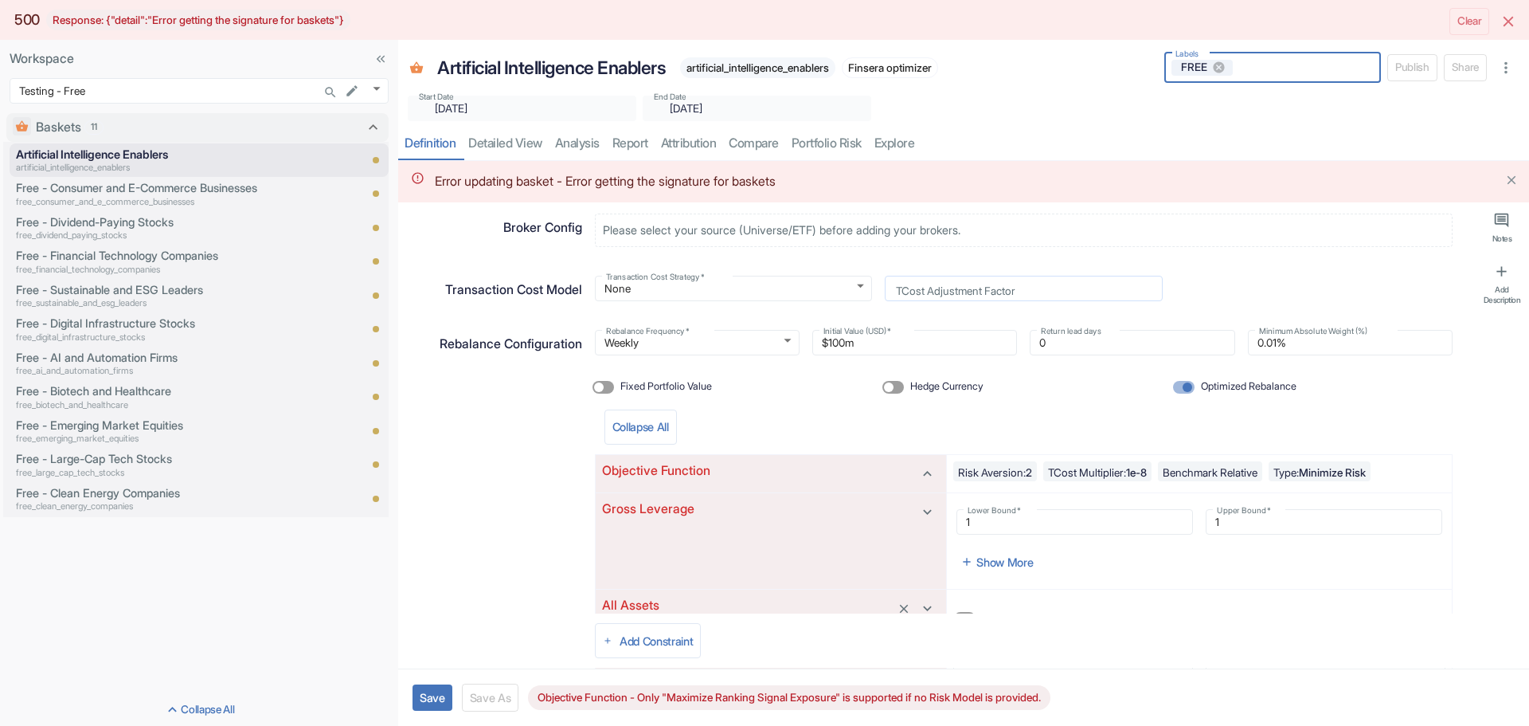
scroll to position [478, 0]
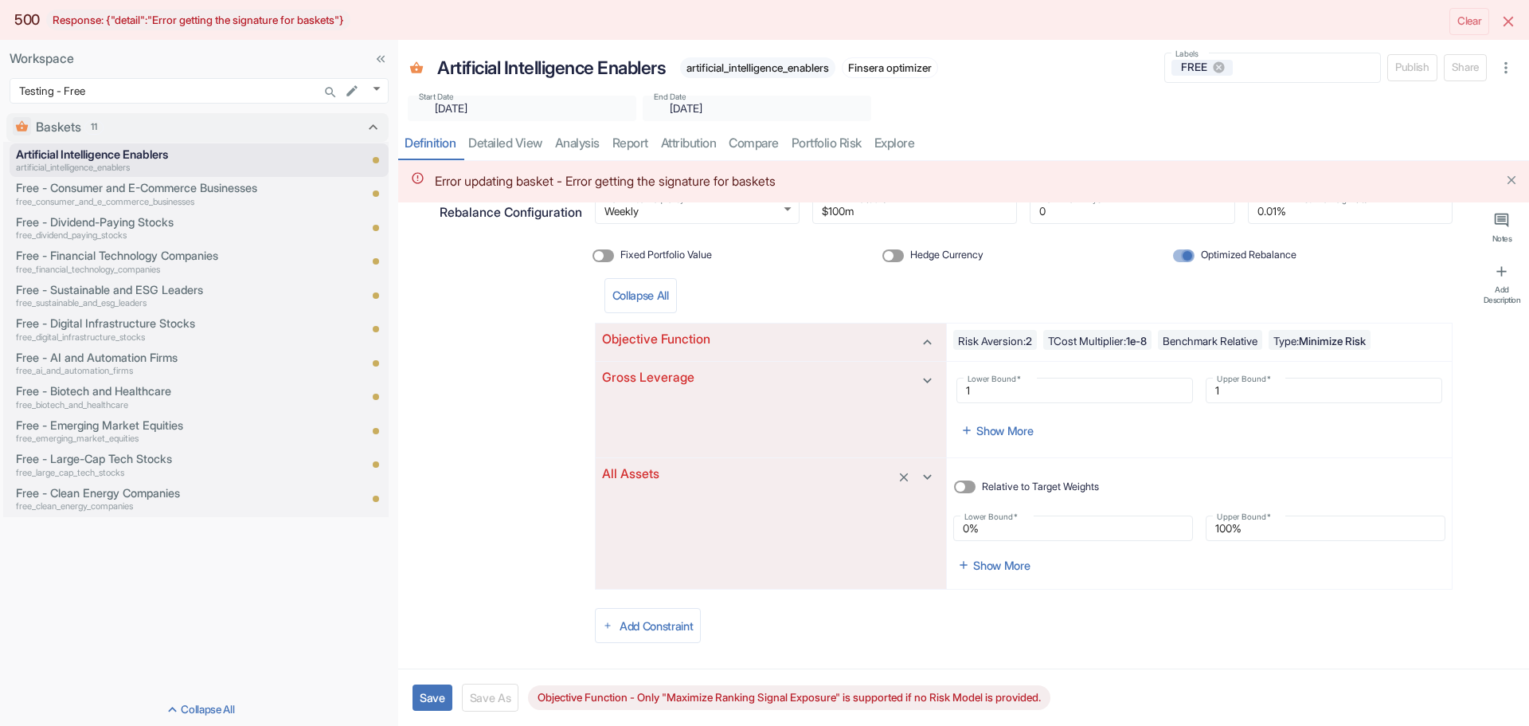
click at [1174, 249] on input "Optimized Rebalance" at bounding box center [1188, 255] width 38 height 13
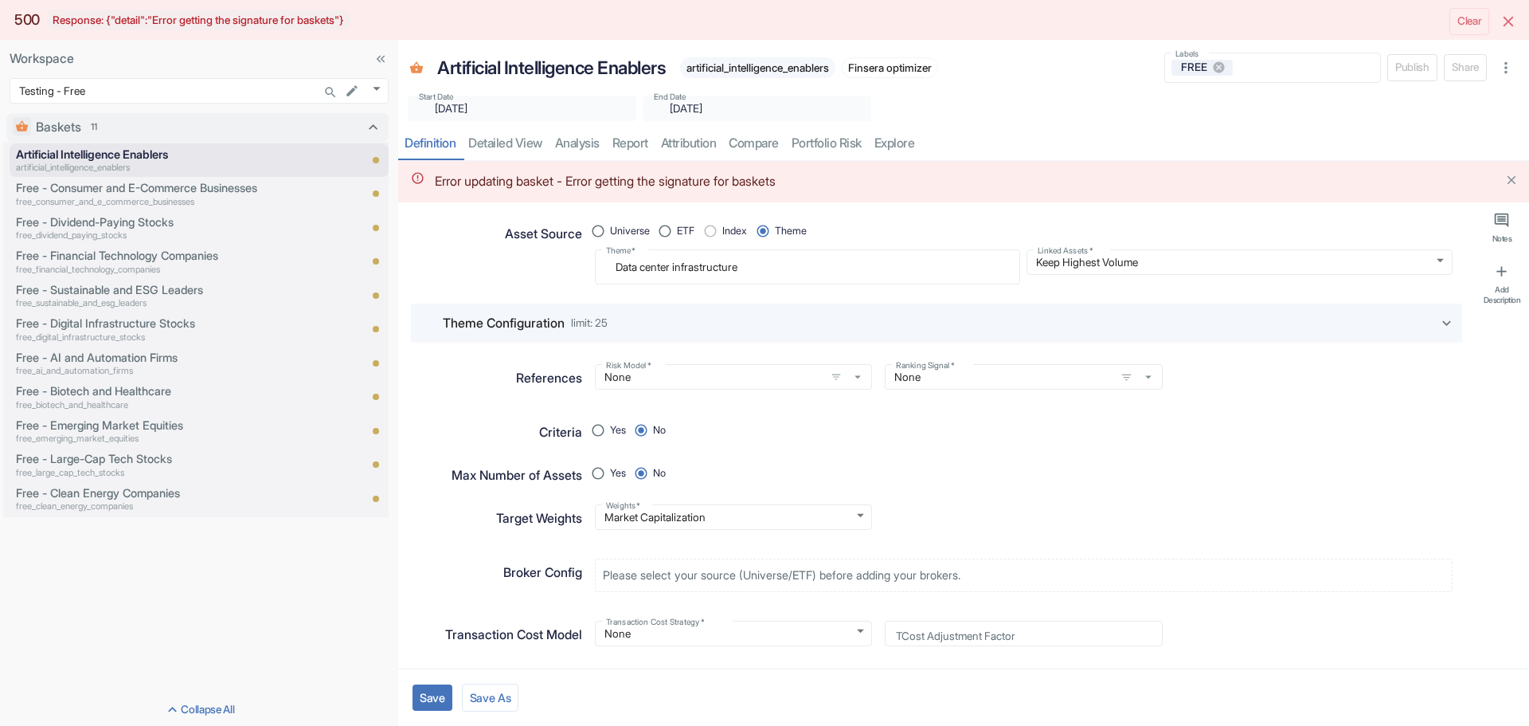
scroll to position [0, 0]
click at [435, 690] on button "Save" at bounding box center [433, 697] width 40 height 26
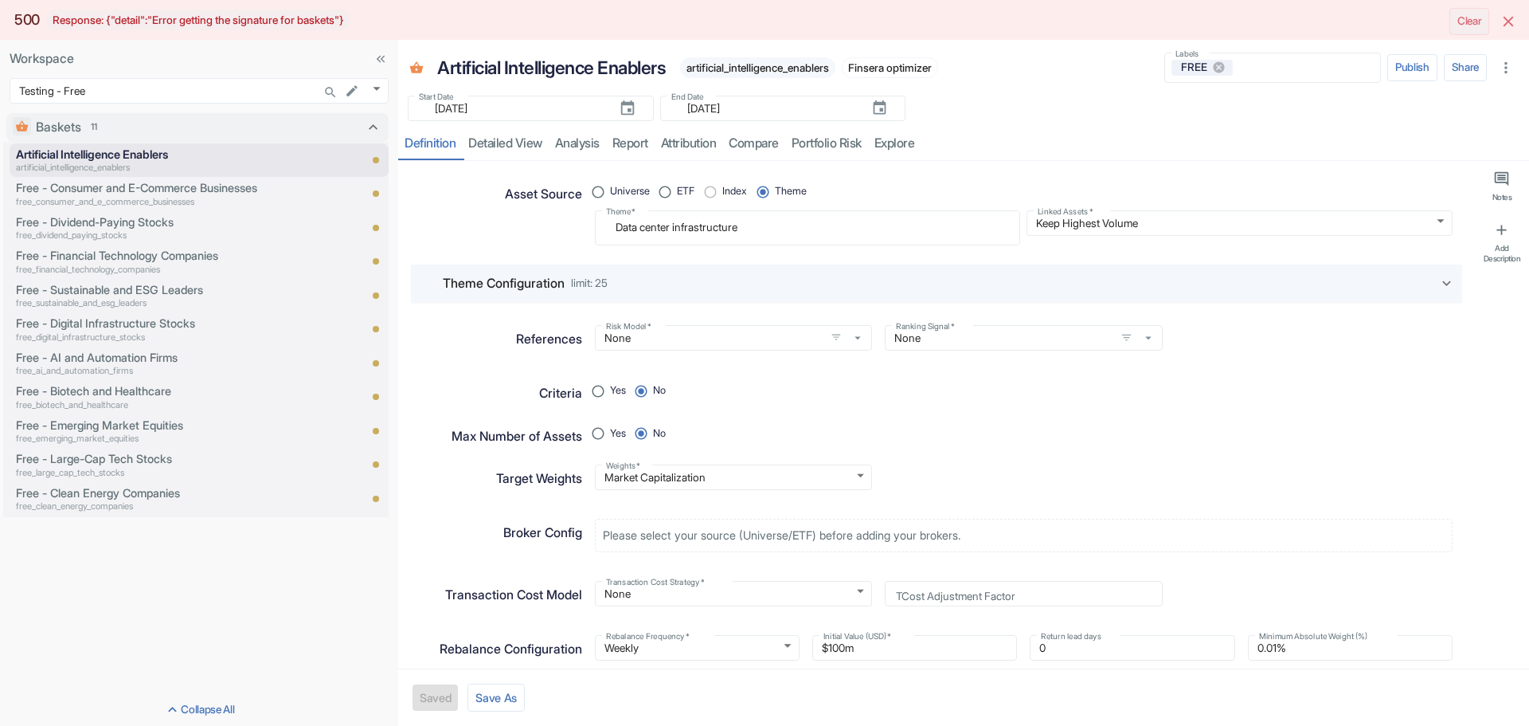
click at [1474, 14] on button "Clear" at bounding box center [1470, 21] width 40 height 27
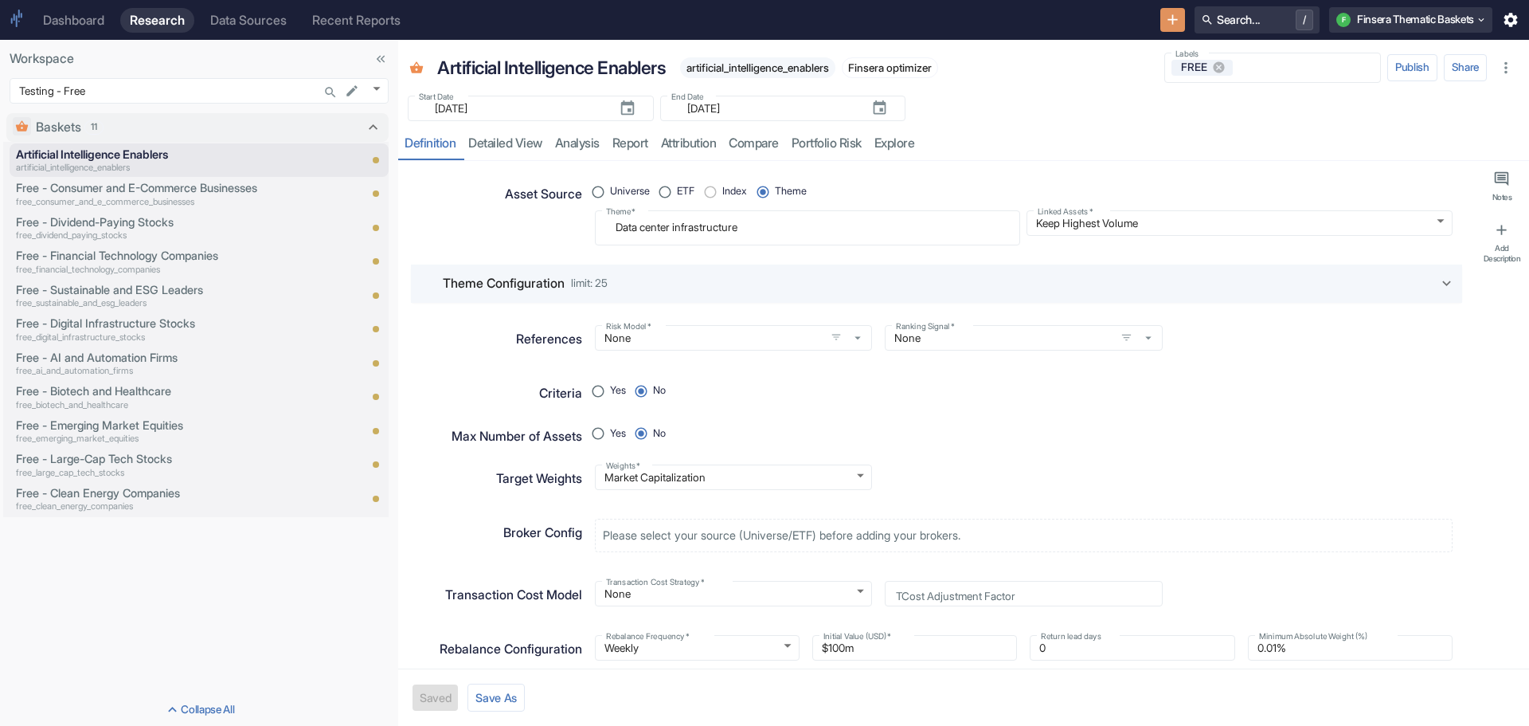
click at [608, 276] on div "Theme Configuration limit: 25" at bounding box center [525, 283] width 165 height 19
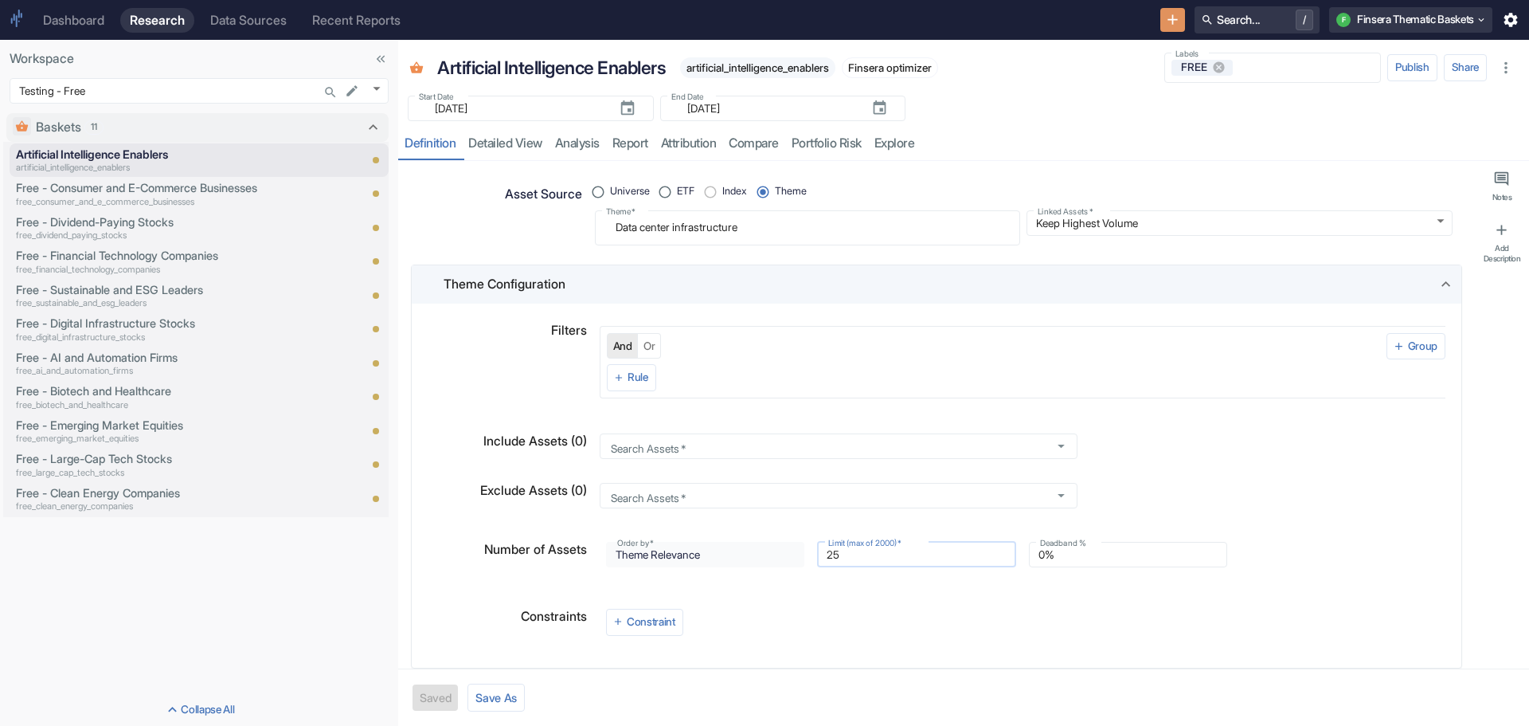
drag, startPoint x: 821, startPoint y: 556, endPoint x: 843, endPoint y: 552, distance: 21.9
click at [843, 552] on input "25" at bounding box center [916, 554] width 199 height 19
click at [938, 617] on div "Constraint" at bounding box center [1022, 622] width 833 height 27
click at [443, 692] on button "Save" at bounding box center [433, 697] width 40 height 26
click at [518, 146] on link "detailed view" at bounding box center [505, 143] width 87 height 33
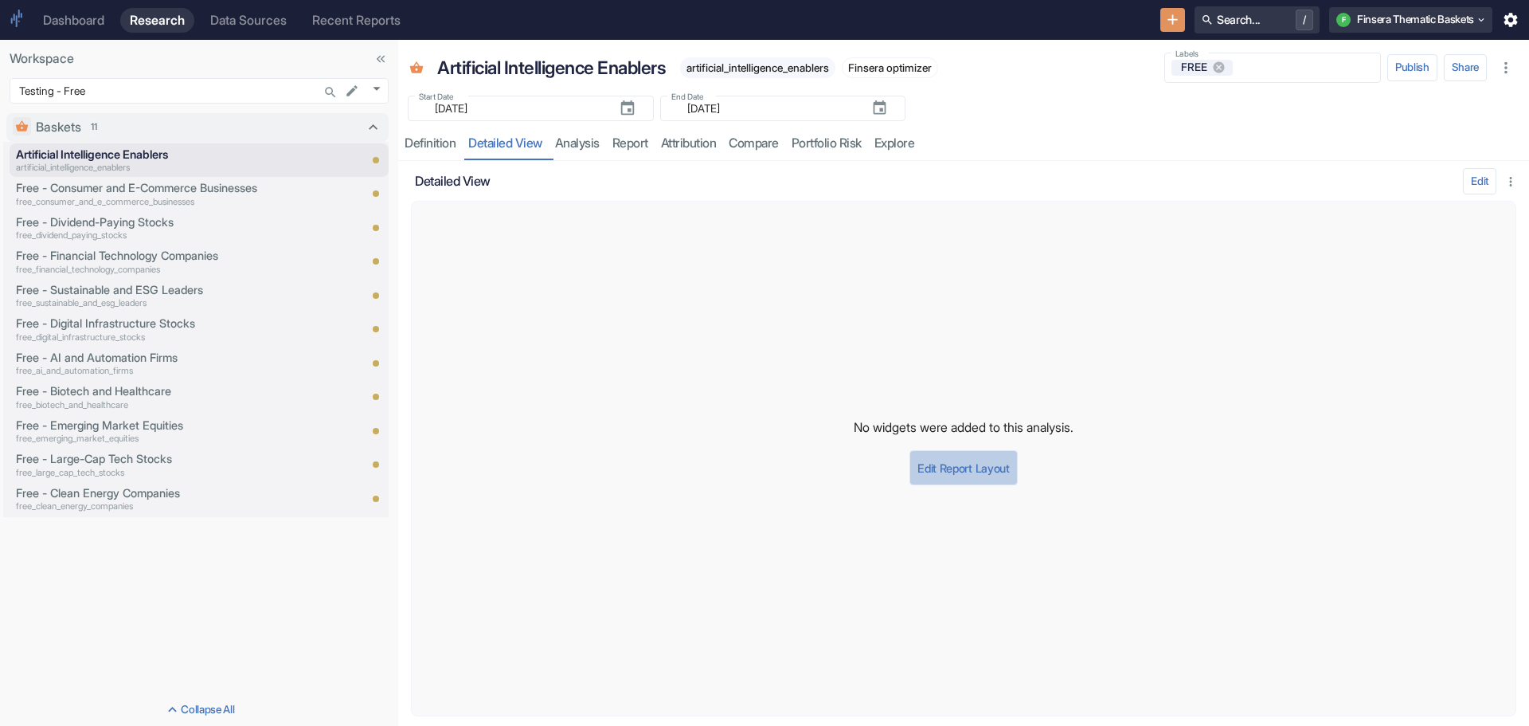
click at [968, 468] on button "Edit Report Layout" at bounding box center [964, 467] width 108 height 35
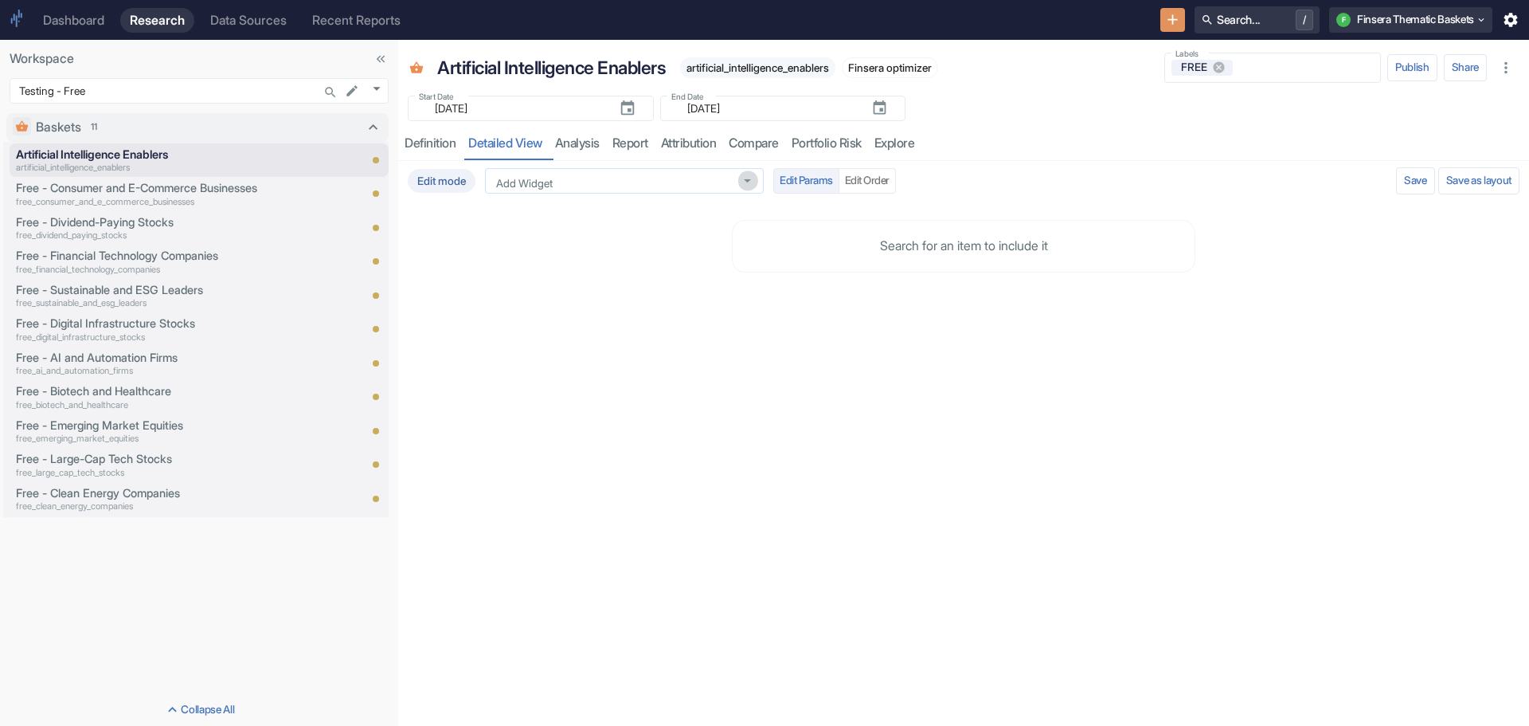
click at [749, 180] on icon "Open" at bounding box center [748, 180] width 7 height 3
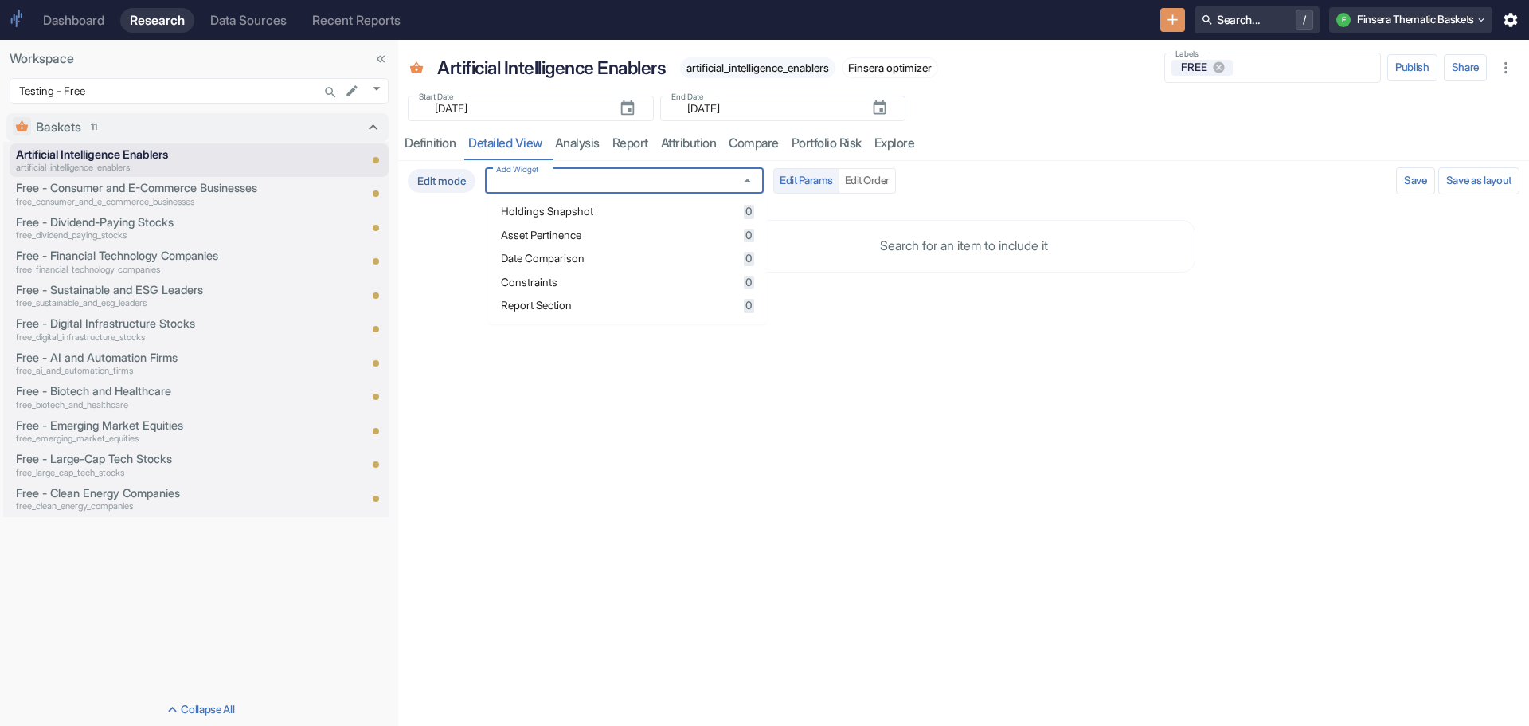
click at [699, 209] on span "Holdings Snapshot" at bounding box center [620, 211] width 238 height 11
click at [876, 538] on div "Edit mode Add Widget Add Widget Edit Params Edit Order Validating Save as layou…" at bounding box center [963, 443] width 1131 height 565
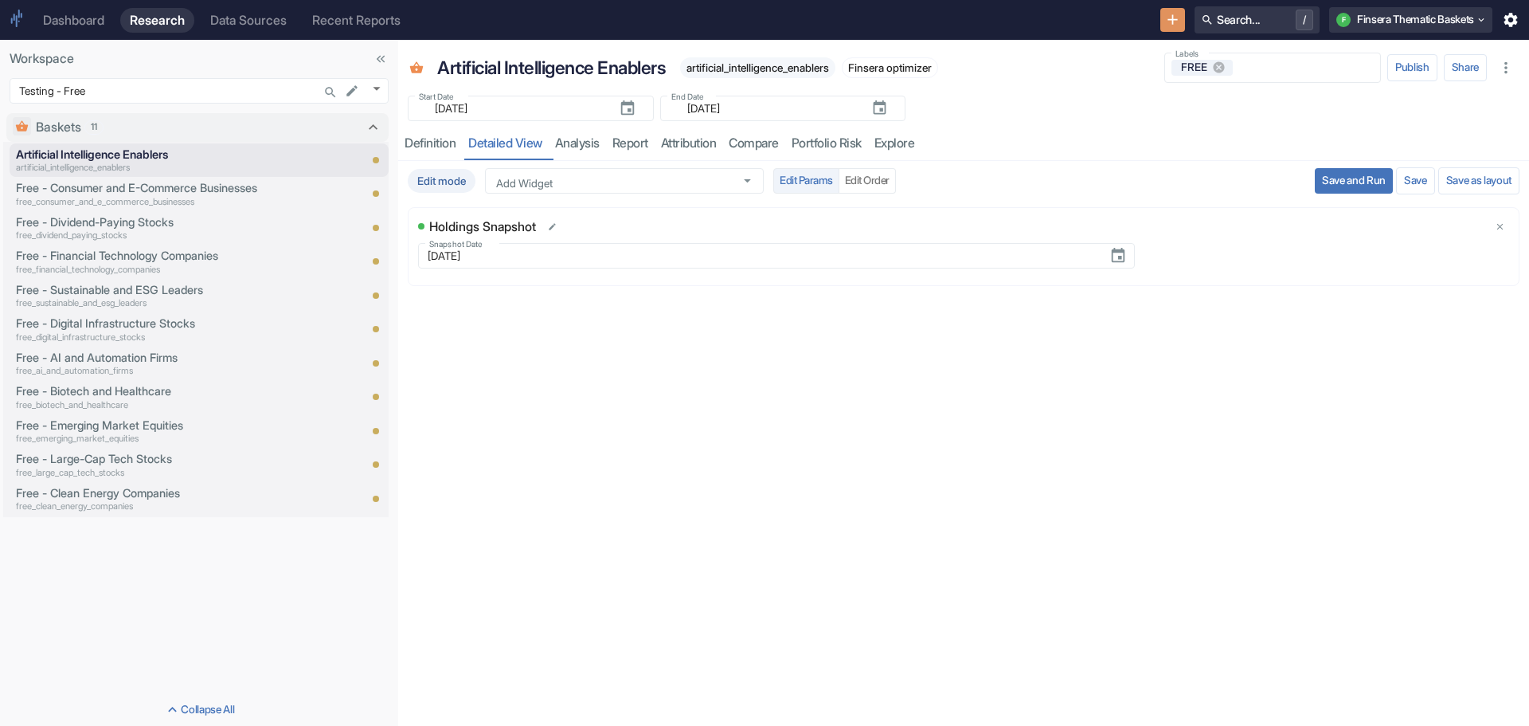
click at [1327, 181] on button "Save and Run" at bounding box center [1354, 180] width 78 height 25
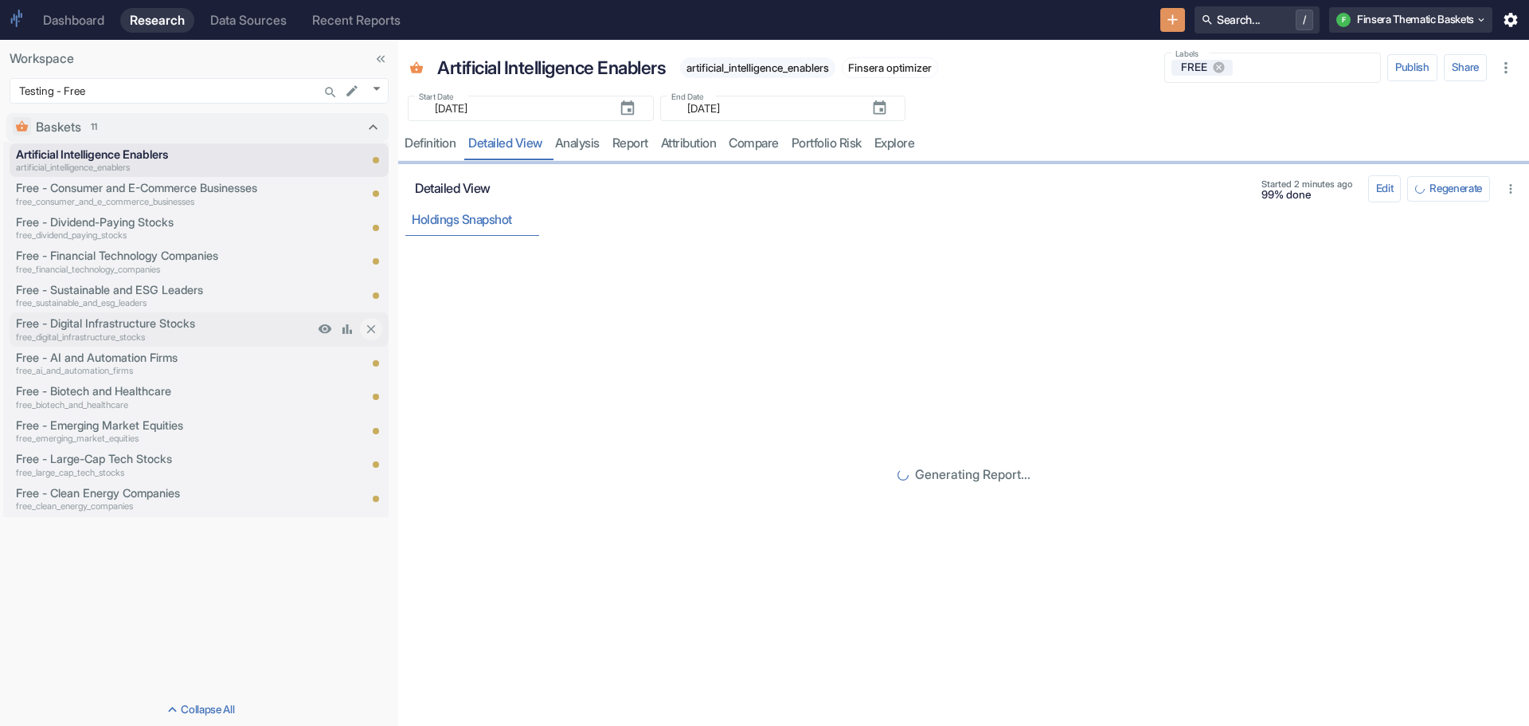
click at [133, 325] on p "Free - Digital Infrastructure Stocks" at bounding box center [165, 324] width 298 height 18
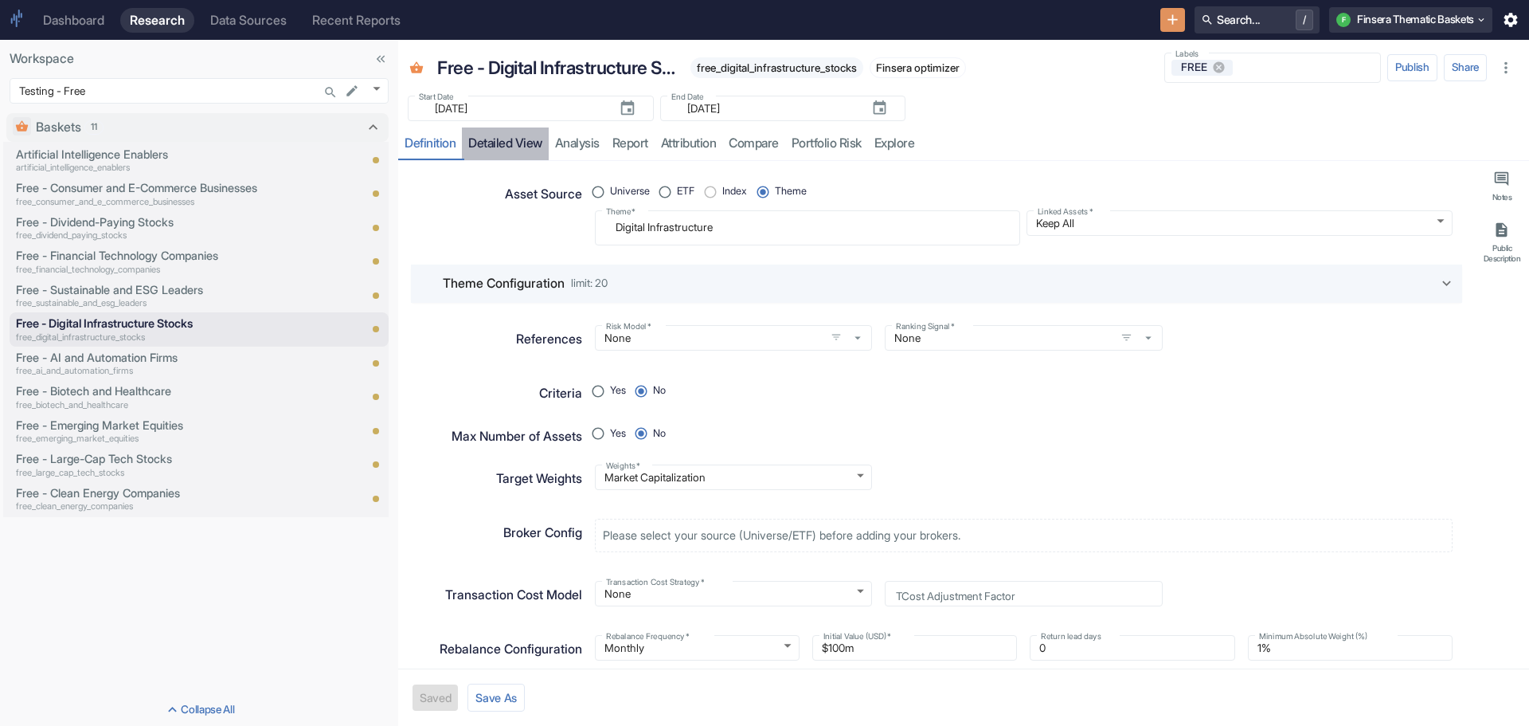
click at [499, 139] on link "detailed view" at bounding box center [505, 143] width 87 height 33
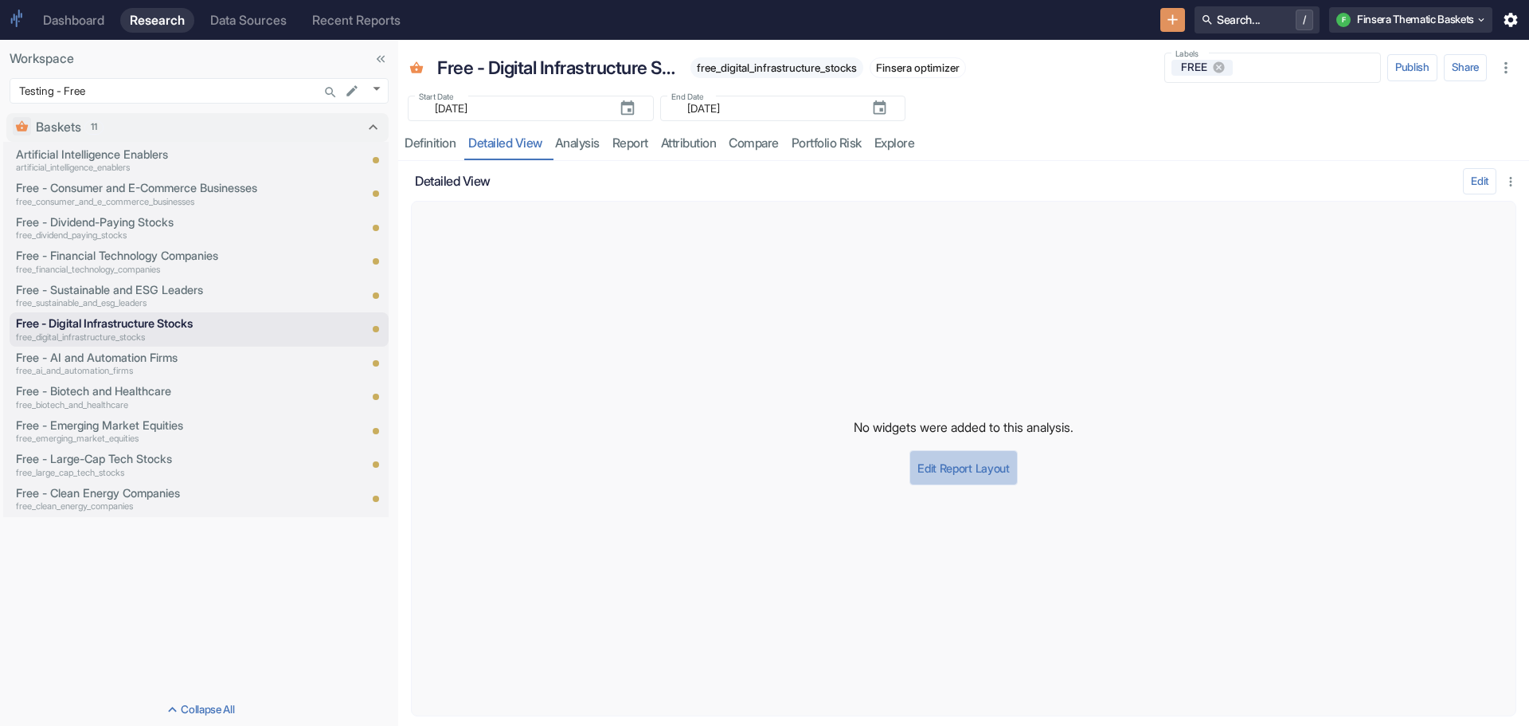
click at [954, 469] on button "Edit Report Layout" at bounding box center [964, 467] width 108 height 35
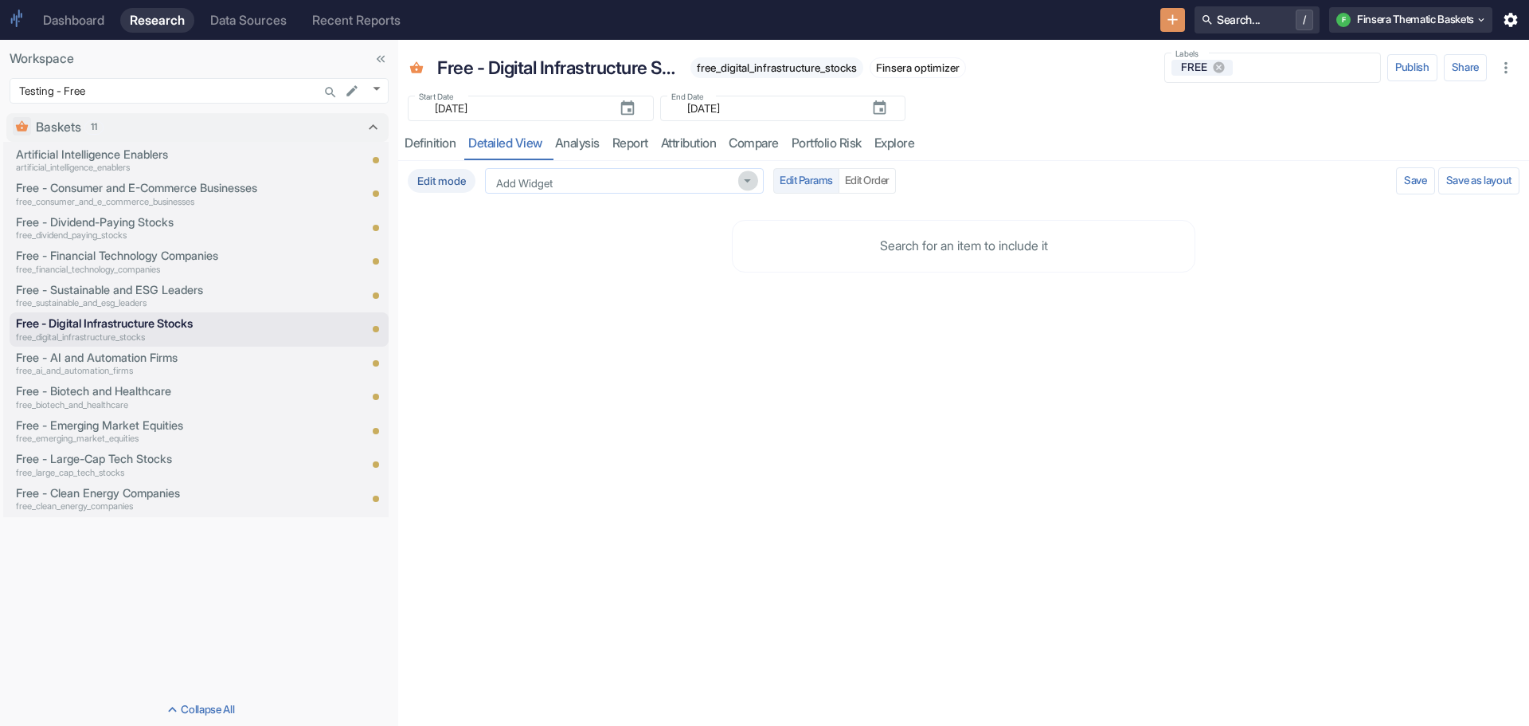
click at [751, 182] on icon "Open" at bounding box center [748, 180] width 7 height 3
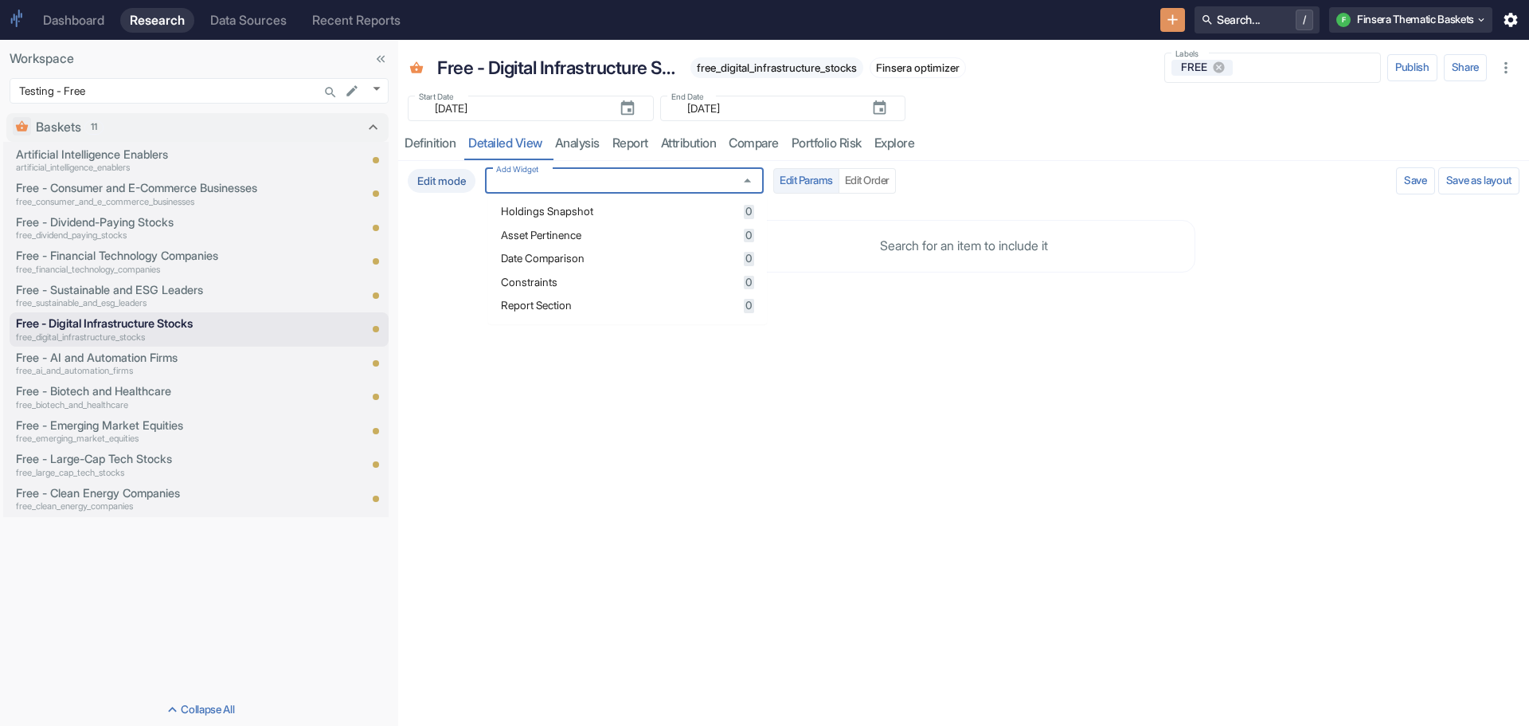
click at [711, 211] on span "Holdings Snapshot" at bounding box center [620, 211] width 238 height 11
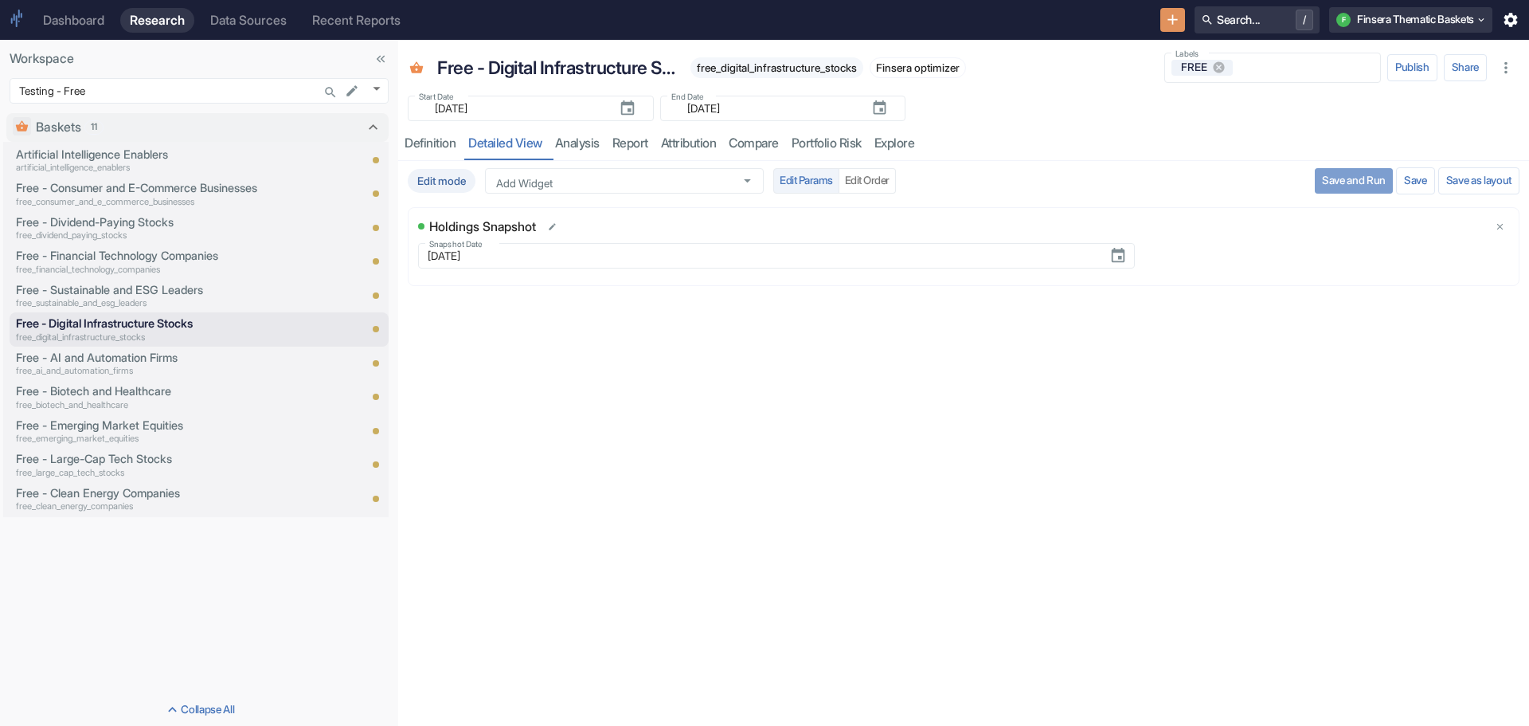
click at [1351, 171] on button "Save and Run" at bounding box center [1354, 180] width 78 height 25
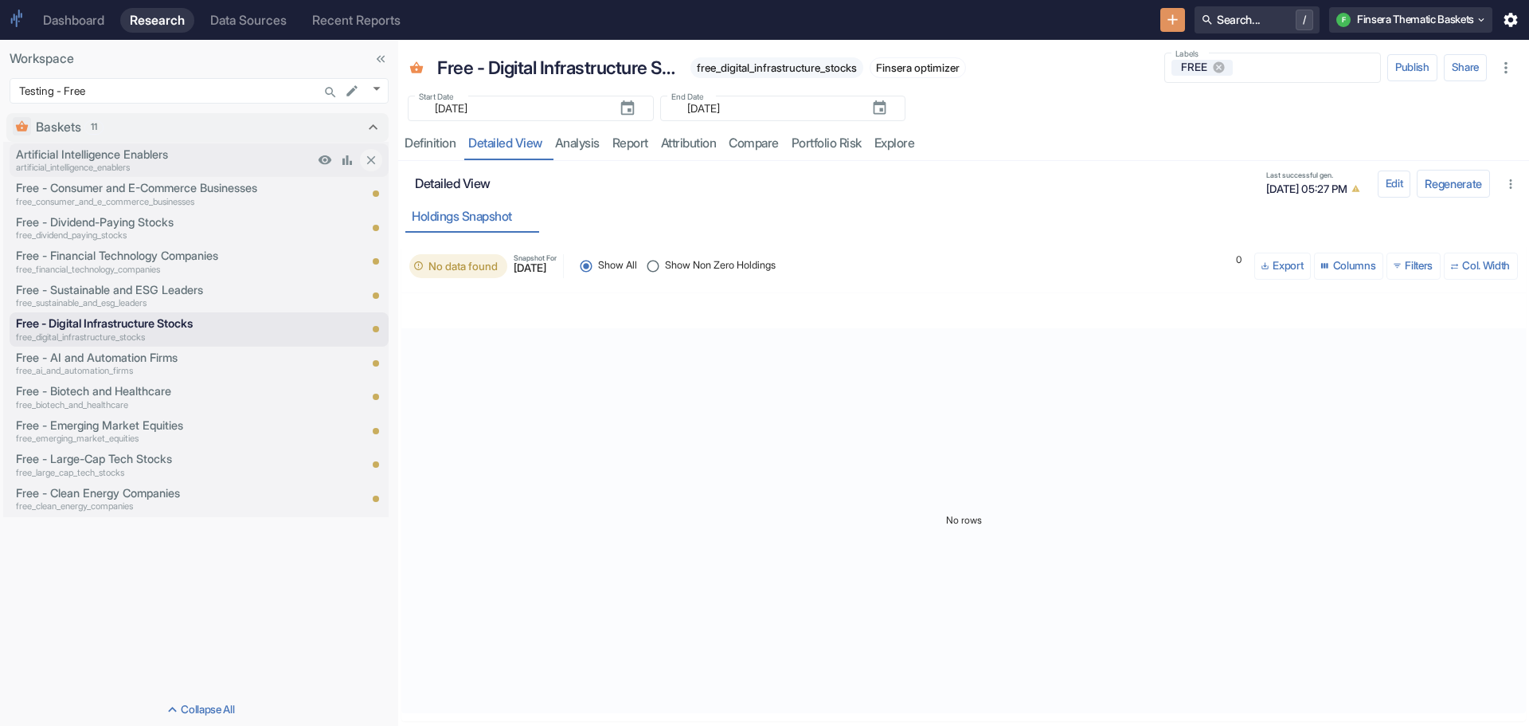
click at [112, 159] on p "Artificial Intelligence Enablers" at bounding box center [165, 155] width 298 height 18
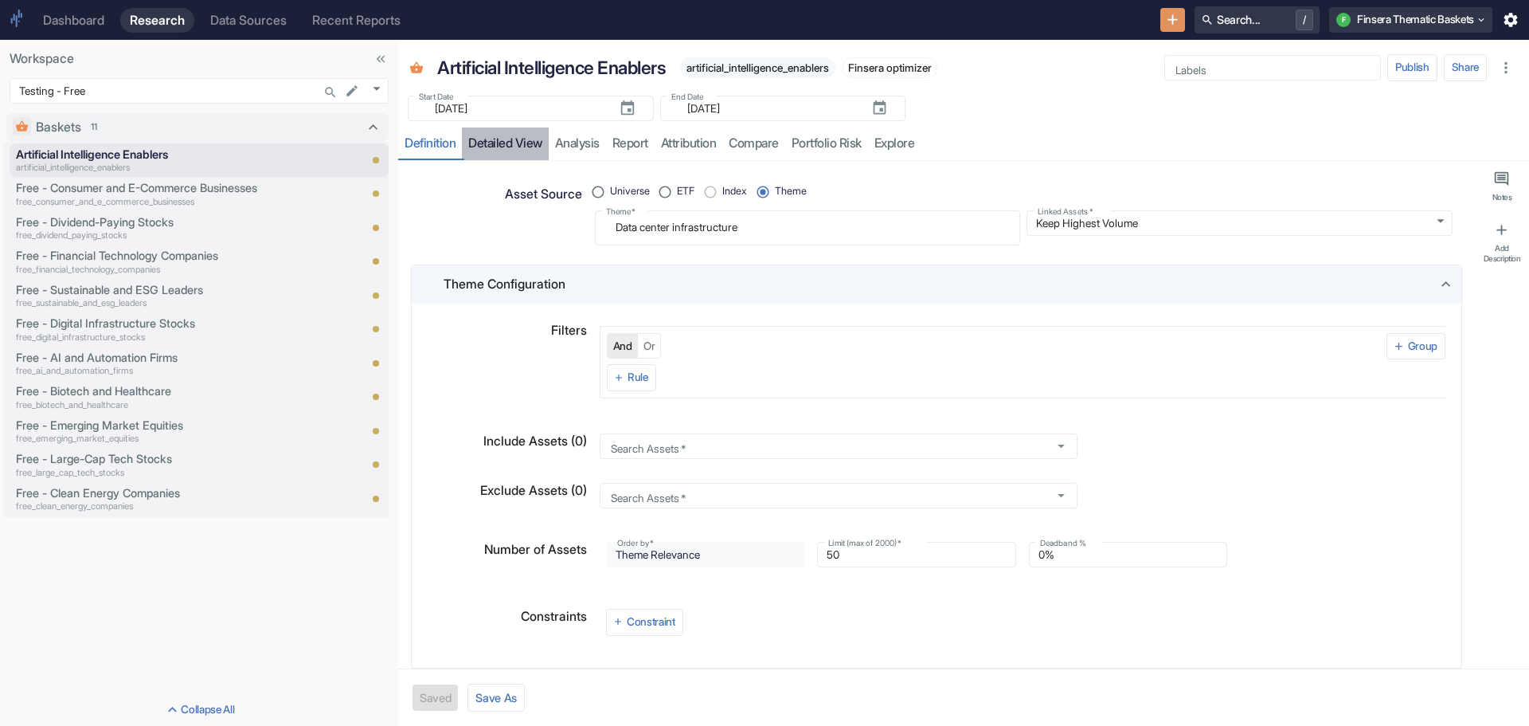
click at [492, 139] on link "detailed view" at bounding box center [505, 143] width 87 height 33
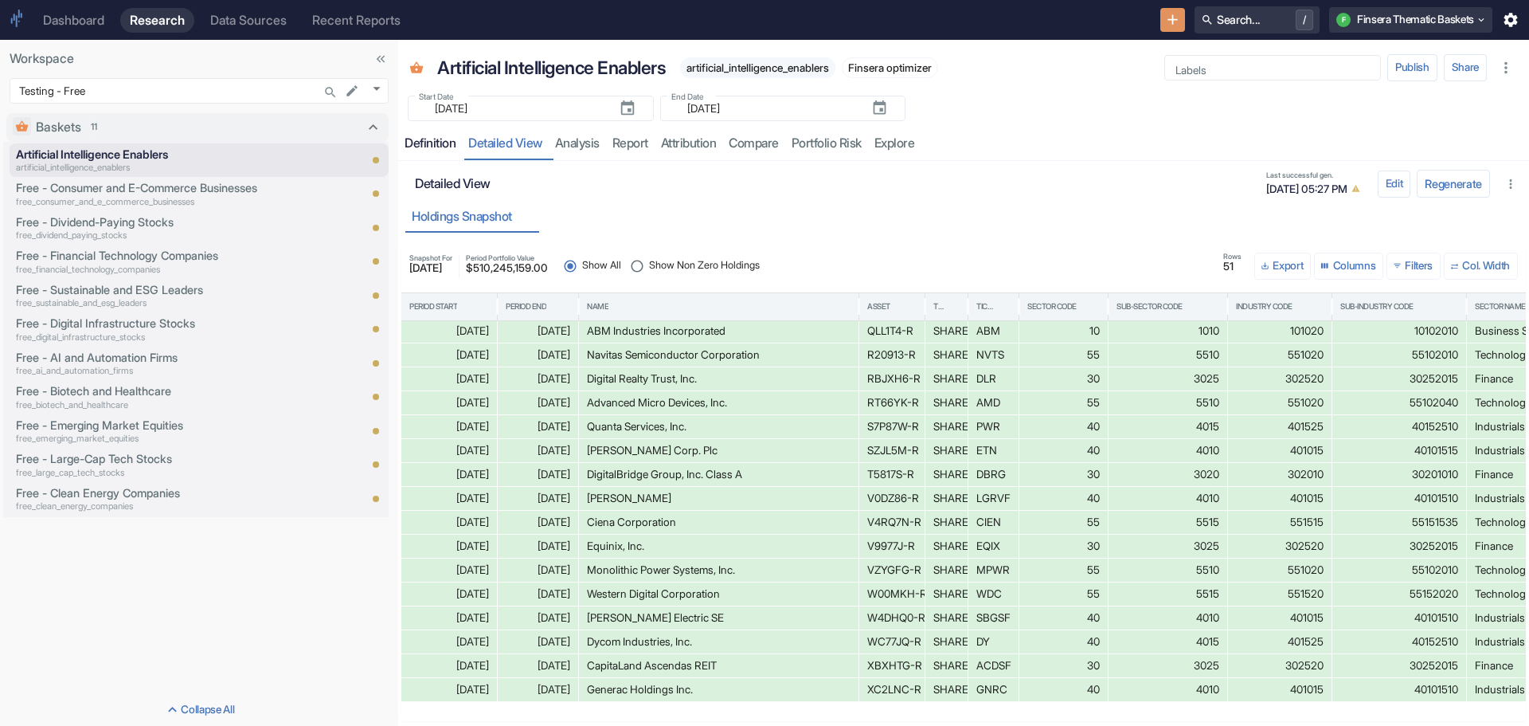
click at [433, 137] on div "Definition" at bounding box center [430, 143] width 51 height 16
